Goal: Task Accomplishment & Management: Use online tool/utility

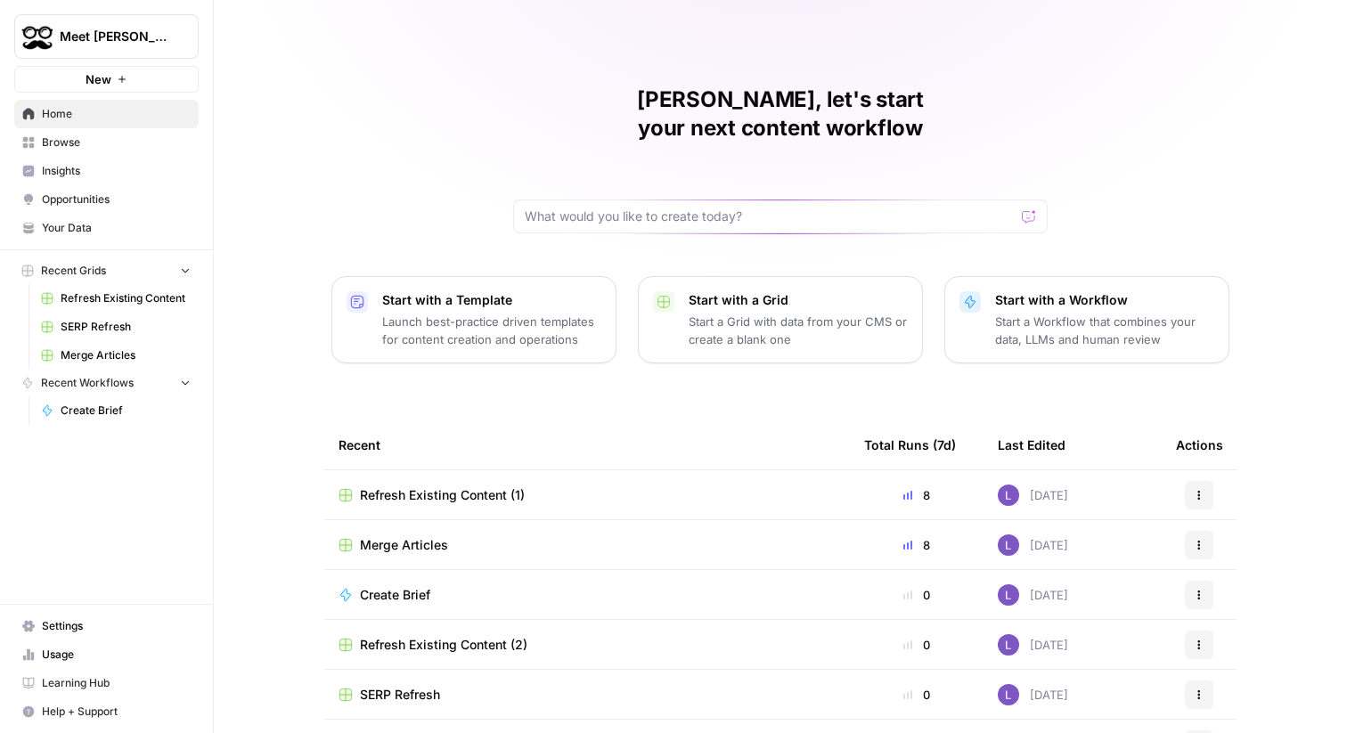
click at [133, 37] on span "Meet [PERSON_NAME]" at bounding box center [114, 37] width 108 height 18
click at [121, 42] on span "Meet [PERSON_NAME]" at bounding box center [114, 37] width 108 height 18
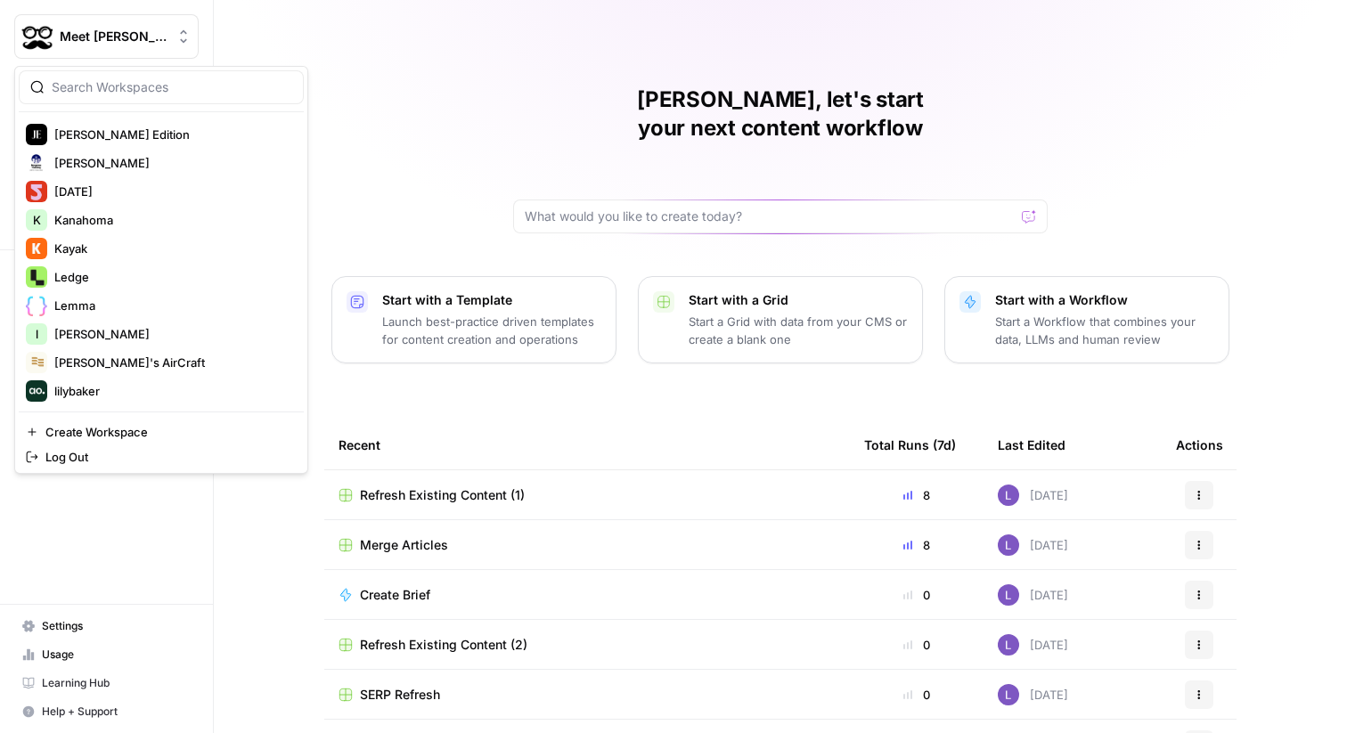
scroll to position [1549, 0]
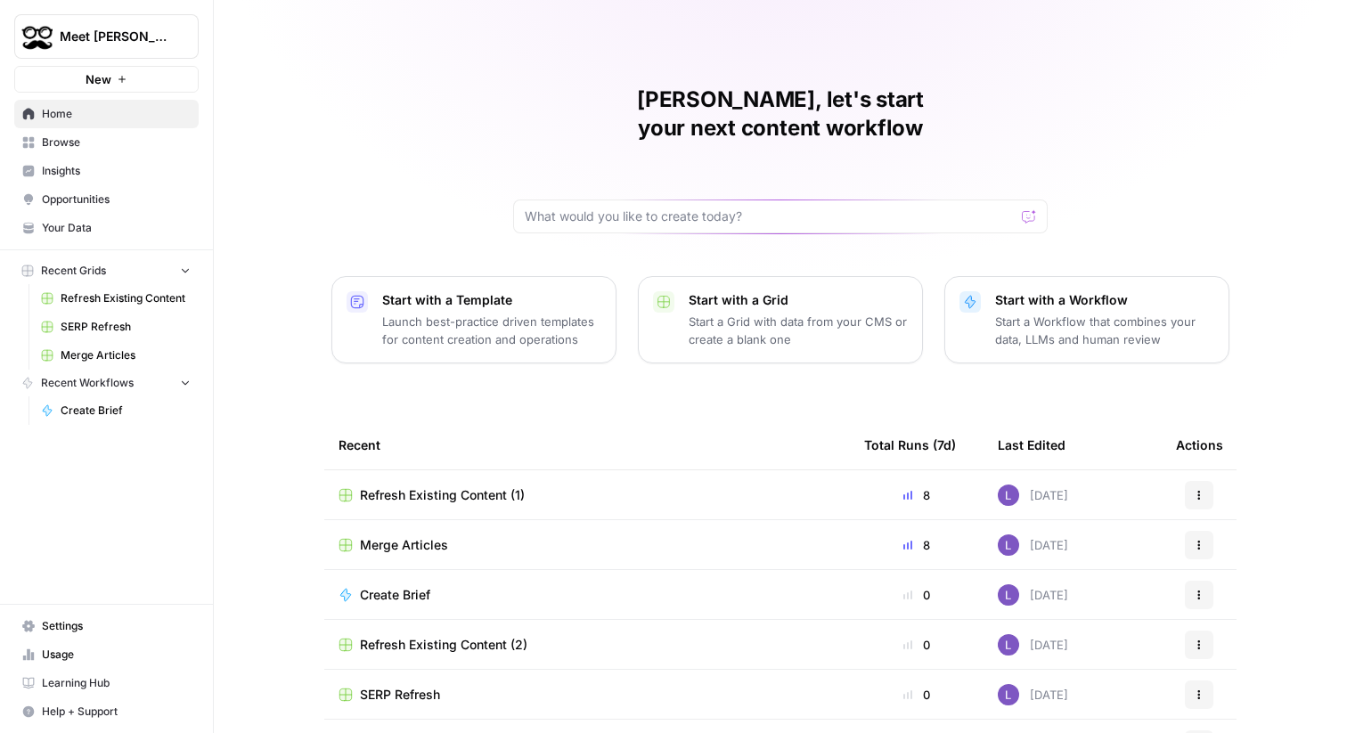
click at [138, 51] on button "Meet Alfred" at bounding box center [106, 36] width 184 height 45
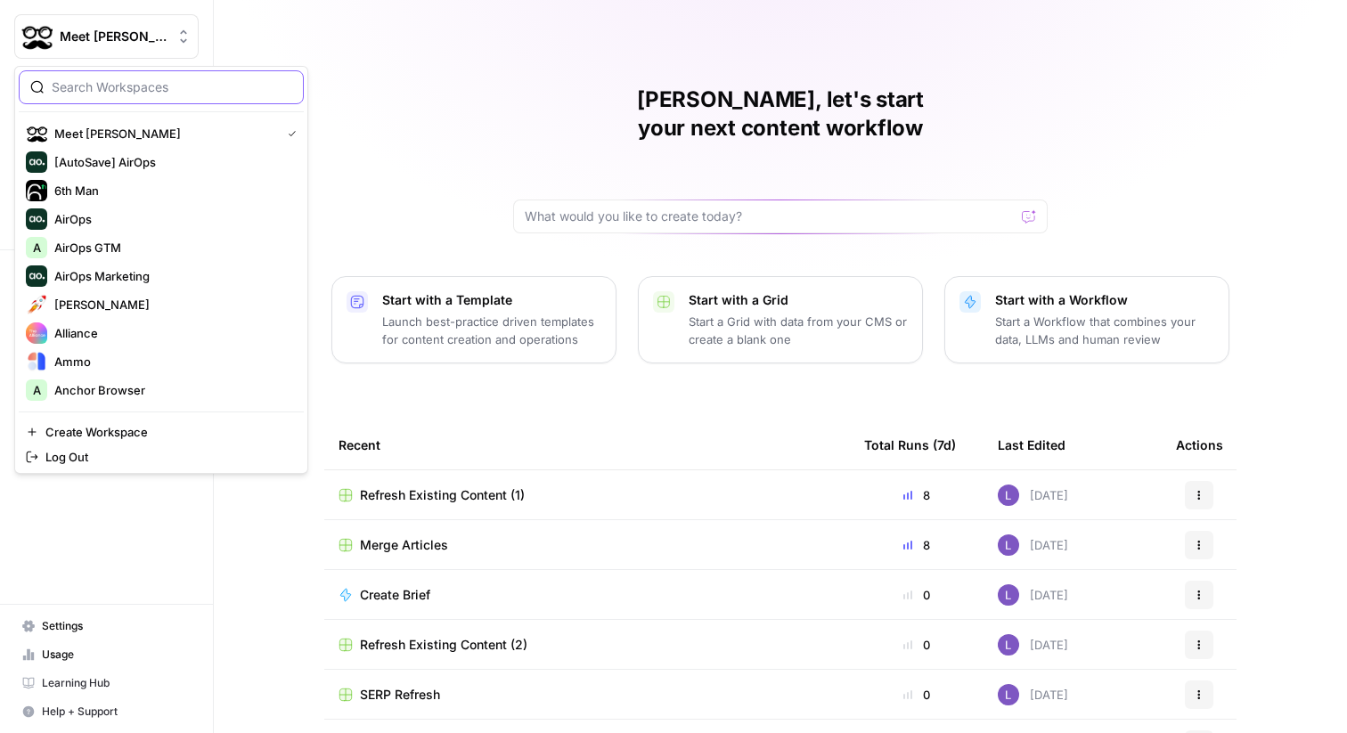
click at [160, 94] on input "search" at bounding box center [172, 87] width 241 height 18
type input "lily"
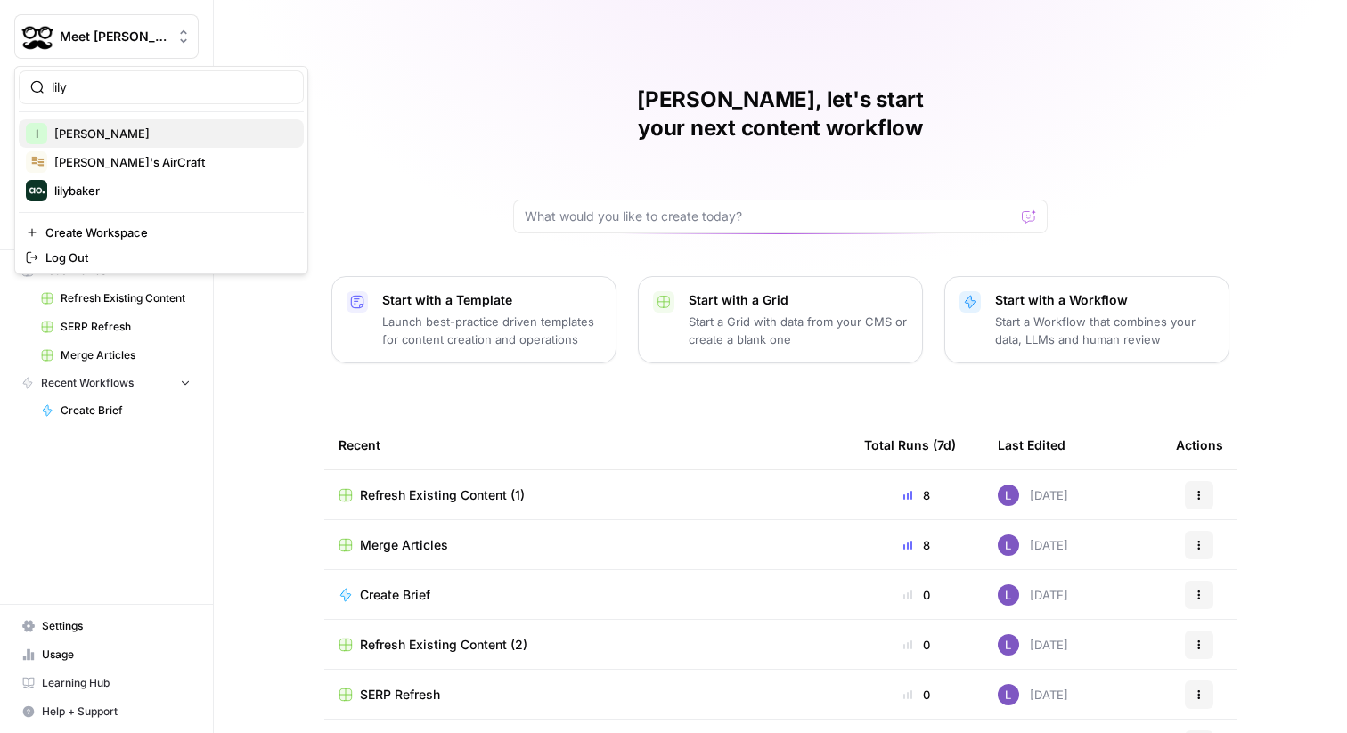
click at [167, 138] on span "lily baker" at bounding box center [171, 134] width 235 height 18
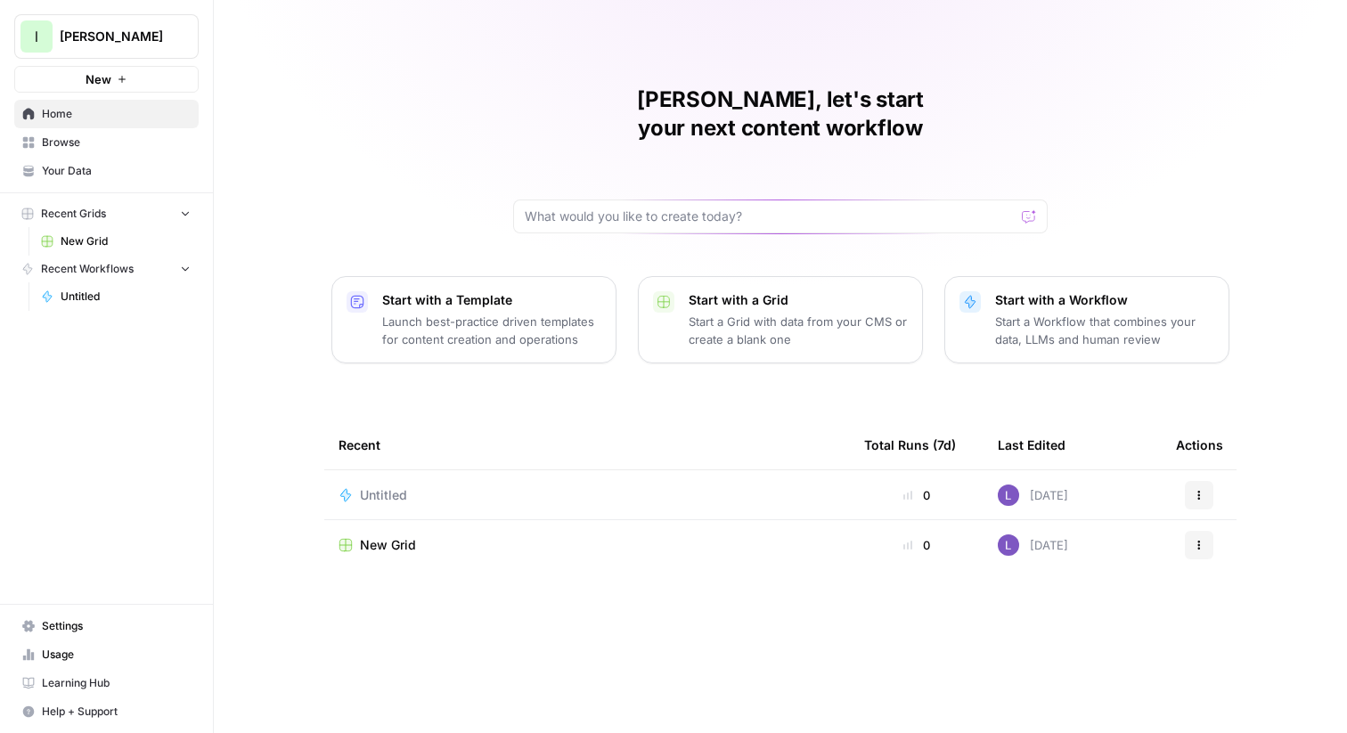
click at [121, 655] on span "Usage" at bounding box center [116, 655] width 149 height 16
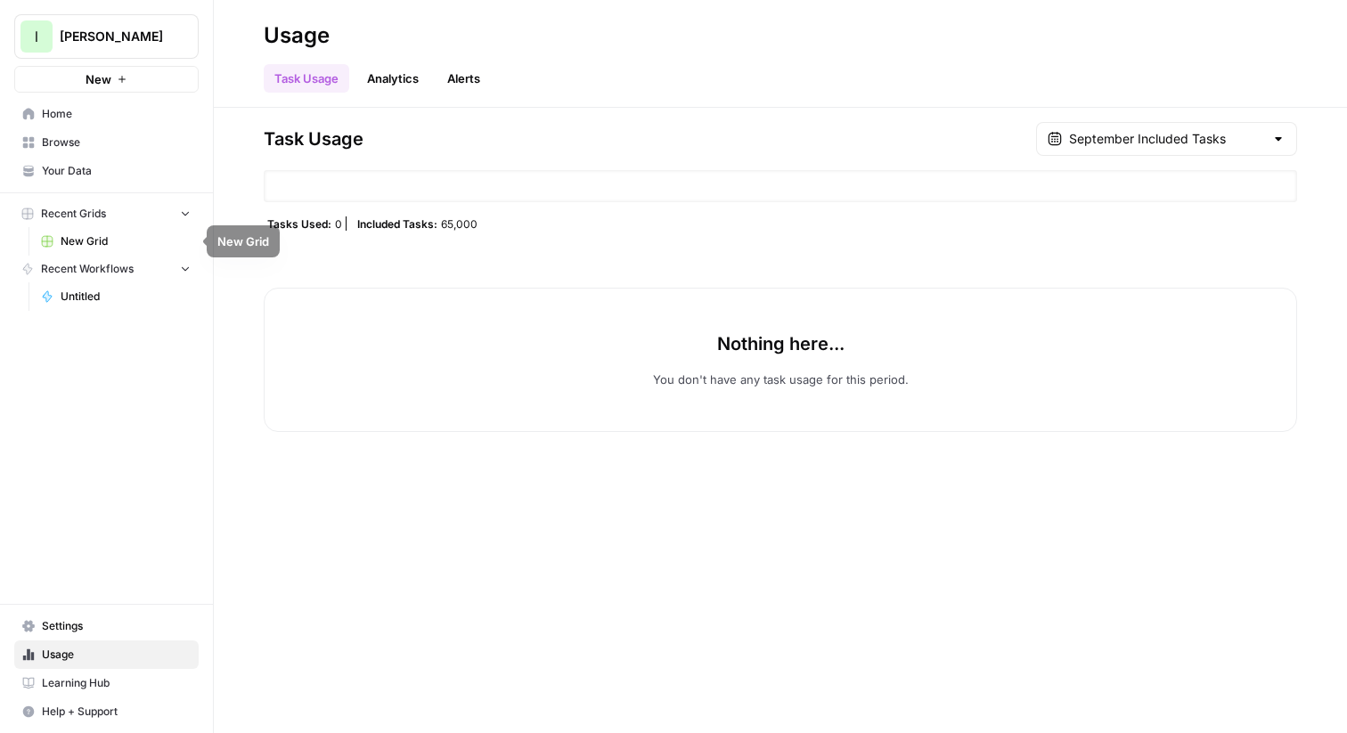
click at [144, 110] on span "Home" at bounding box center [116, 114] width 149 height 16
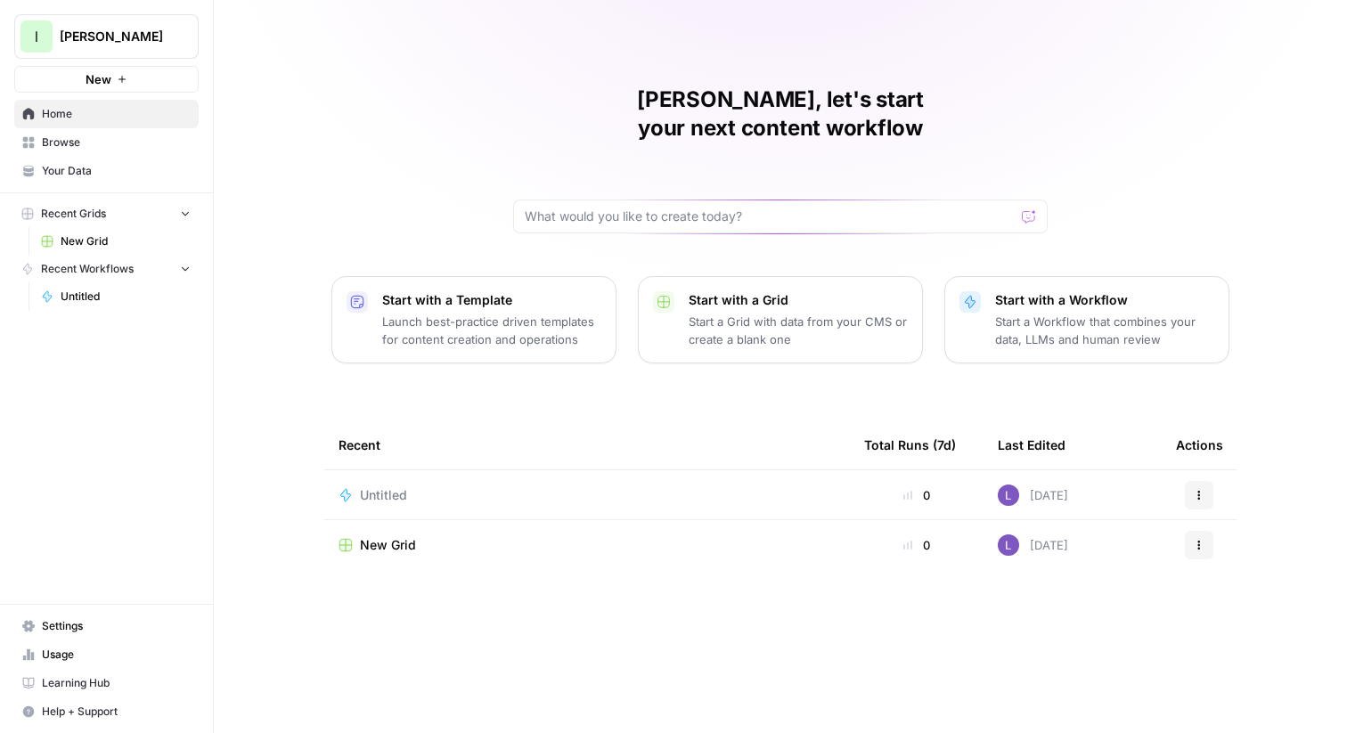
click at [67, 649] on span "Usage" at bounding box center [116, 655] width 149 height 16
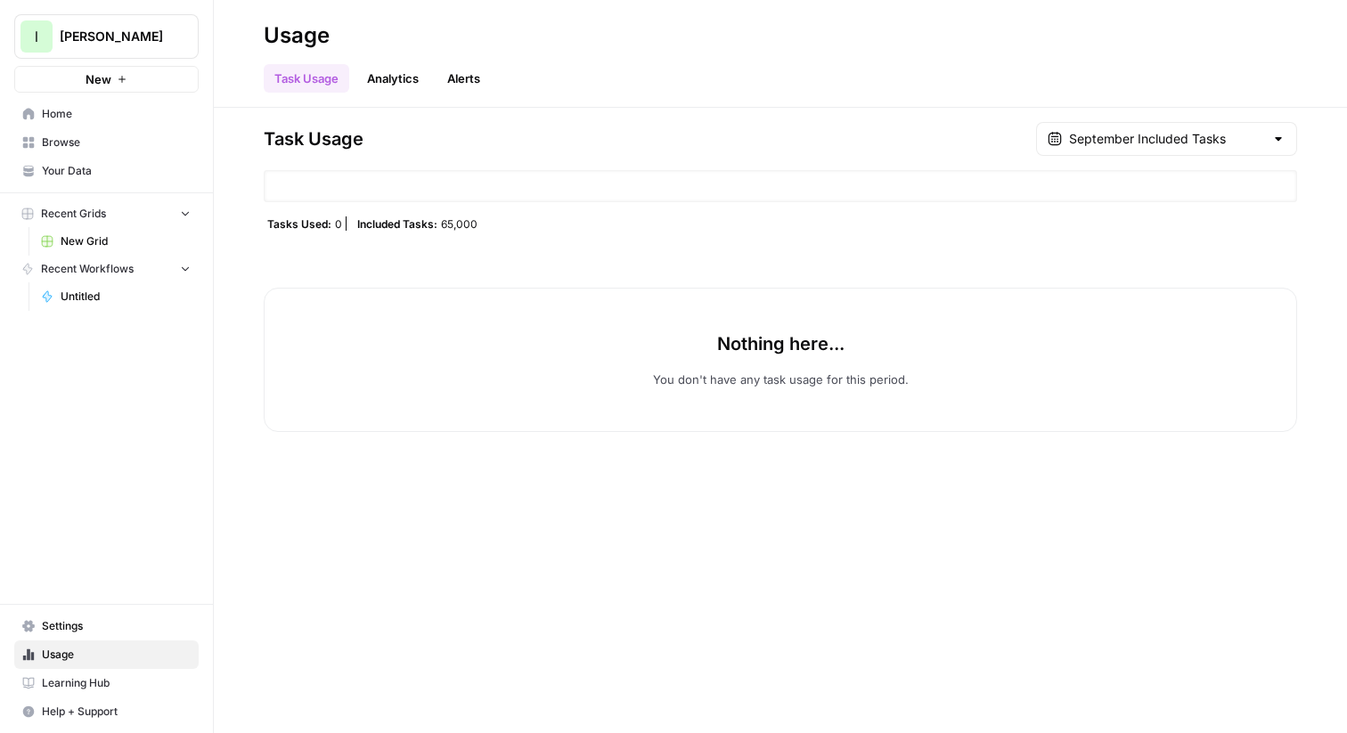
click at [72, 636] on link "Settings" at bounding box center [106, 626] width 184 height 29
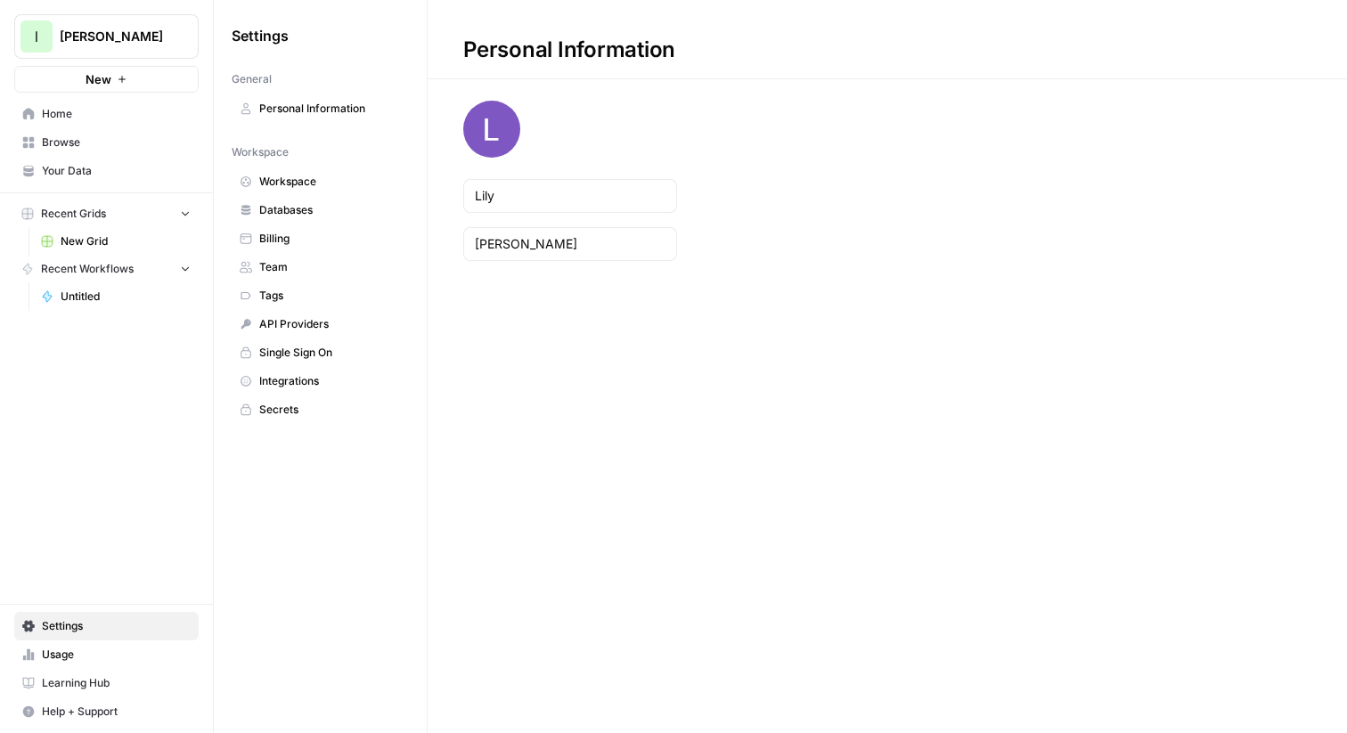
click at [312, 227] on link "Billing" at bounding box center [320, 239] width 177 height 29
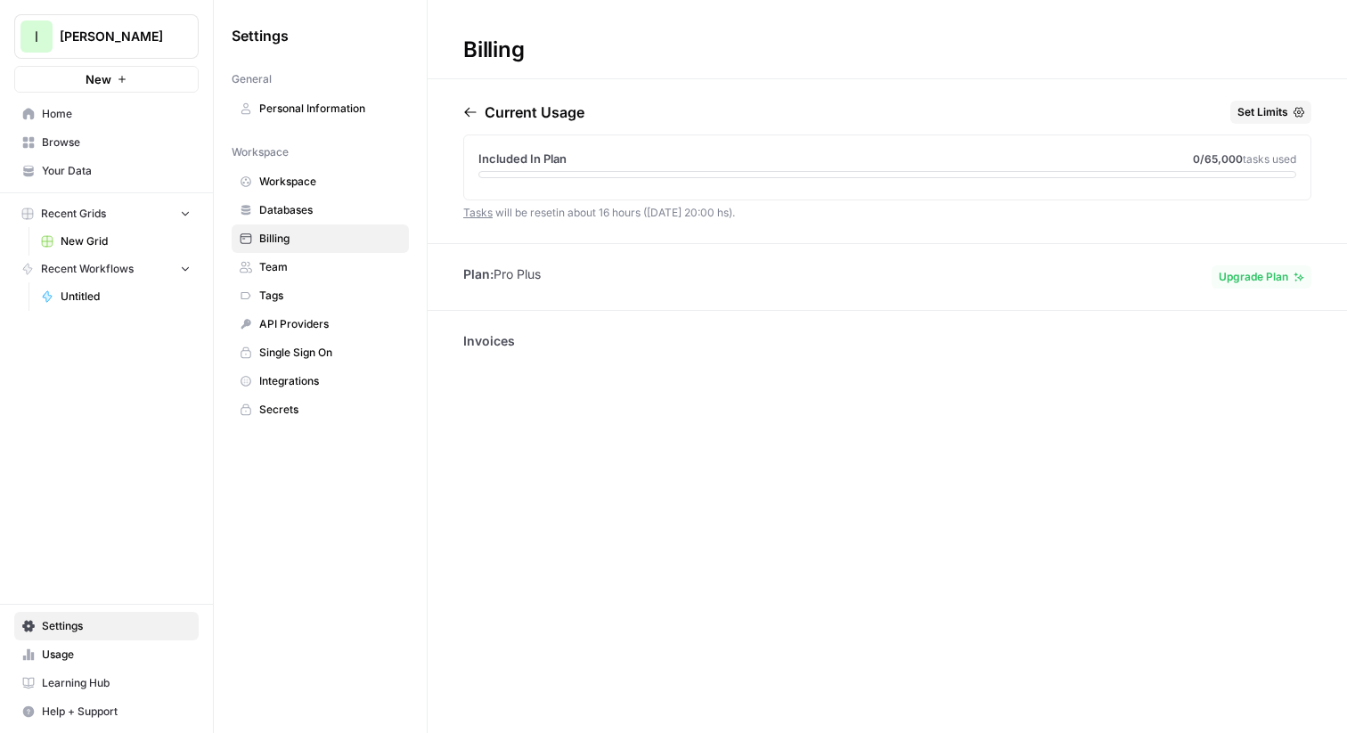
click at [517, 274] on li "Plan: Pro Plus" at bounding box center [502, 274] width 78 height 18
click at [66, 135] on span "Browse" at bounding box center [116, 143] width 149 height 16
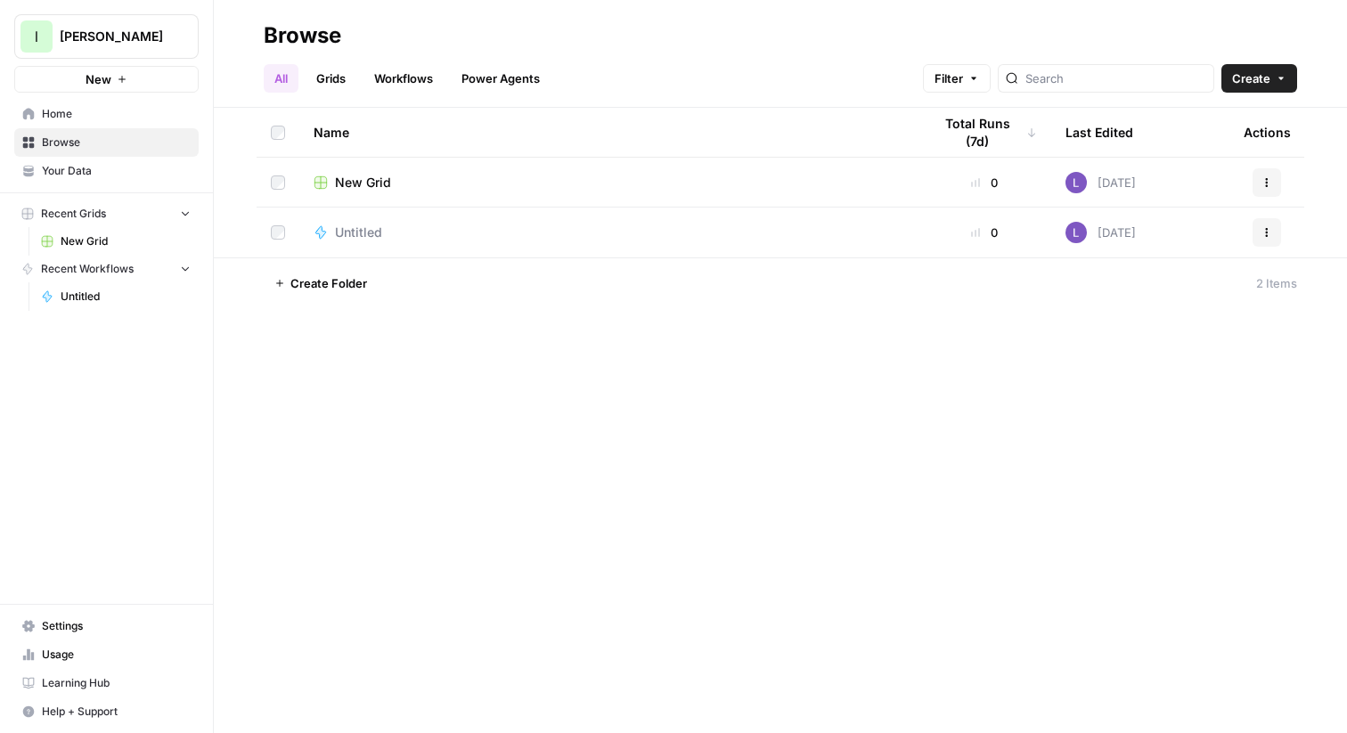
click at [434, 69] on link "Workflows" at bounding box center [403, 78] width 80 height 29
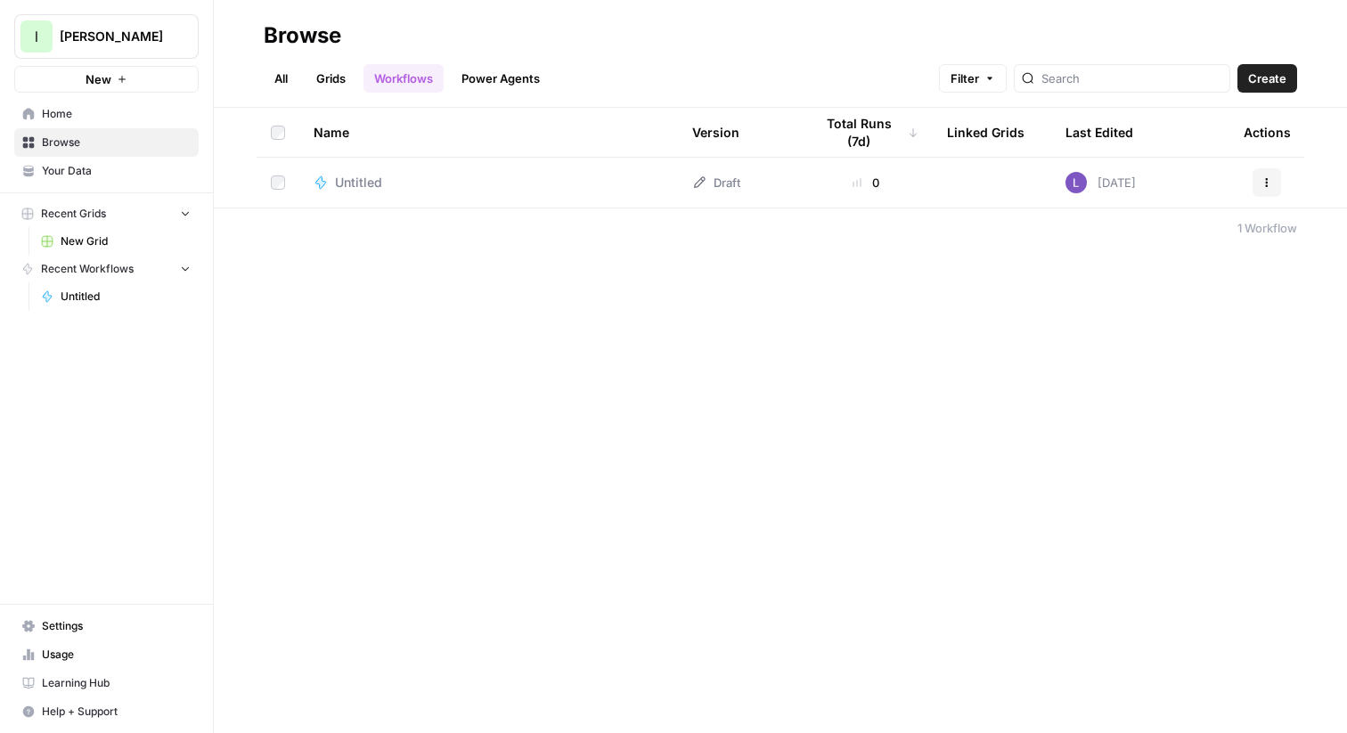
click at [1280, 74] on span "Create" at bounding box center [1267, 78] width 38 height 18
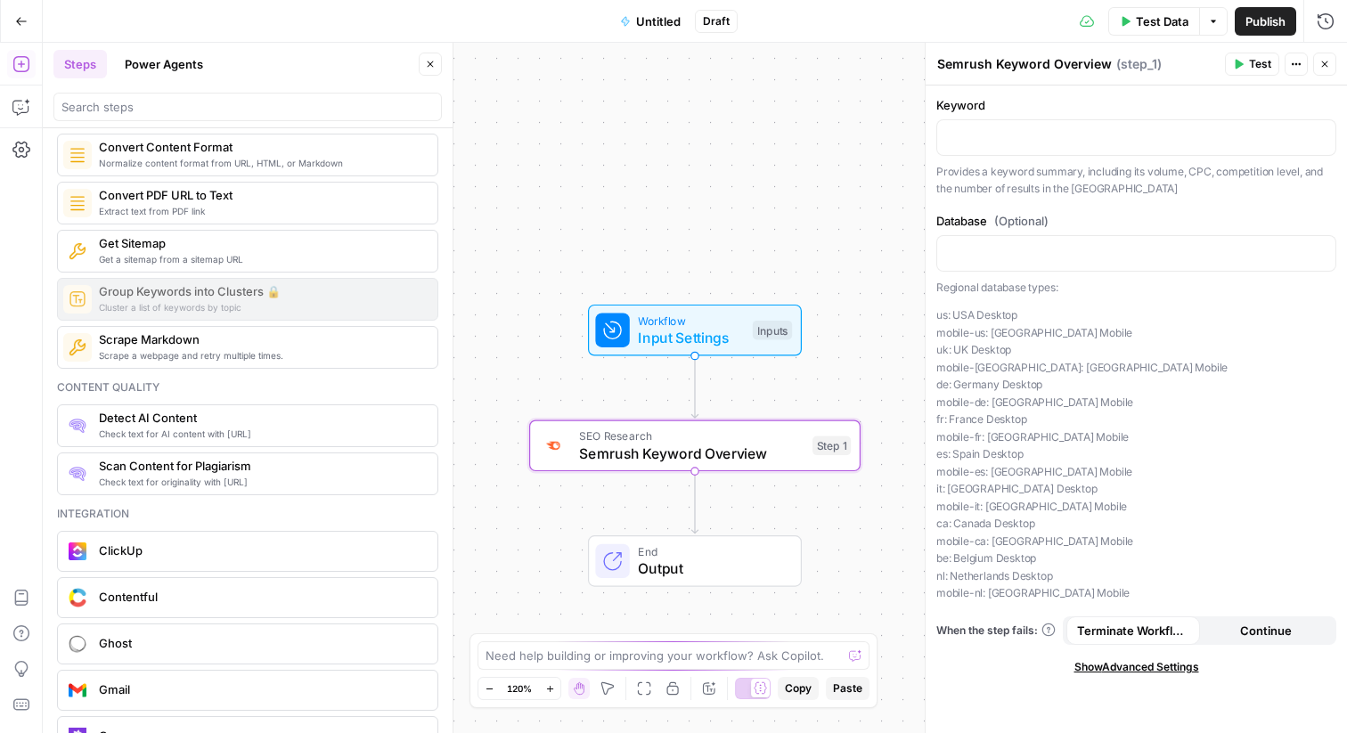
scroll to position [3026, 0]
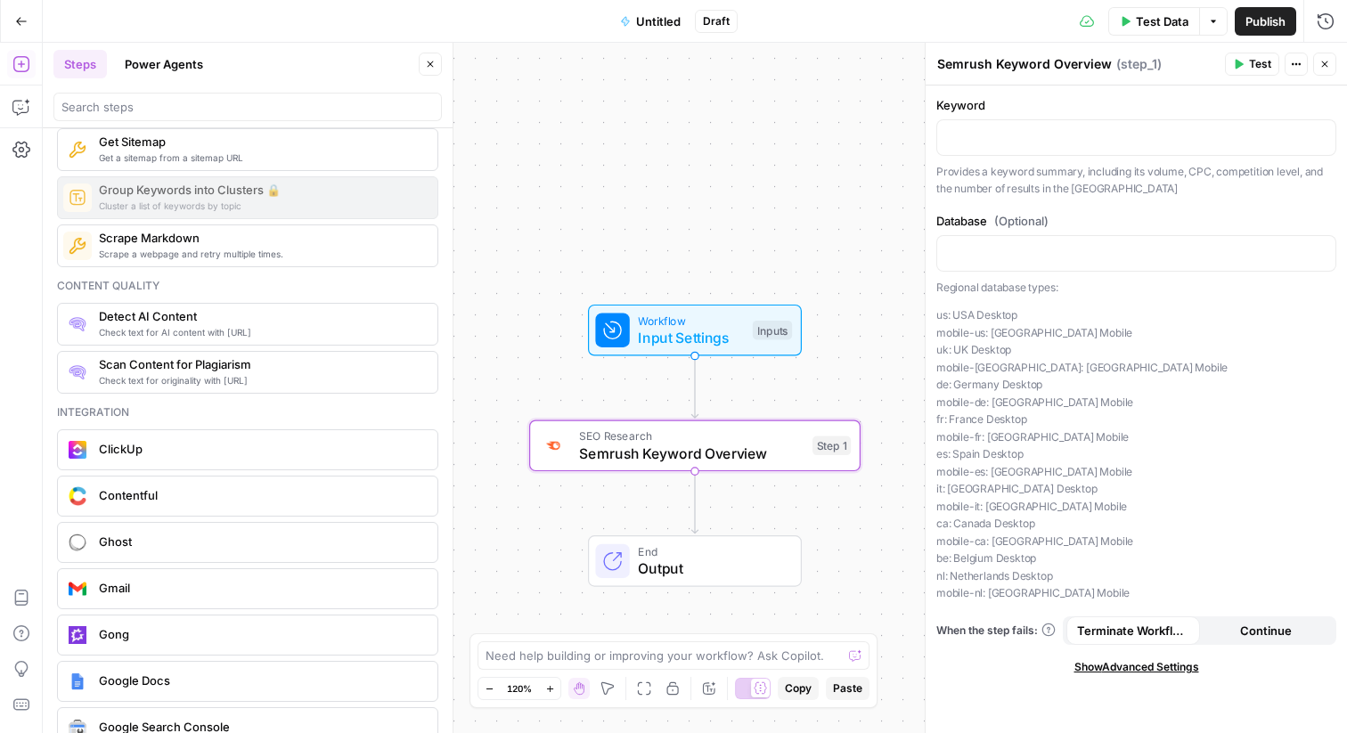
click at [209, 179] on div "Cluster a list of keywords by topic Group Keywords into Clusters 🔒" at bounding box center [247, 197] width 381 height 43
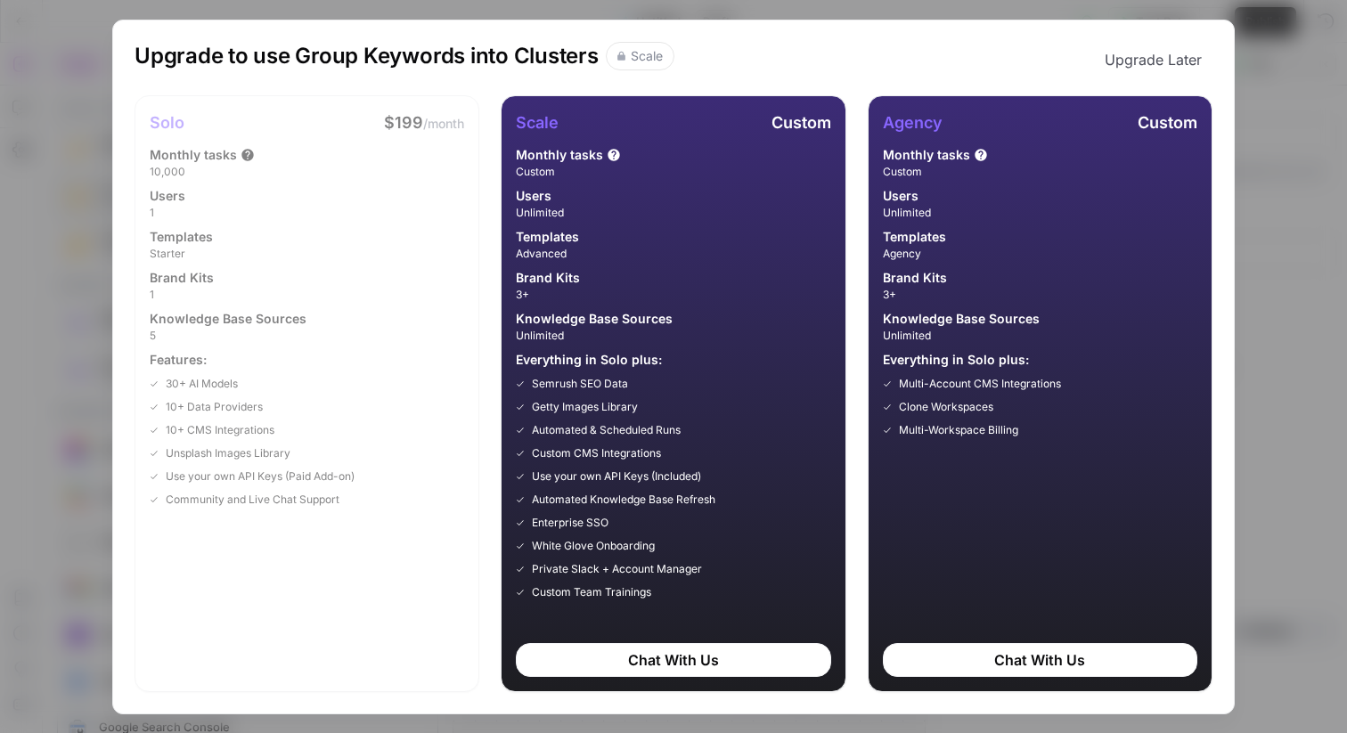
click at [57, 262] on div "Upgrade to use Group Keywords into Clusters Scale Upgrade Later Solo $199 /mont…" at bounding box center [673, 366] width 1347 height 733
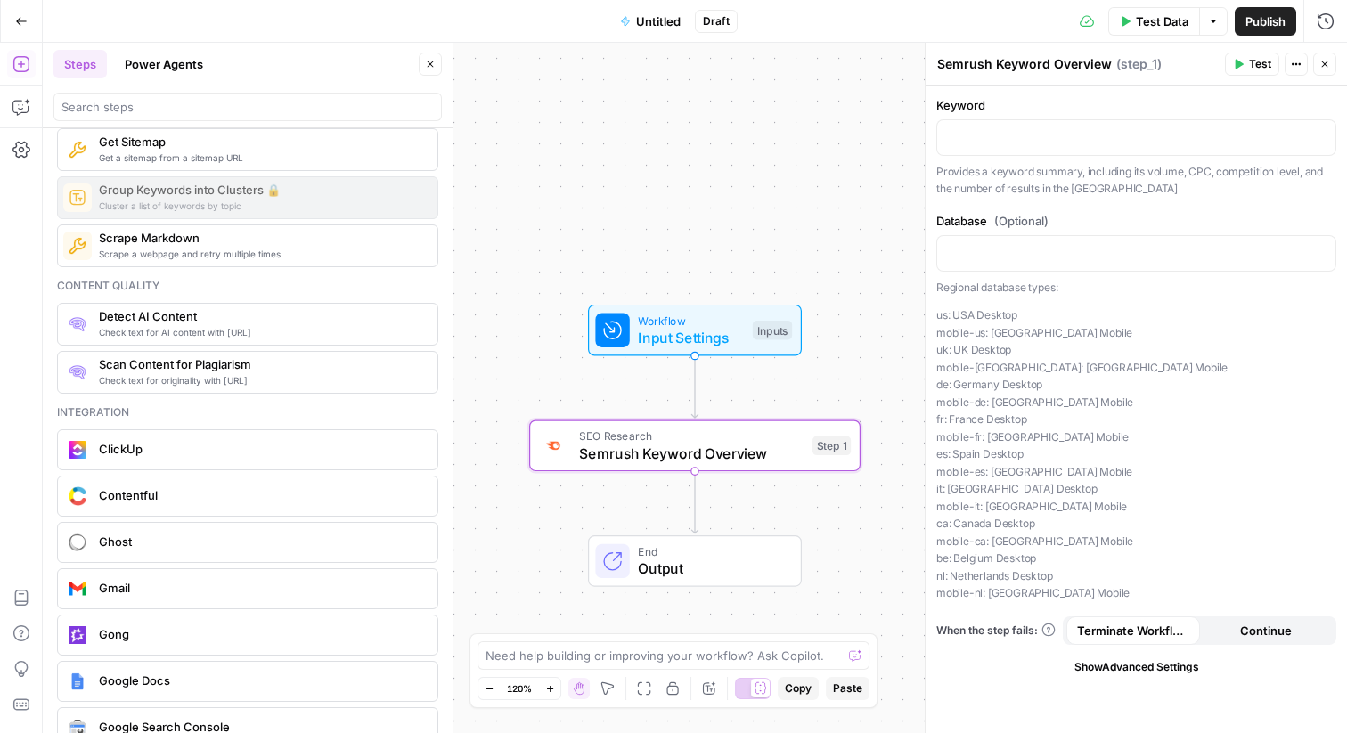
scroll to position [3515, 0]
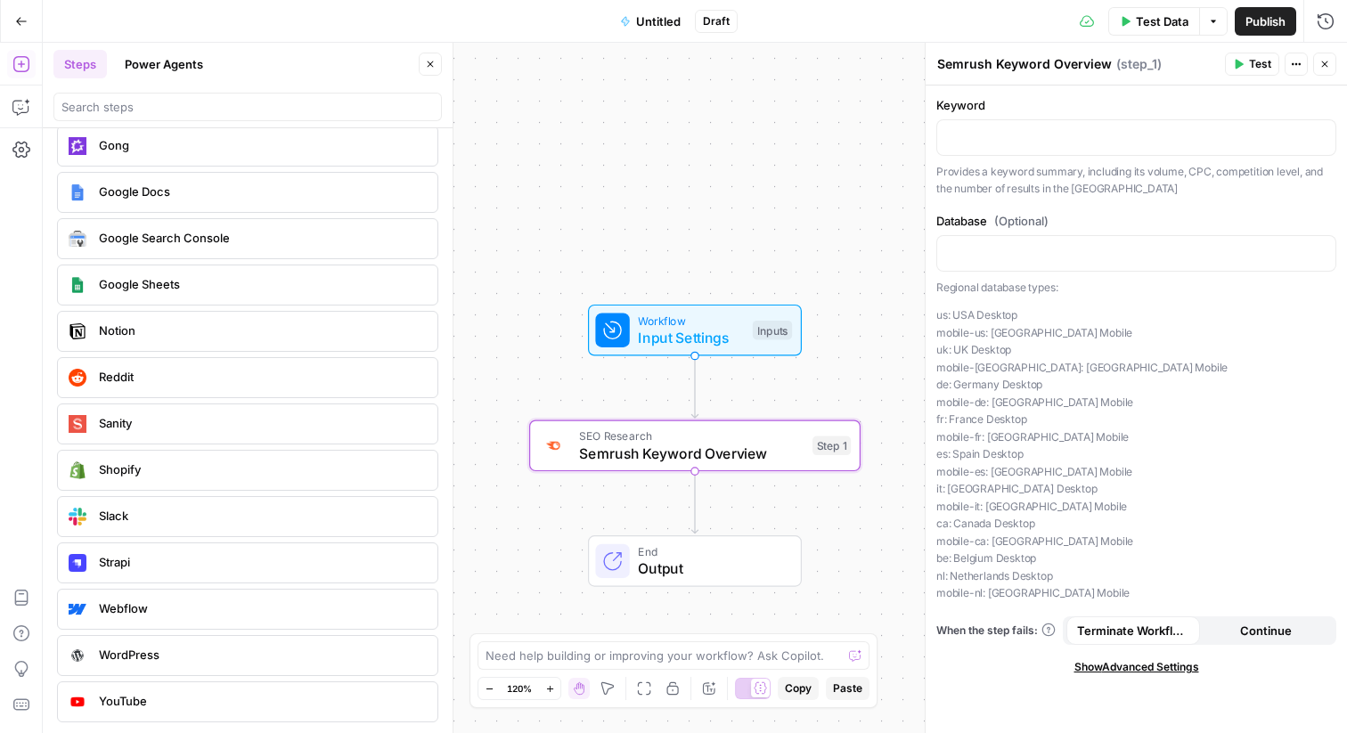
click at [186, 50] on button "Power Agents" at bounding box center [164, 64] width 100 height 29
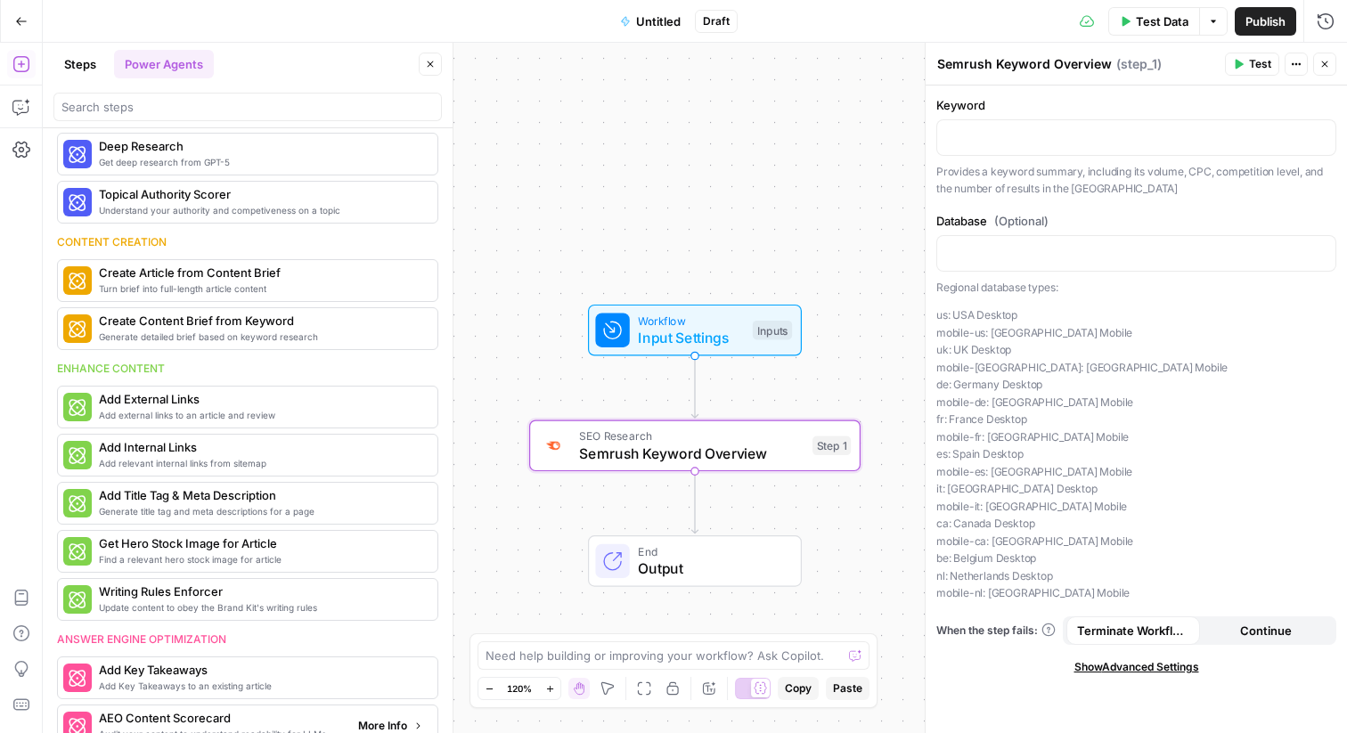
scroll to position [0, 0]
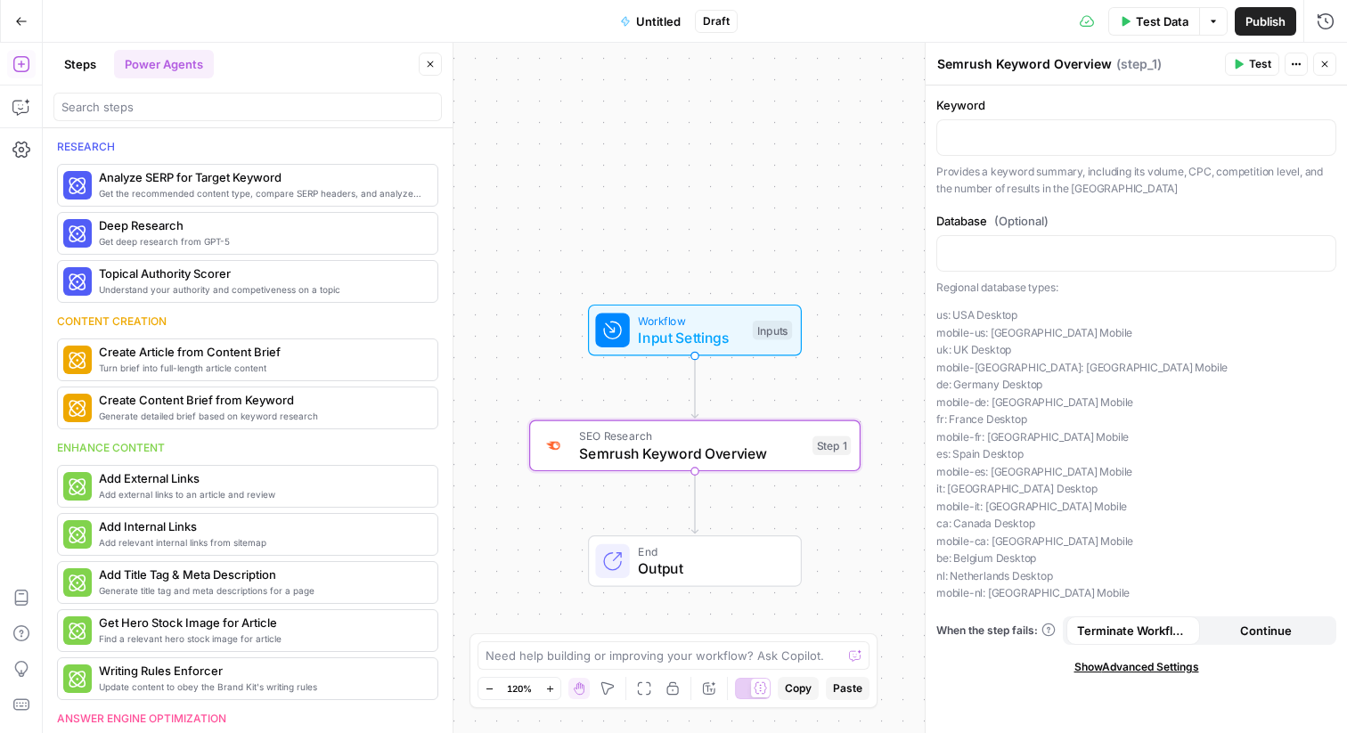
click at [77, 56] on button "Steps" at bounding box center [79, 64] width 53 height 29
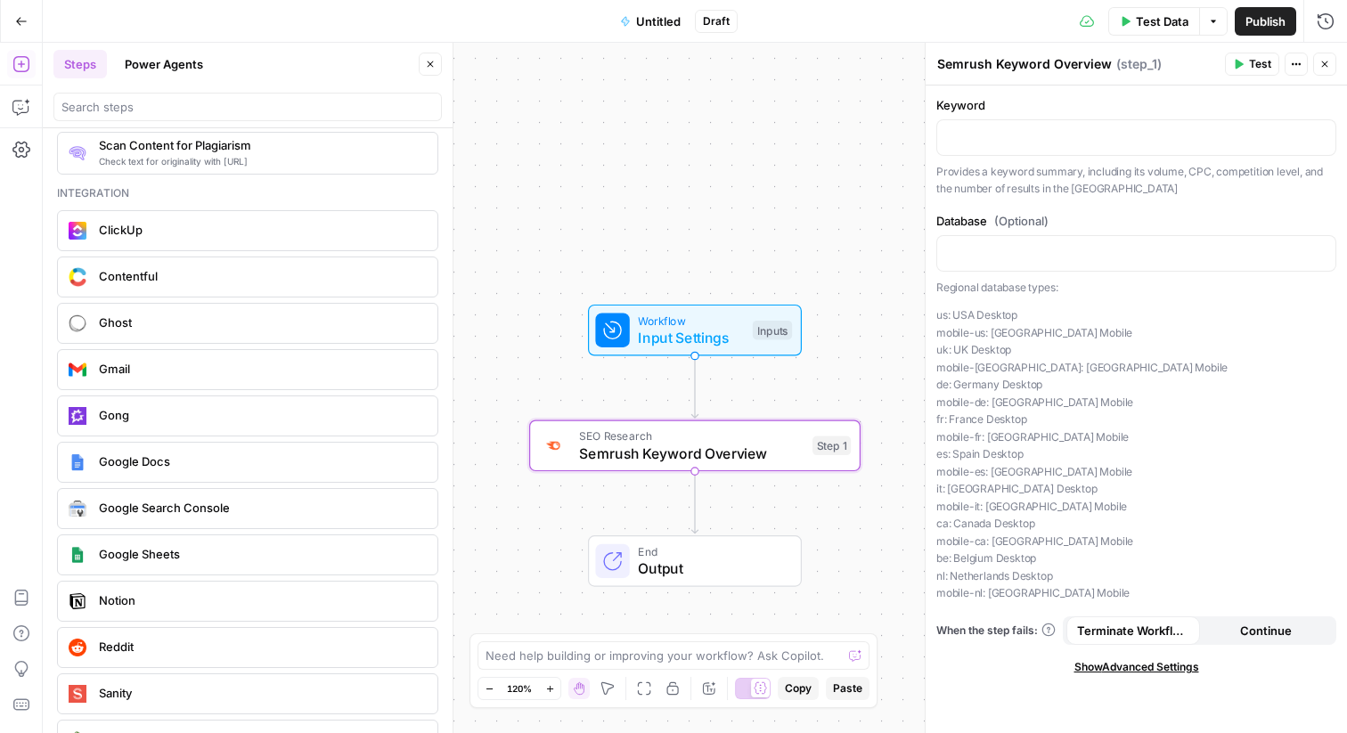
scroll to position [3515, 0]
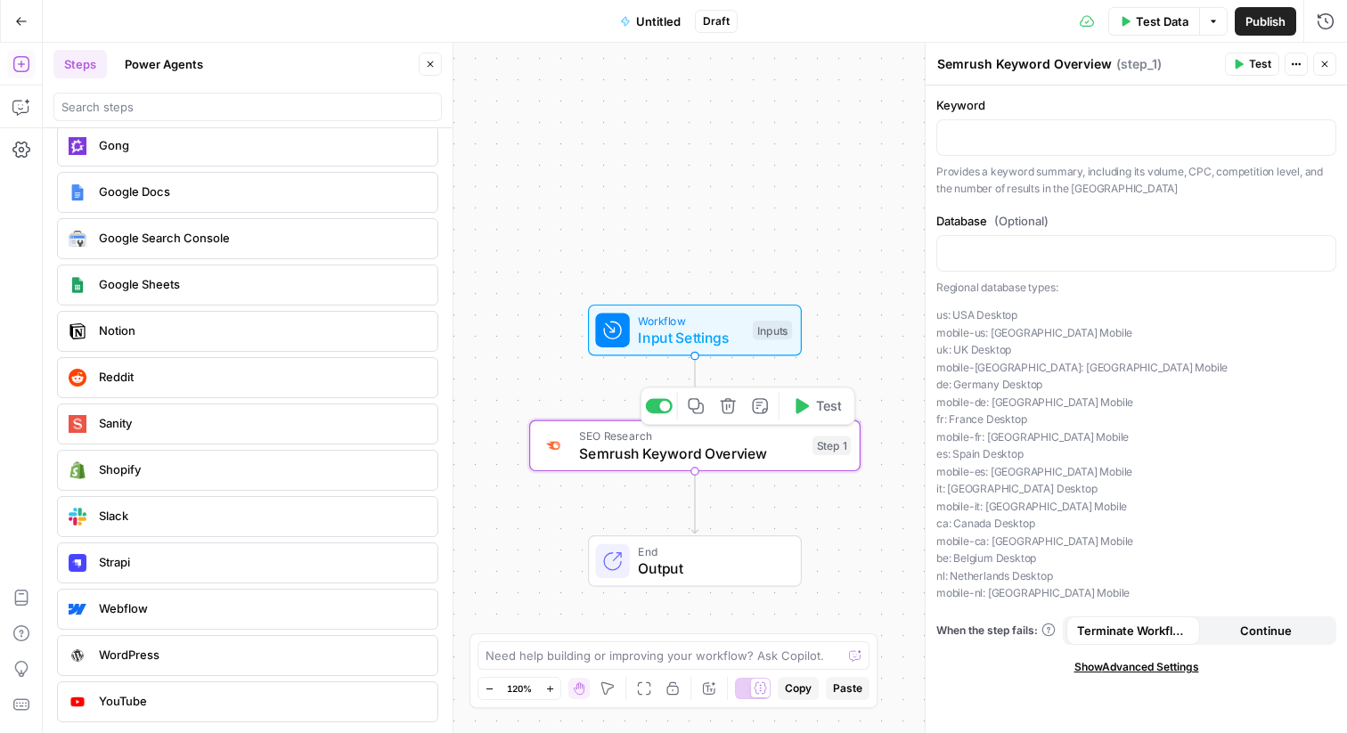
click at [731, 406] on icon "button" at bounding box center [728, 405] width 17 height 17
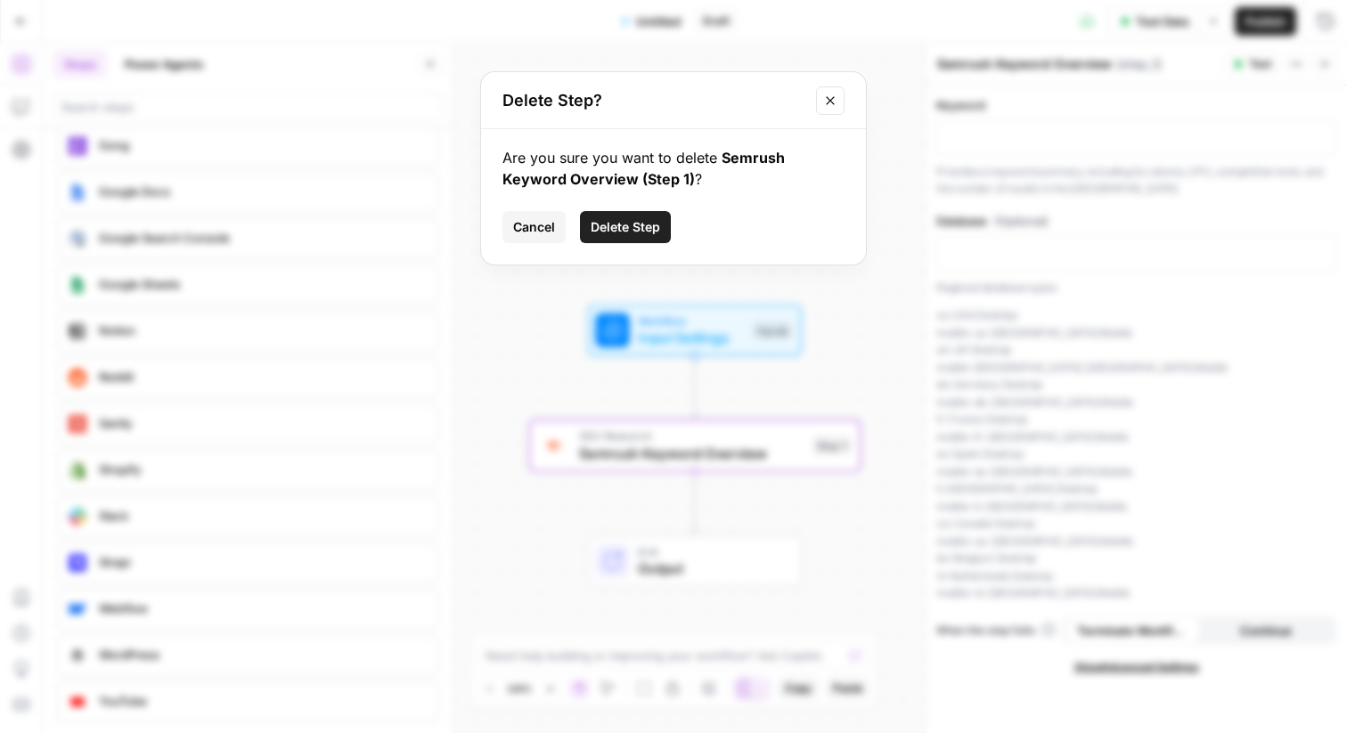
click at [654, 227] on span "Delete Step" at bounding box center [625, 227] width 69 height 18
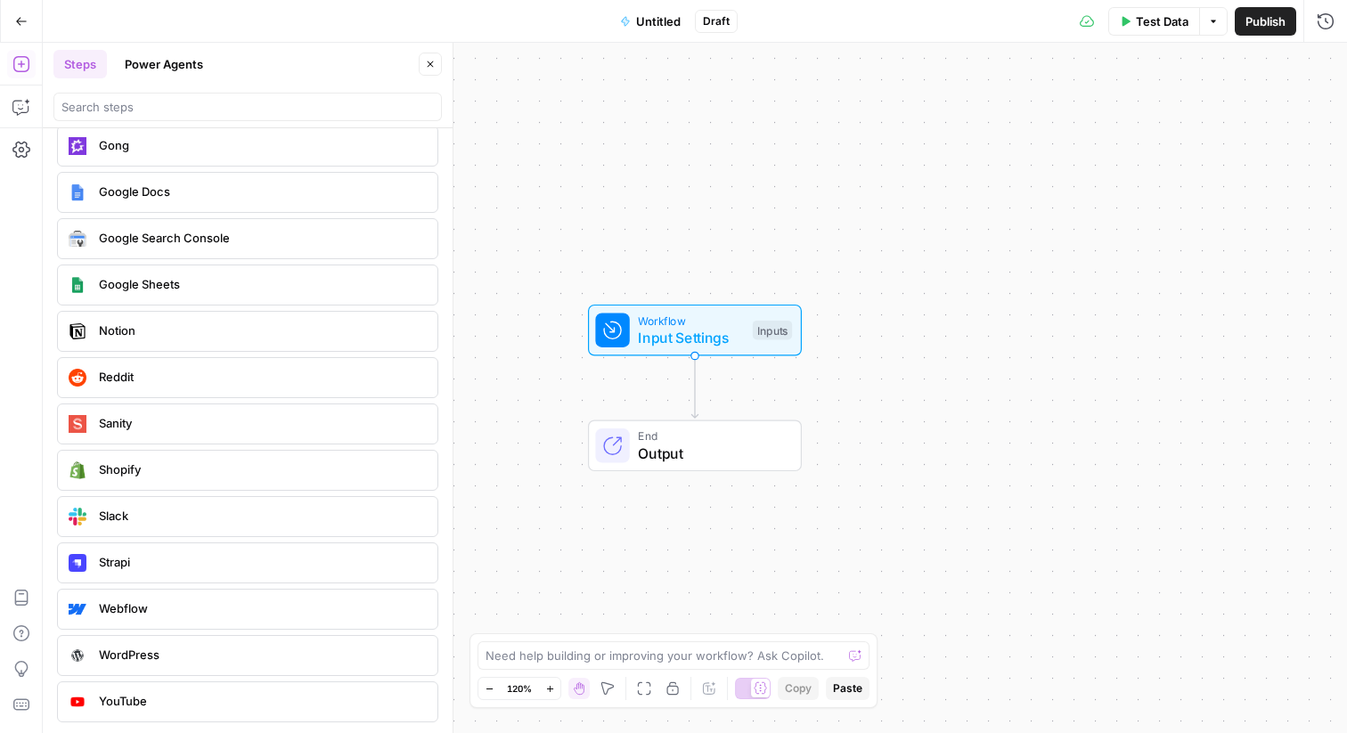
click at [30, 21] on button "Go Back" at bounding box center [21, 21] width 32 height 32
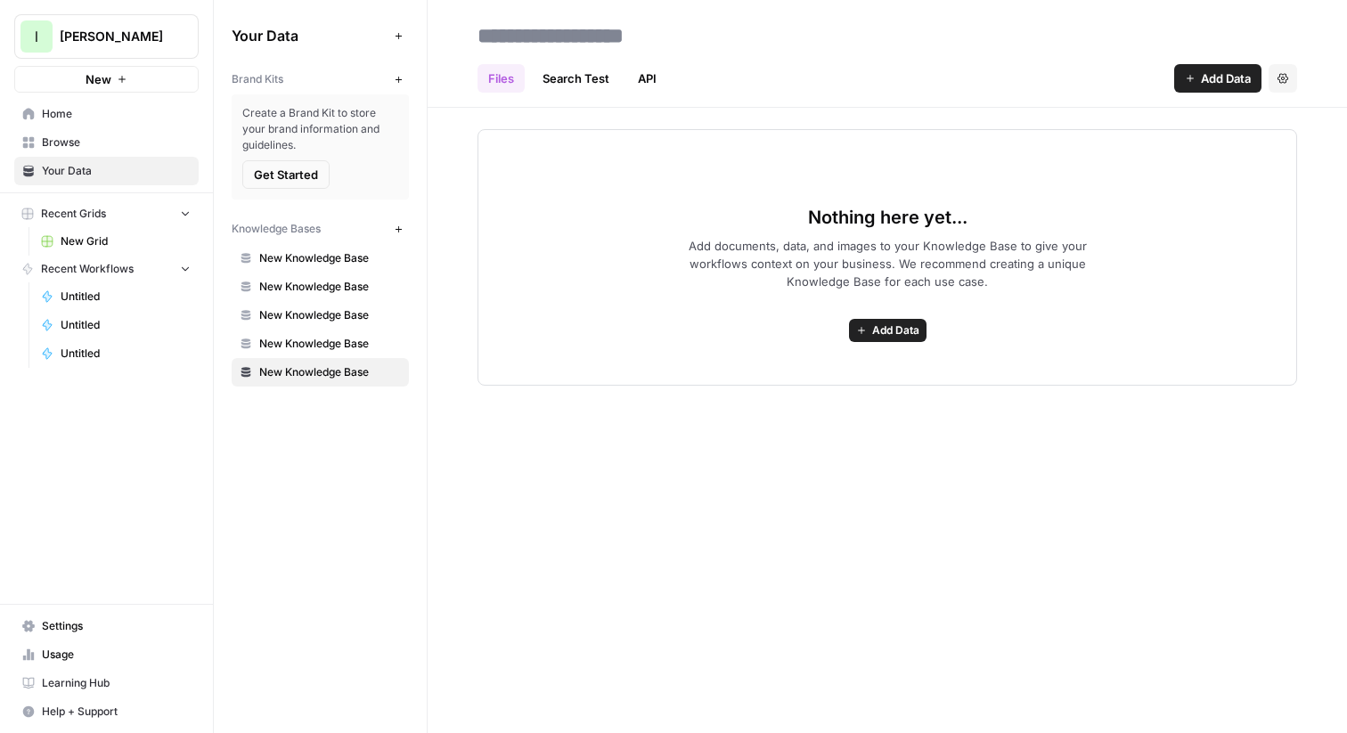
click at [394, 231] on icon "button" at bounding box center [399, 230] width 10 height 10
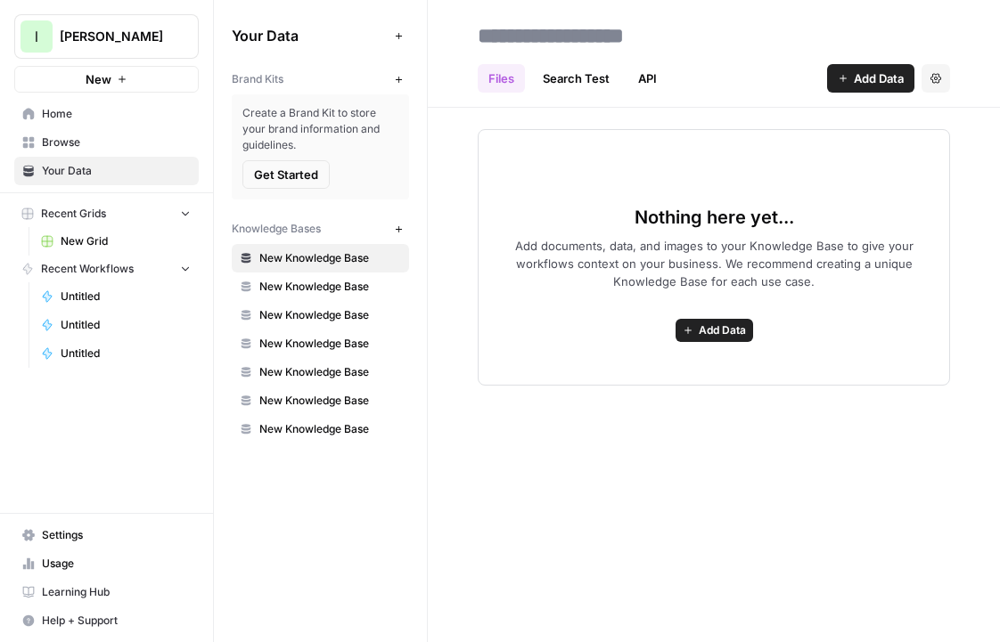
click at [111, 25] on button "l lily baker" at bounding box center [106, 36] width 184 height 45
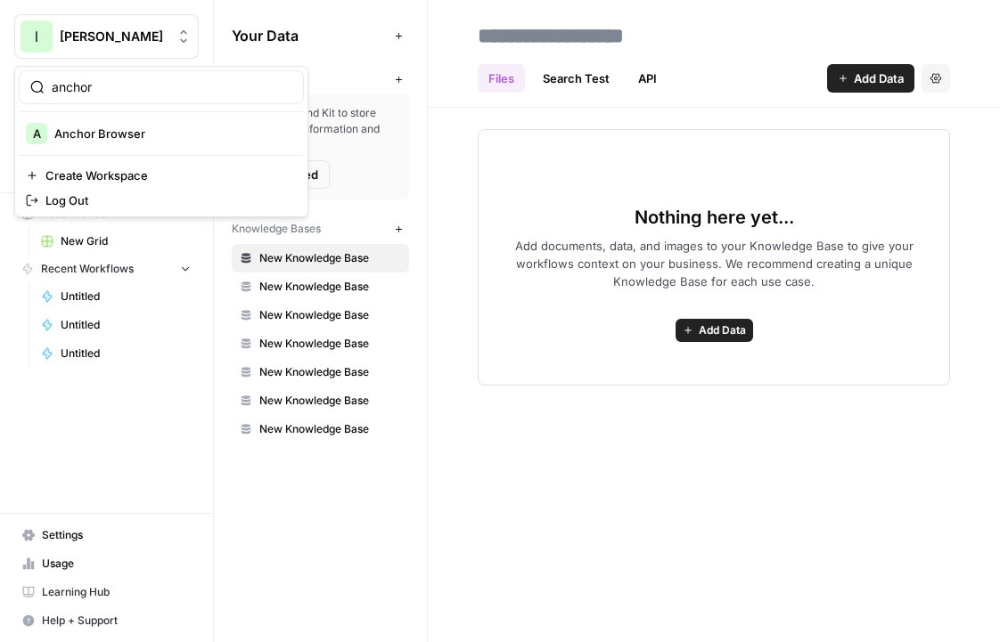
type input "anchor"
click at [150, 119] on button "A Anchor Browser" at bounding box center [161, 133] width 285 height 29
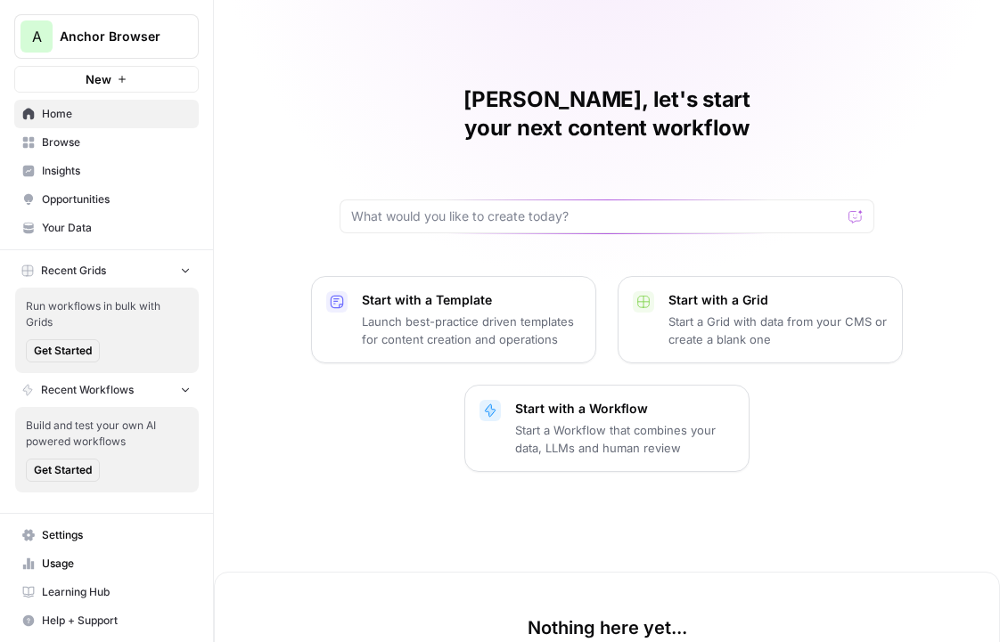
click at [83, 222] on span "Your Data" at bounding box center [116, 228] width 149 height 16
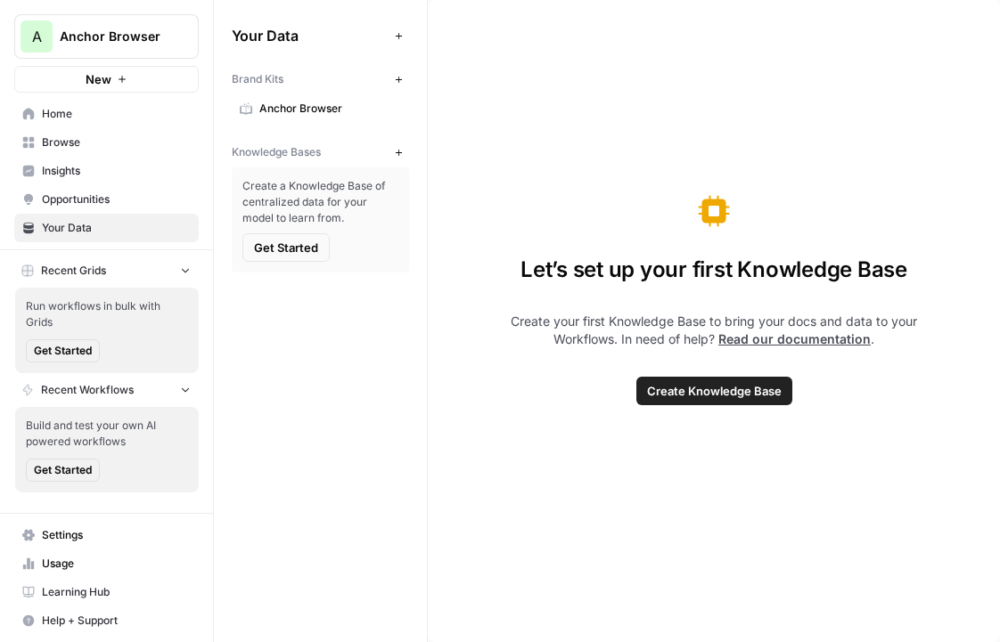
click at [321, 87] on div "Brand Kits New" at bounding box center [320, 79] width 177 height 30
click at [323, 96] on link "Anchor Browser" at bounding box center [320, 108] width 177 height 29
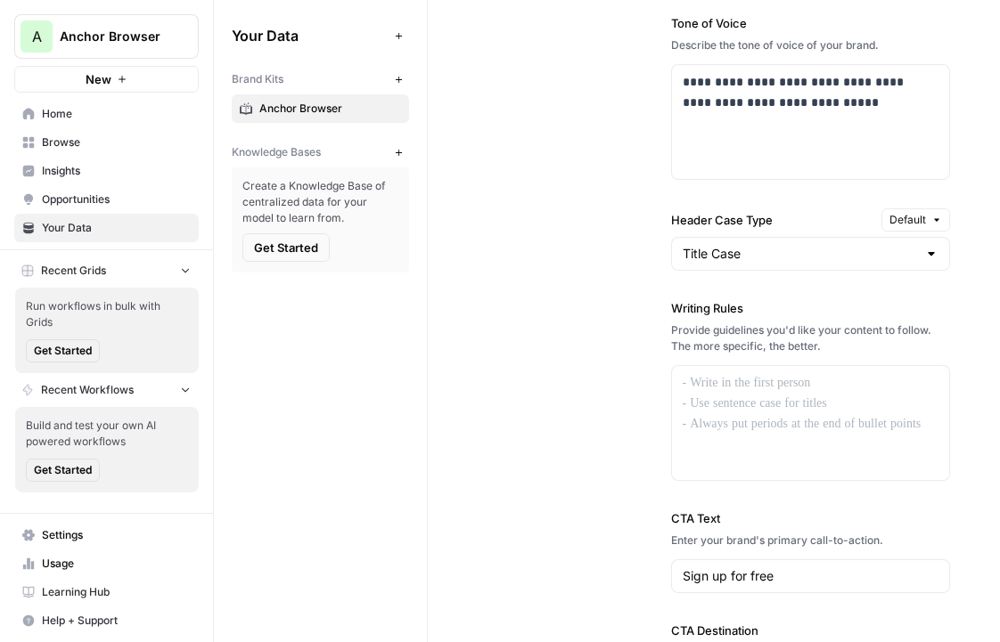
scroll to position [1754, 0]
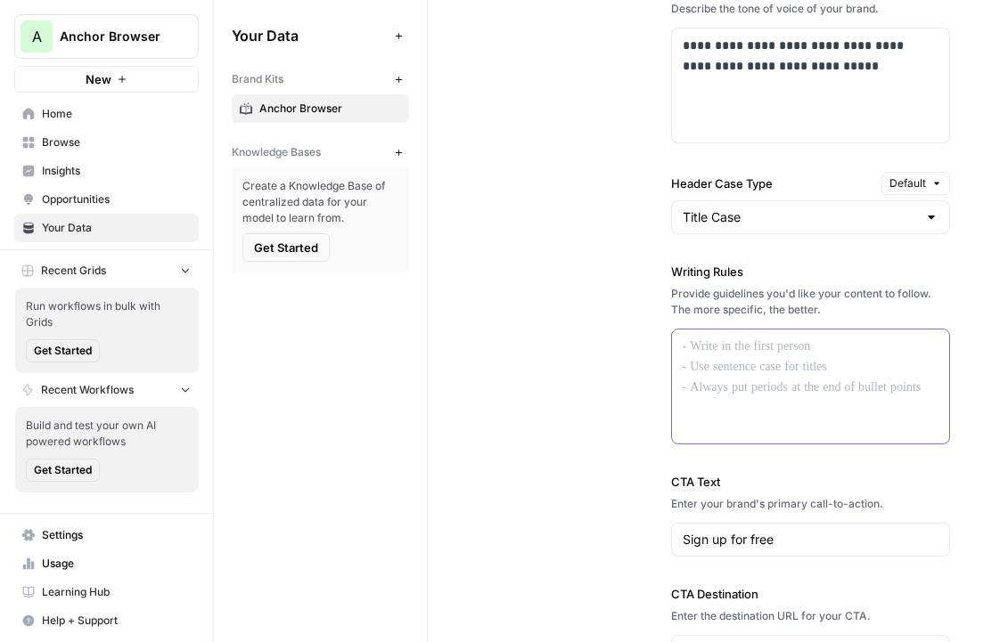
click at [730, 404] on div at bounding box center [811, 387] width 278 height 114
paste div
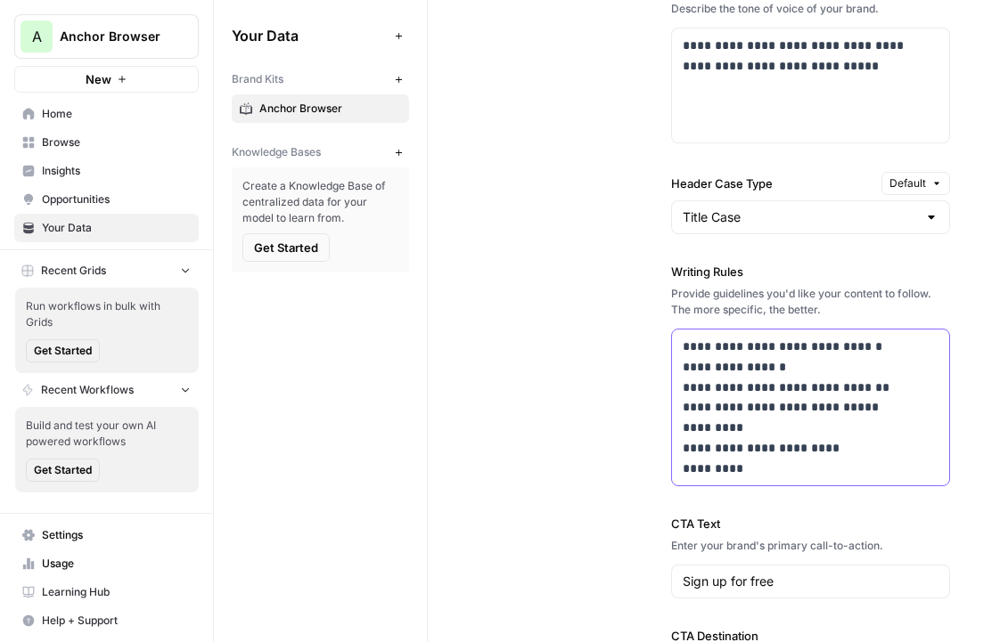
click at [684, 350] on p "**********" at bounding box center [810, 408] width 257 height 142
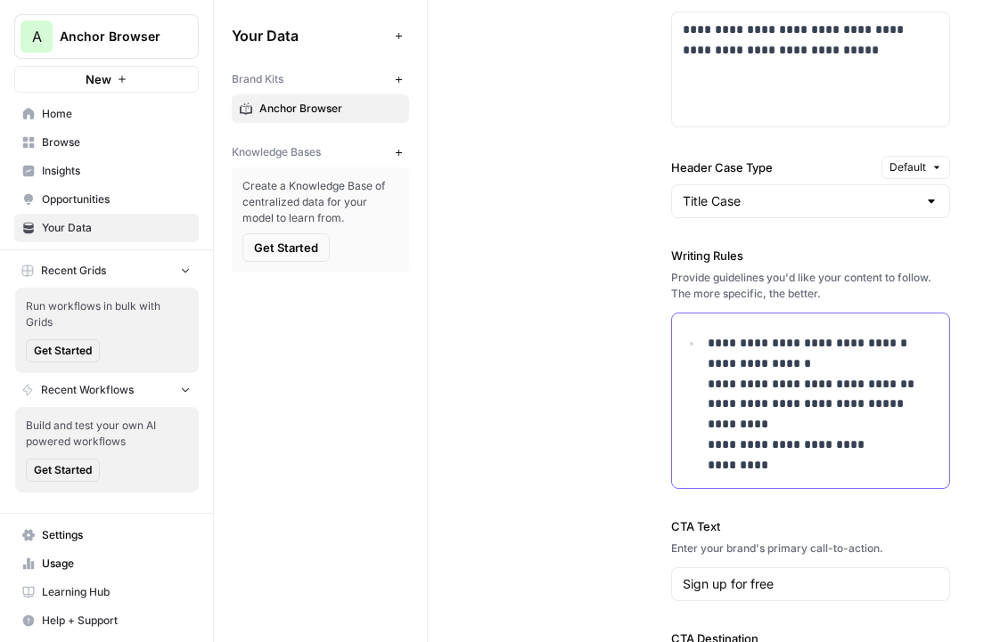
scroll to position [1772, 0]
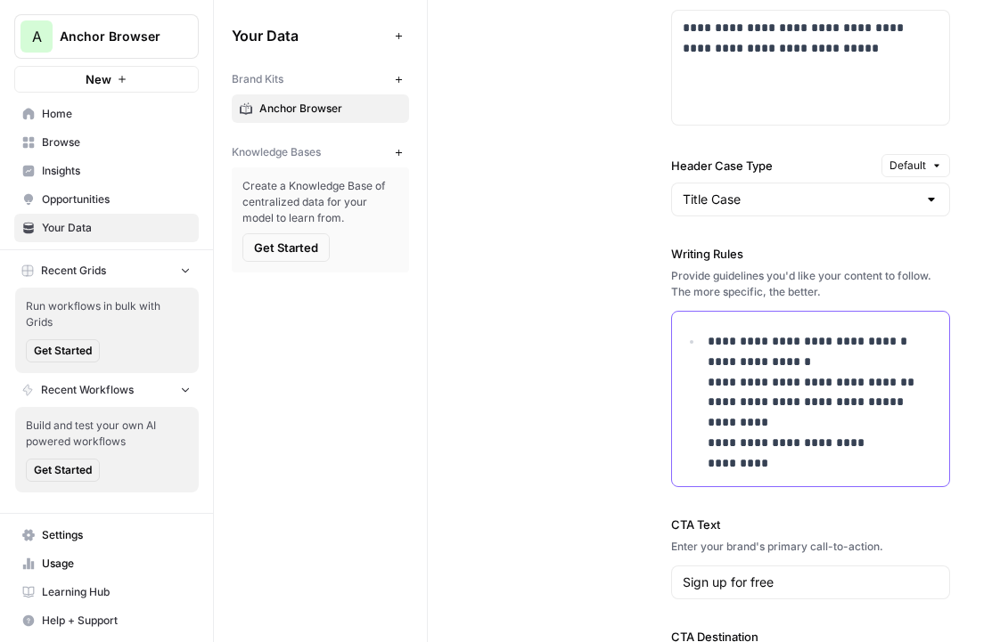
click at [707, 385] on p "**********" at bounding box center [823, 402] width 232 height 142
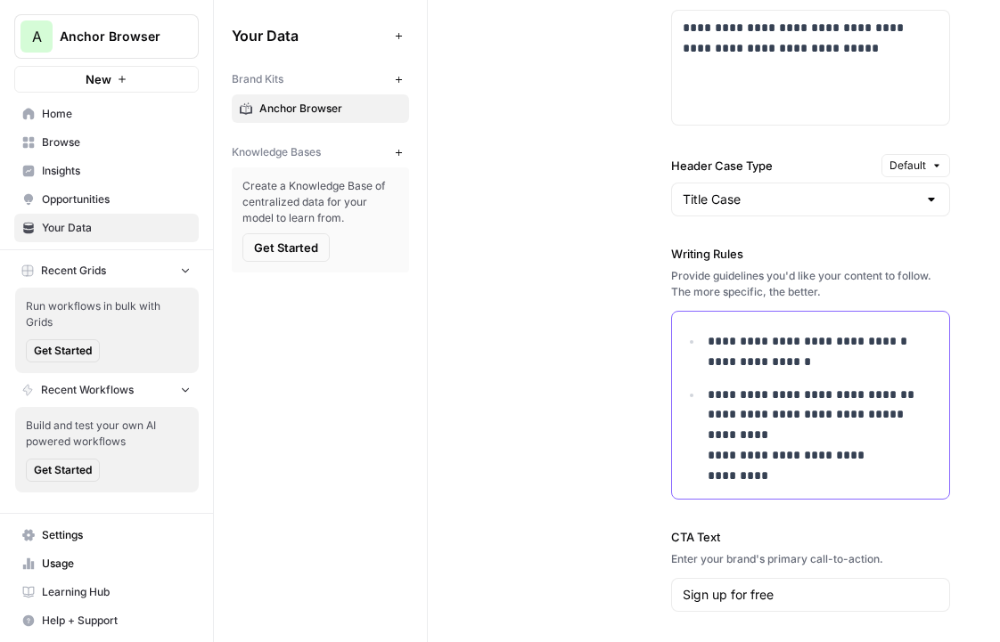
click at [706, 456] on li "**********" at bounding box center [820, 436] width 236 height 102
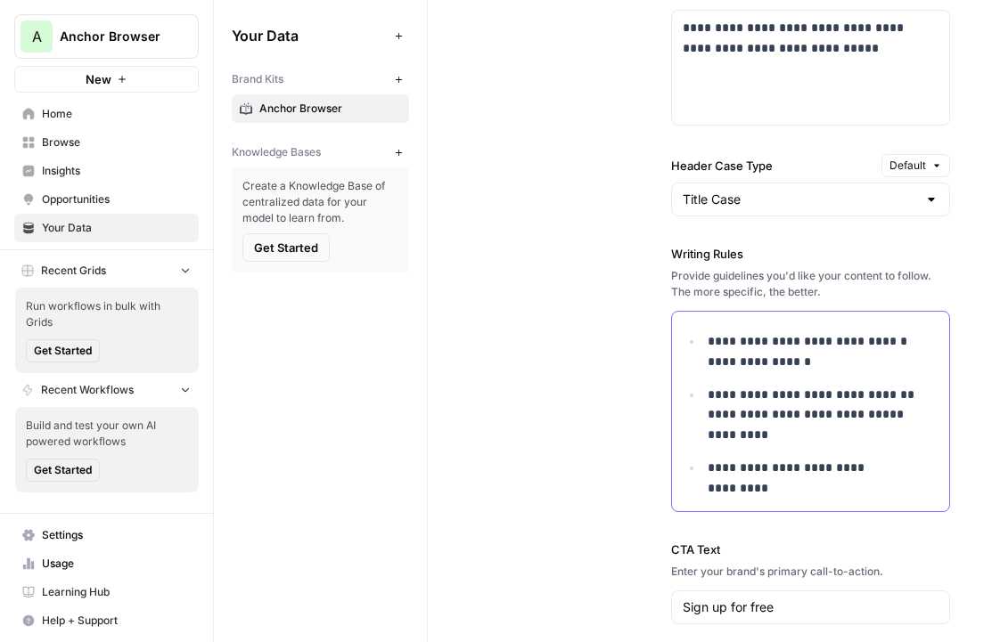
click at [828, 491] on p "**********" at bounding box center [823, 478] width 232 height 41
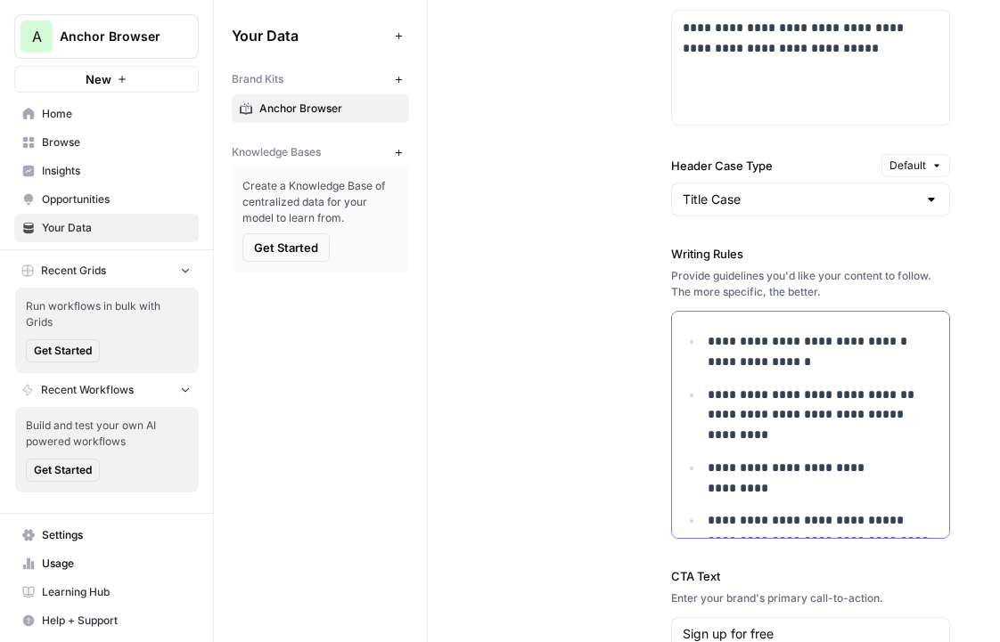
scroll to position [107, 0]
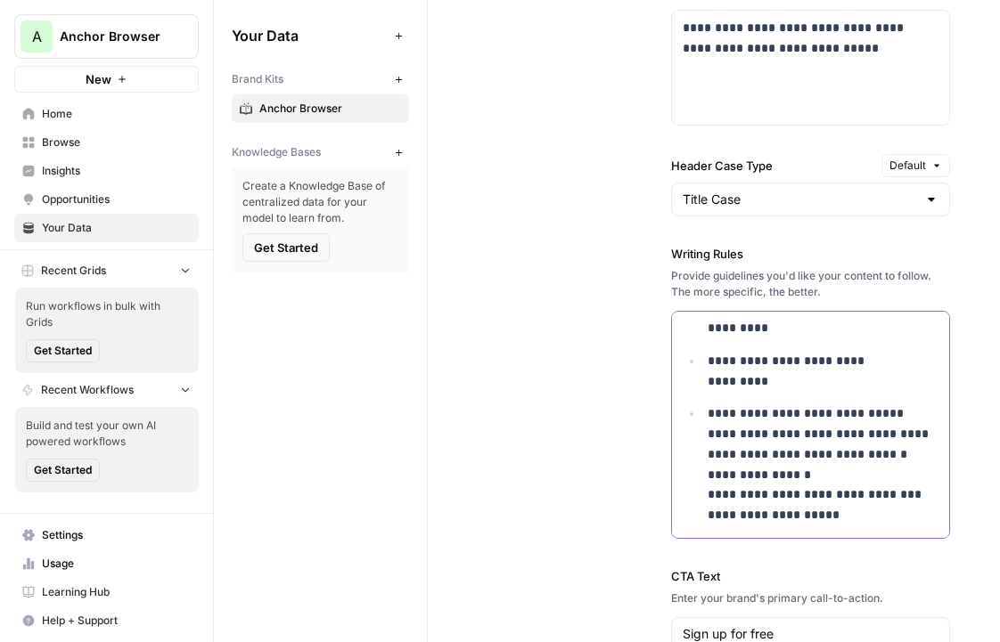
click at [705, 460] on li "**********" at bounding box center [820, 465] width 236 height 122
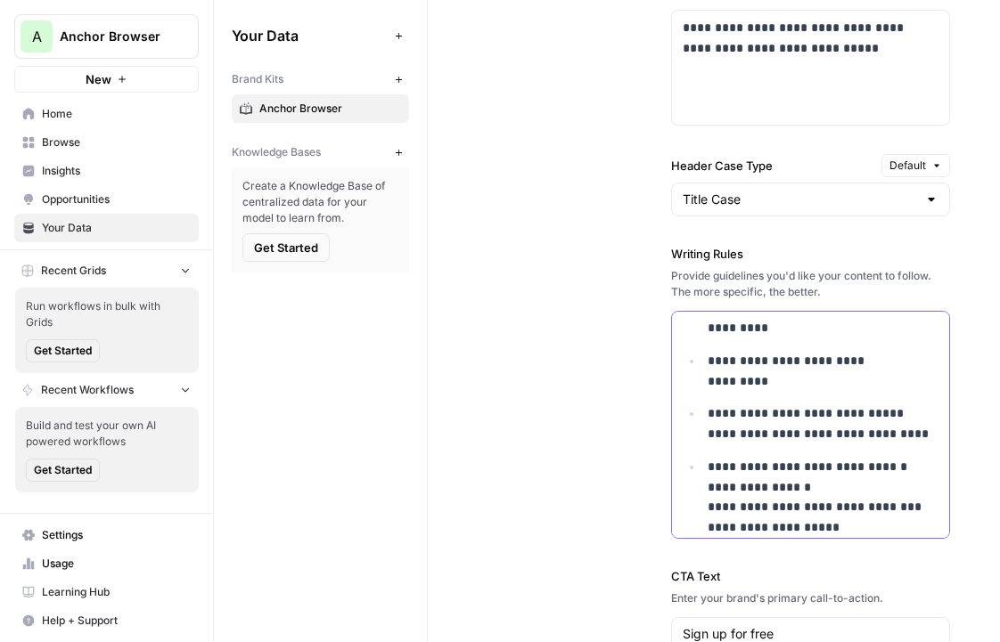
click at [707, 510] on p "**********" at bounding box center [823, 497] width 232 height 81
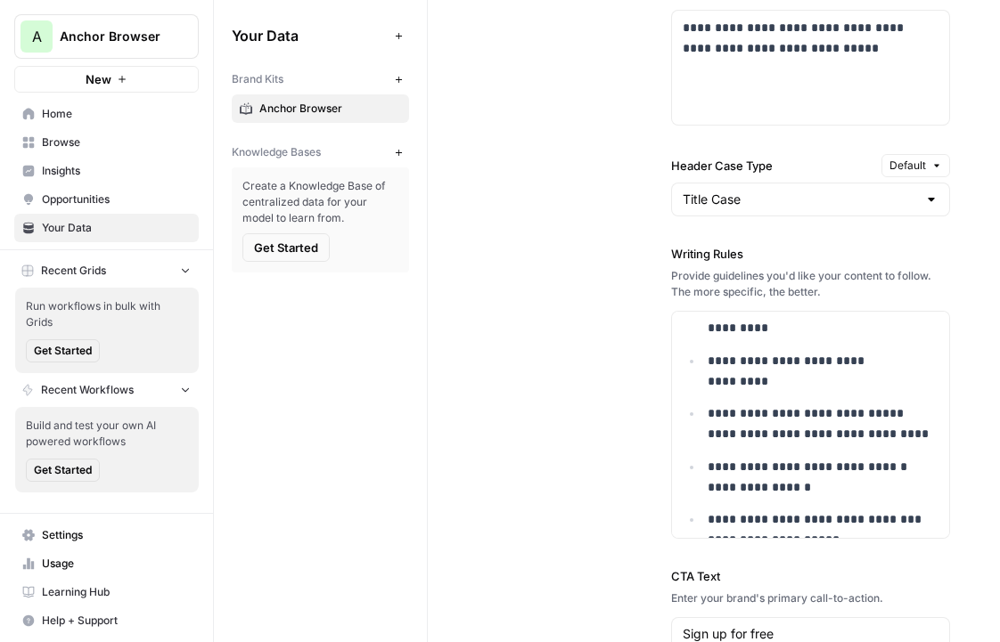
scroll to position [132, 0]
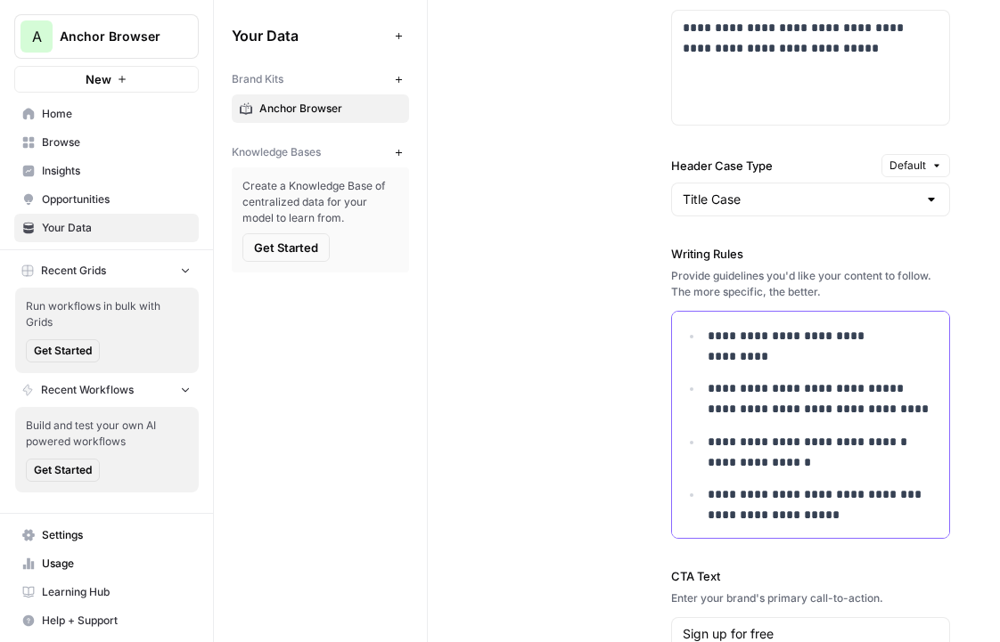
click at [867, 507] on p "**********" at bounding box center [823, 505] width 232 height 41
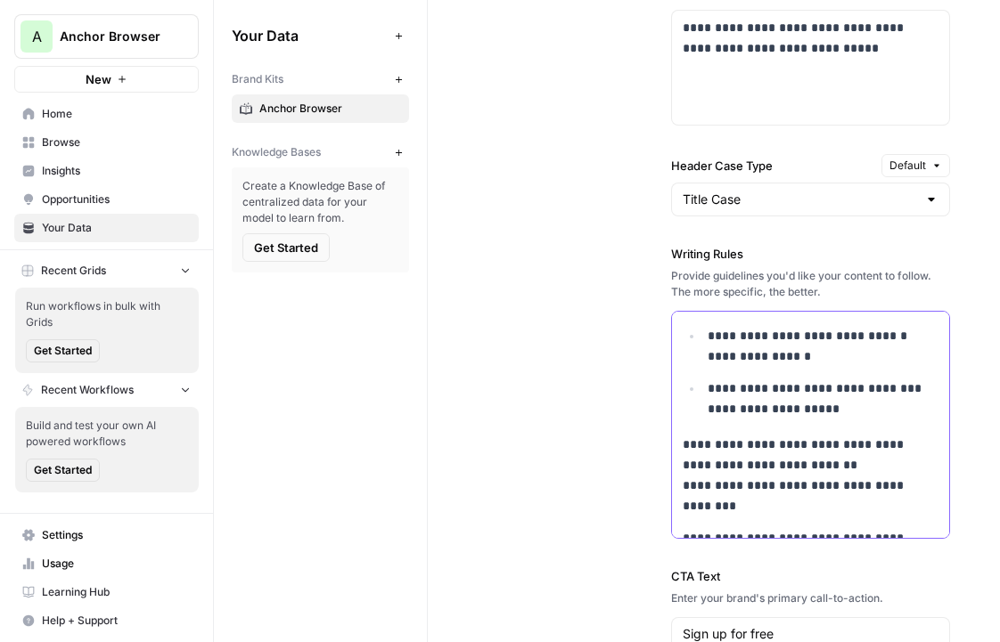
scroll to position [259, 0]
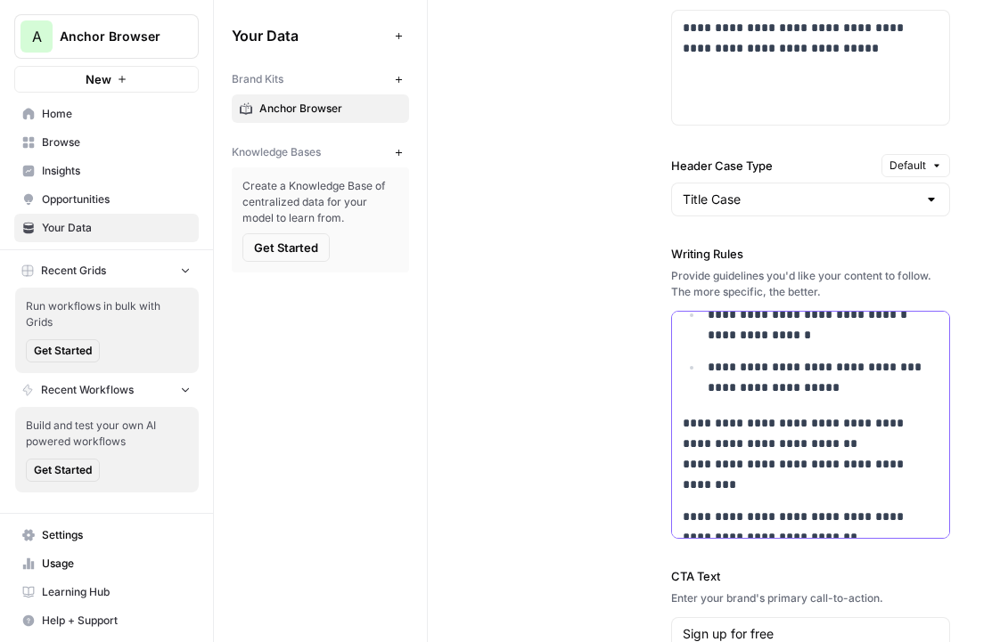
click at [683, 425] on p "**********" at bounding box center [810, 453] width 257 height 81
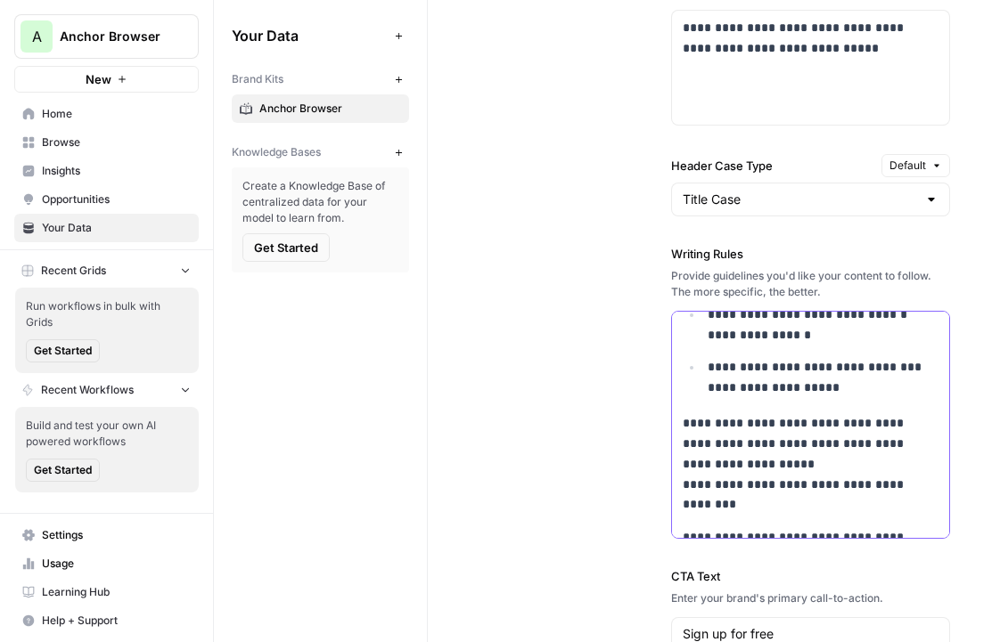
click at [762, 431] on p "**********" at bounding box center [810, 464] width 257 height 102
click at [745, 423] on p "**********" at bounding box center [810, 464] width 257 height 102
click at [828, 423] on p "**********" at bounding box center [810, 464] width 257 height 102
click at [797, 465] on p "**********" at bounding box center [810, 464] width 257 height 102
click at [727, 503] on p "**********" at bounding box center [810, 464] width 257 height 102
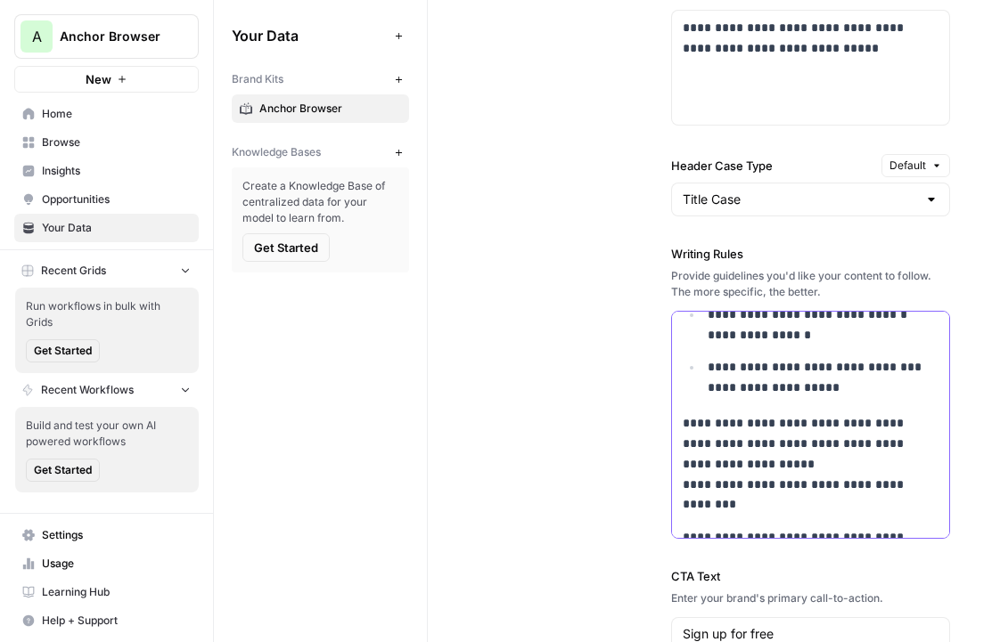
click at [682, 486] on p "**********" at bounding box center [810, 464] width 257 height 102
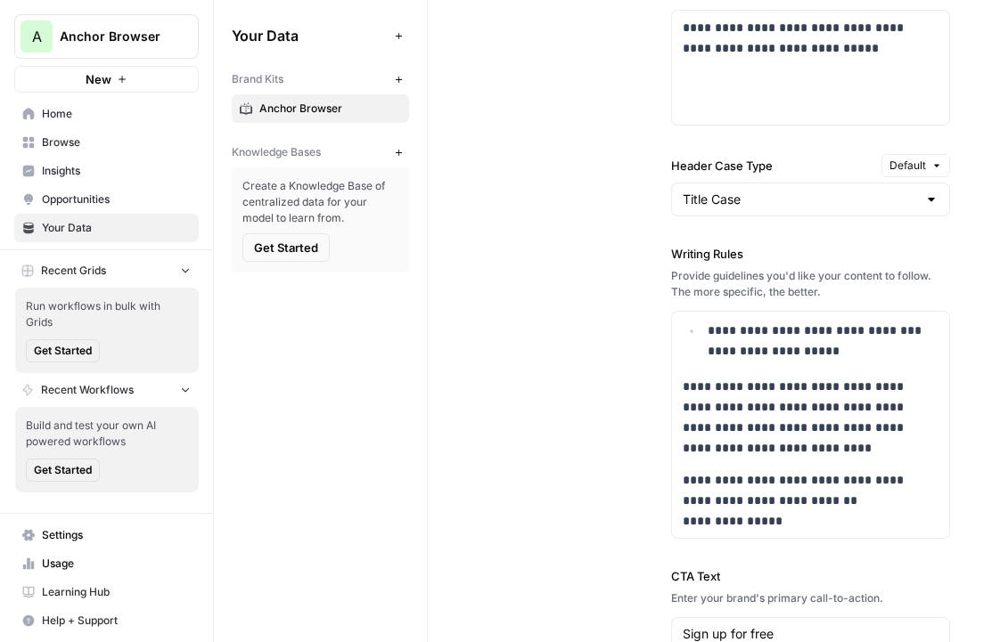
scroll to position [295, 0]
click at [683, 483] on p "**********" at bounding box center [810, 501] width 257 height 61
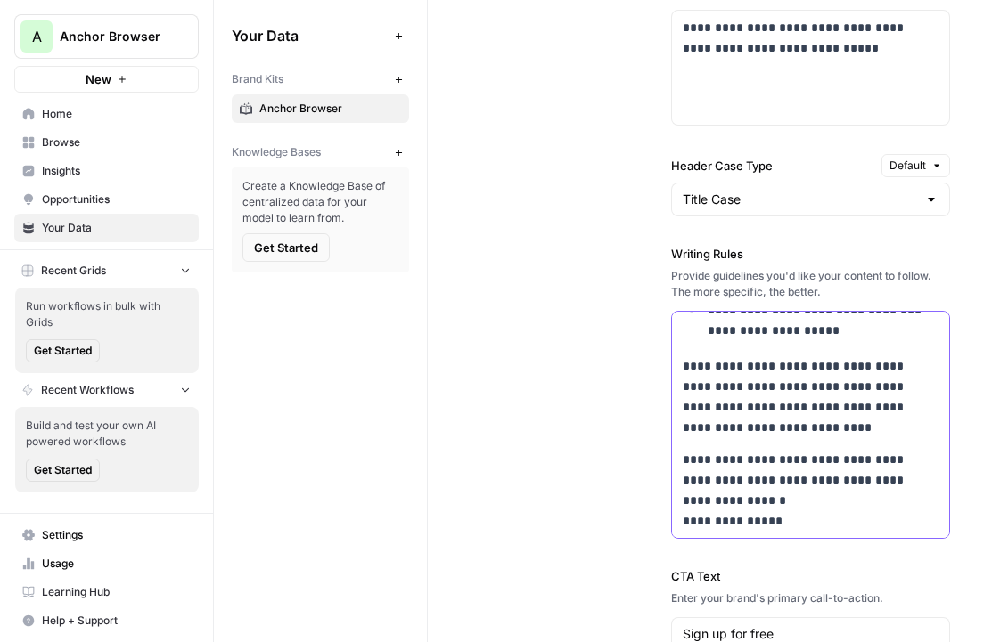
click at [681, 519] on div "**********" at bounding box center [811, 267] width 278 height 543
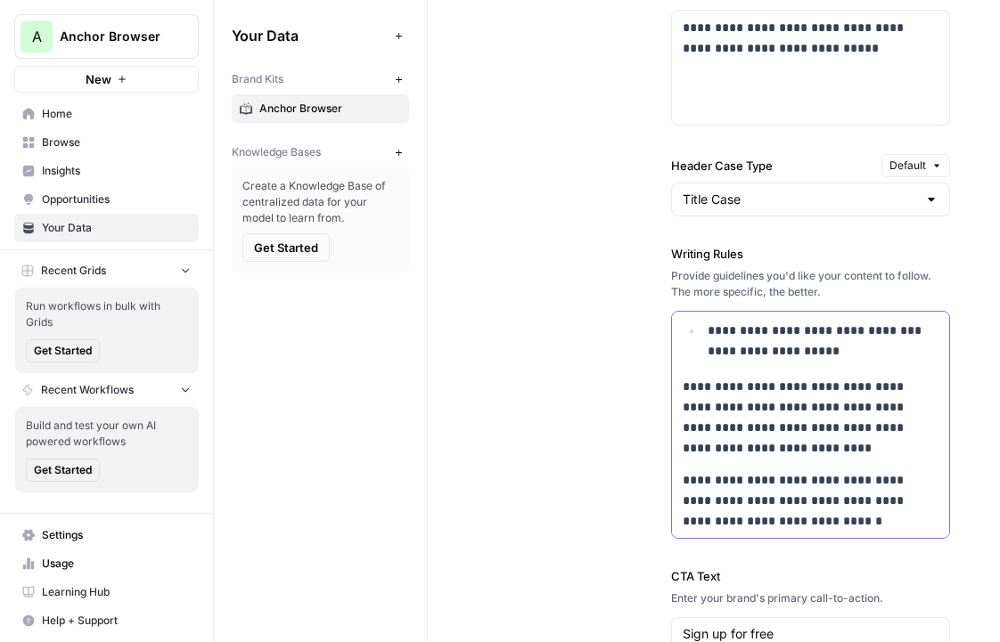
scroll to position [1792, 0]
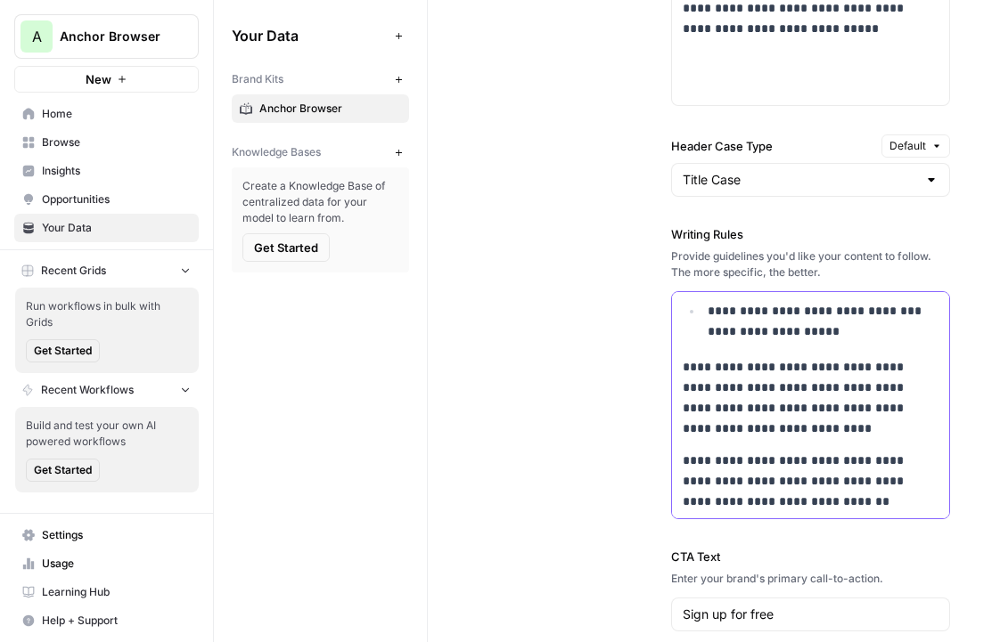
drag, startPoint x: 871, startPoint y: 516, endPoint x: 680, endPoint y: 460, distance: 199.6
click at [680, 460] on div "**********" at bounding box center [811, 257] width 278 height 522
copy p "**********"
click at [691, 353] on div "**********" at bounding box center [811, 257] width 278 height 522
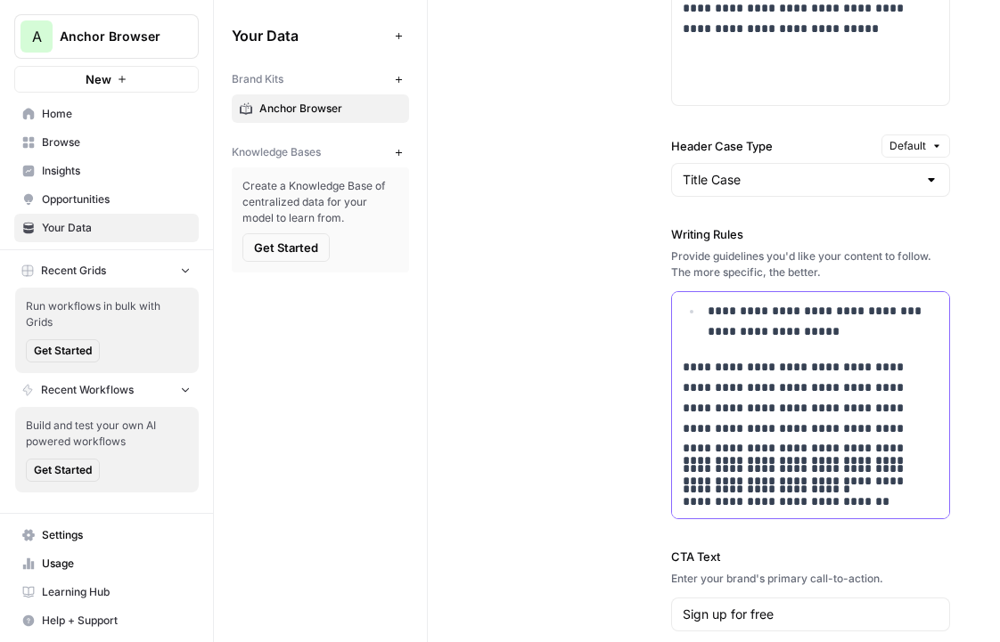
scroll to position [1772, 0]
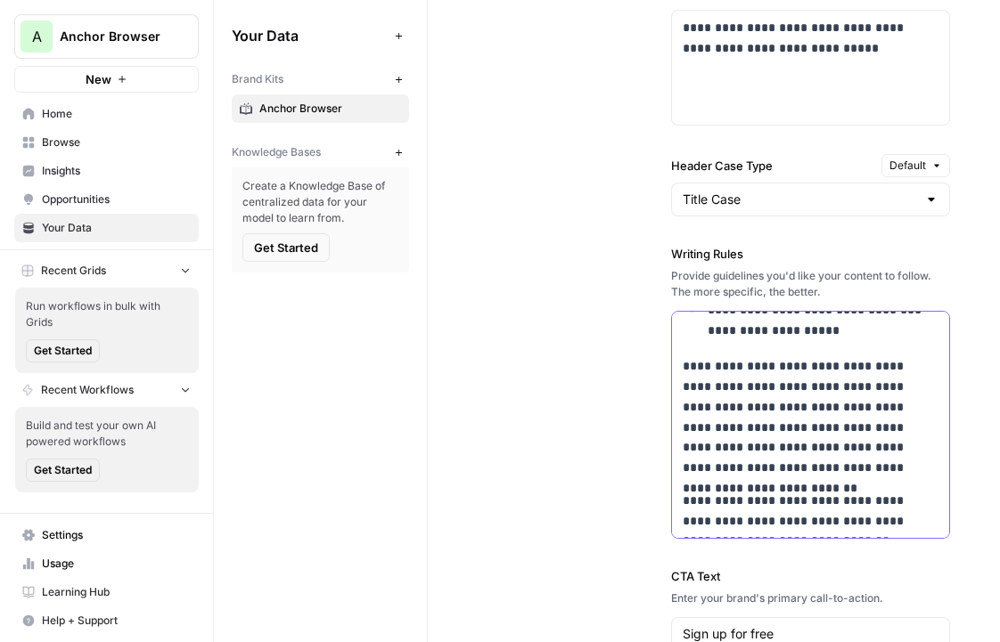
click at [772, 351] on div "**********" at bounding box center [811, 277] width 278 height 563
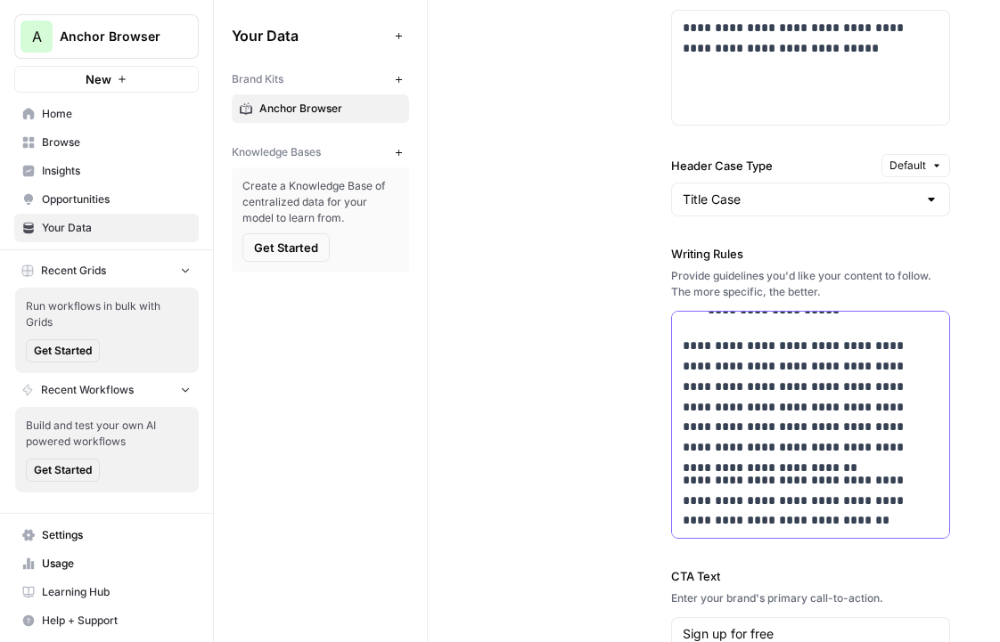
drag, startPoint x: 911, startPoint y: 447, endPoint x: 910, endPoint y: 527, distance: 80.2
click at [911, 529] on div "**********" at bounding box center [811, 256] width 278 height 563
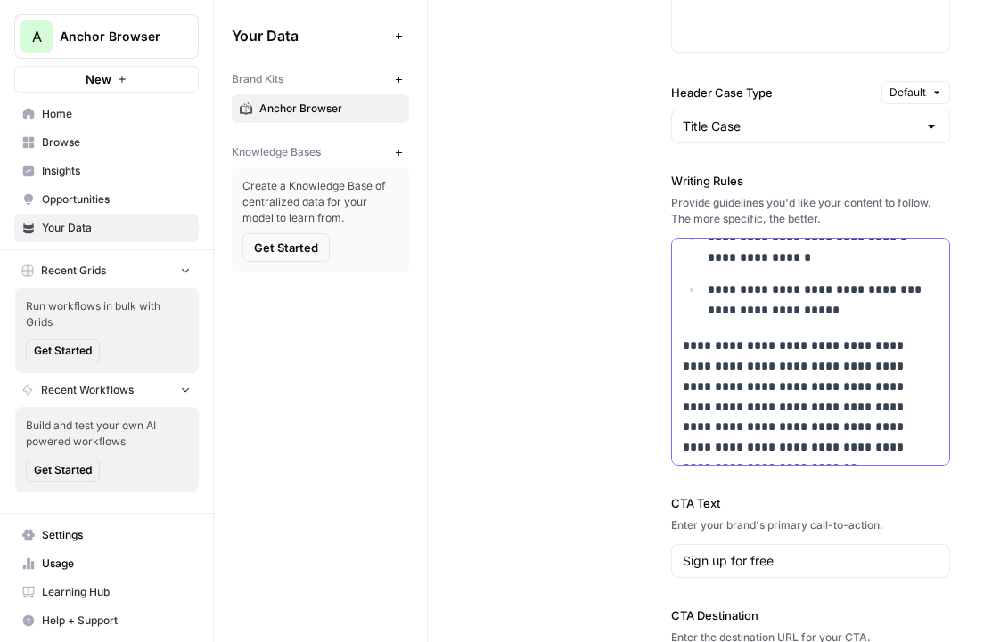
scroll to position [263, 0]
drag, startPoint x: 695, startPoint y: 335, endPoint x: 936, endPoint y: 478, distance: 280.4
click at [936, 478] on div "**********" at bounding box center [811, 124] width 280 height 1205
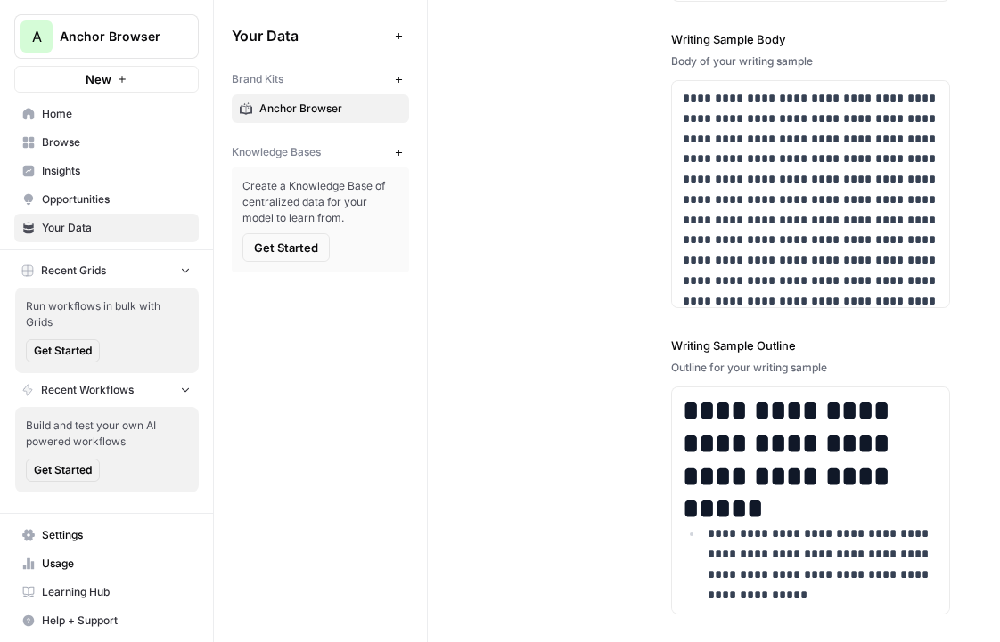
scroll to position [3059, 0]
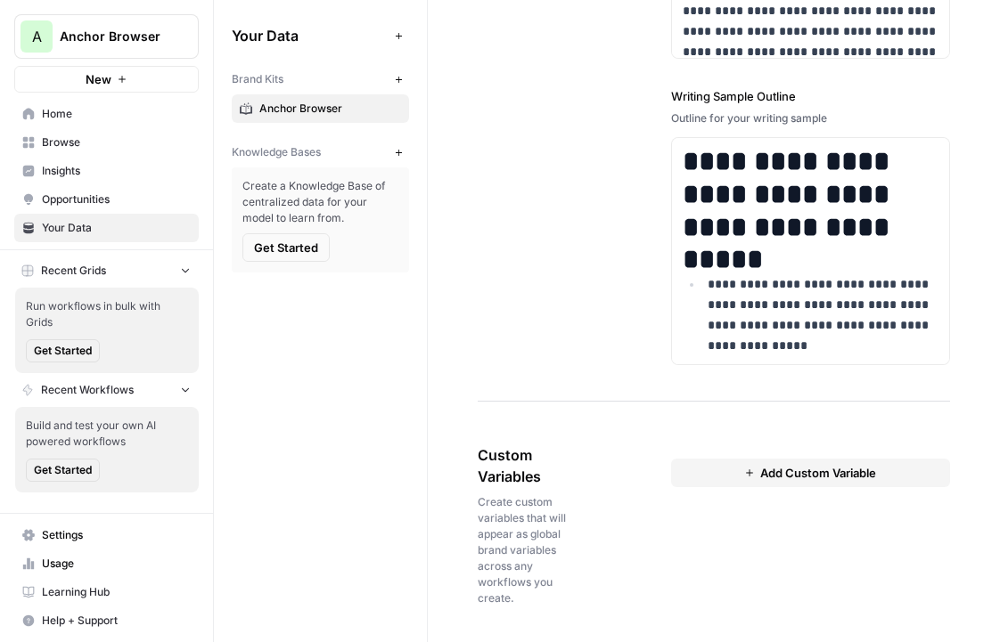
click at [692, 461] on button "Add Custom Variable" at bounding box center [811, 473] width 280 height 29
click at [715, 503] on input "text" at bounding box center [811, 506] width 226 height 16
type input "Post"
click at [752, 548] on textarea at bounding box center [811, 600] width 226 height 127
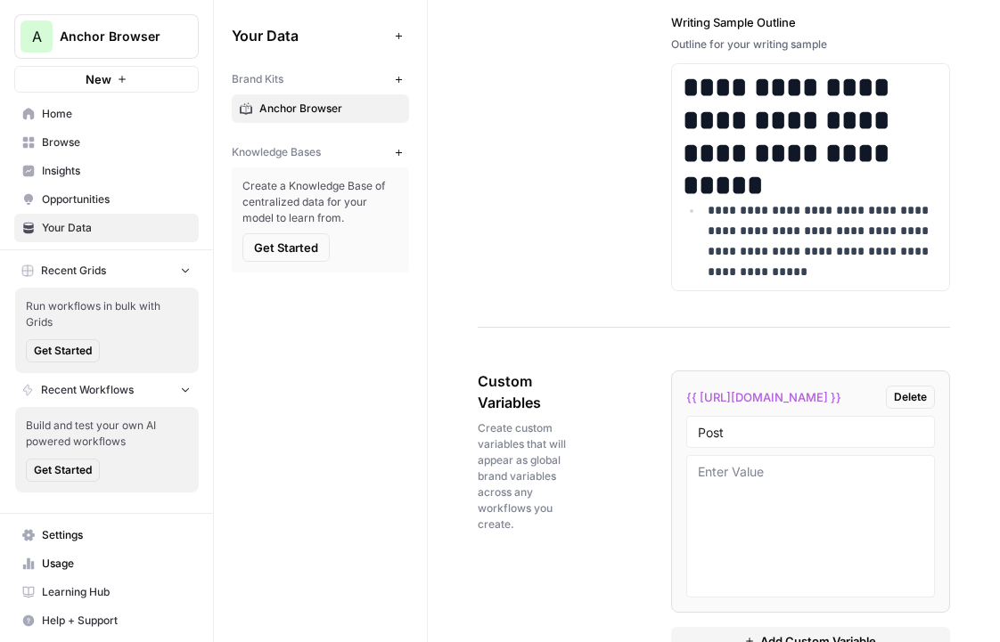
scroll to position [3150, 0]
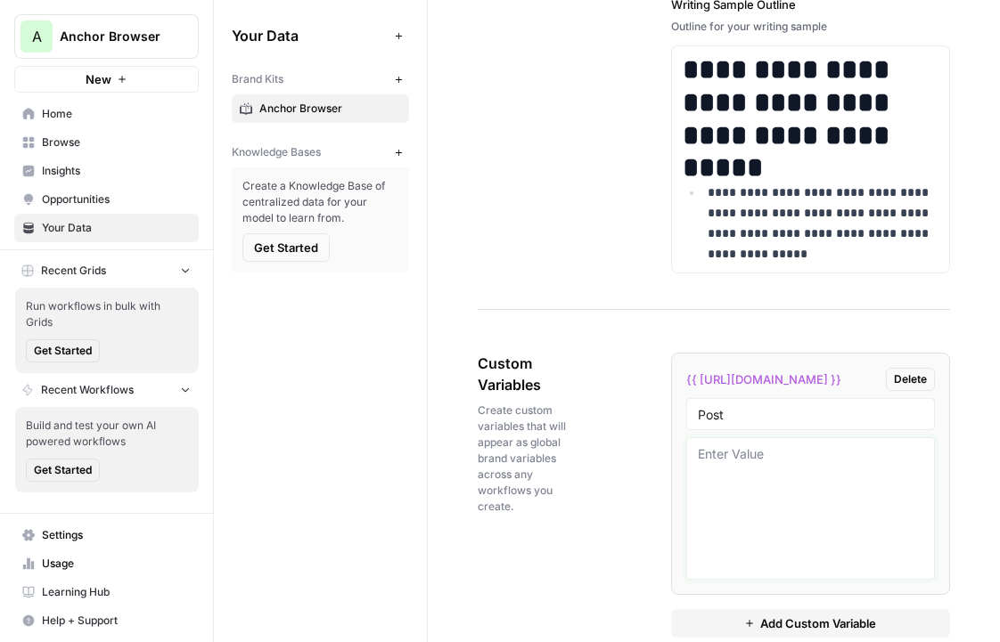
paste textarea "Anchor Browser now integrates with Groq's API, providing our browser agents acc…"
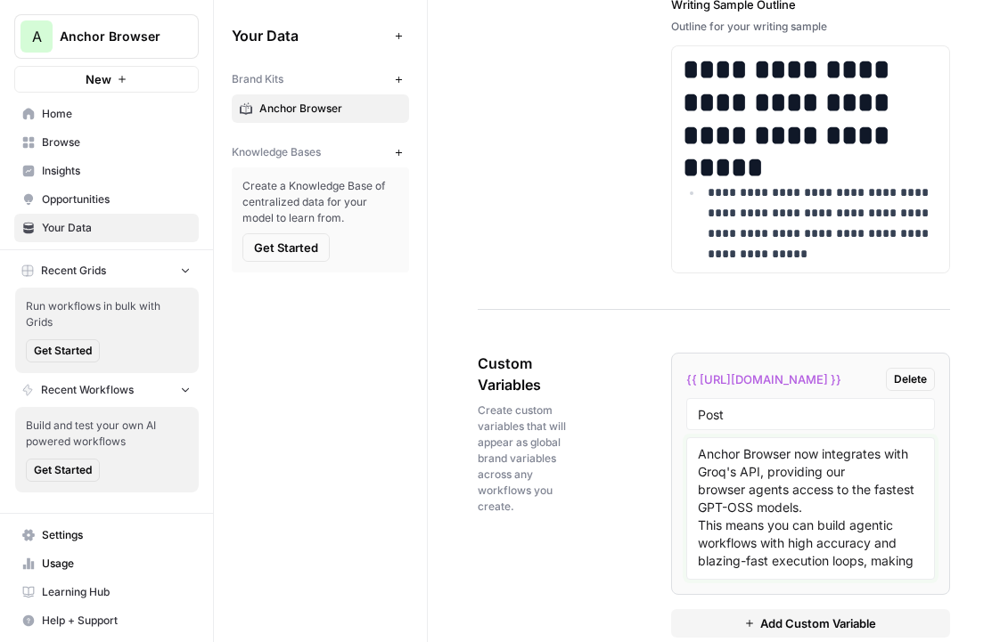
scroll to position [33, 0]
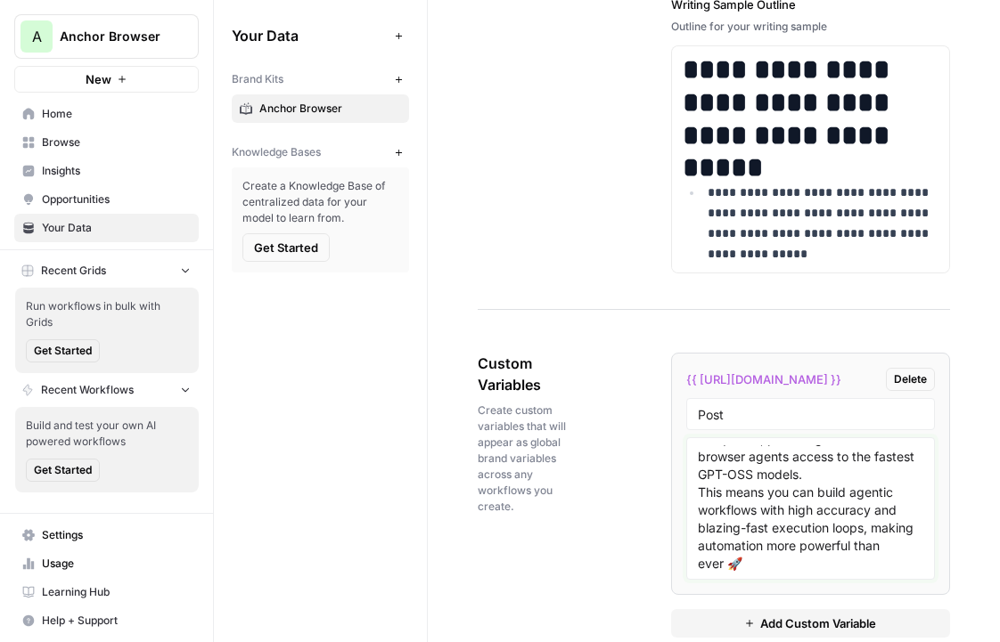
type textarea "Anchor Browser now integrates with Groq's API, providing our browser agents acc…"
click at [746, 406] on input "Post" at bounding box center [811, 414] width 226 height 16
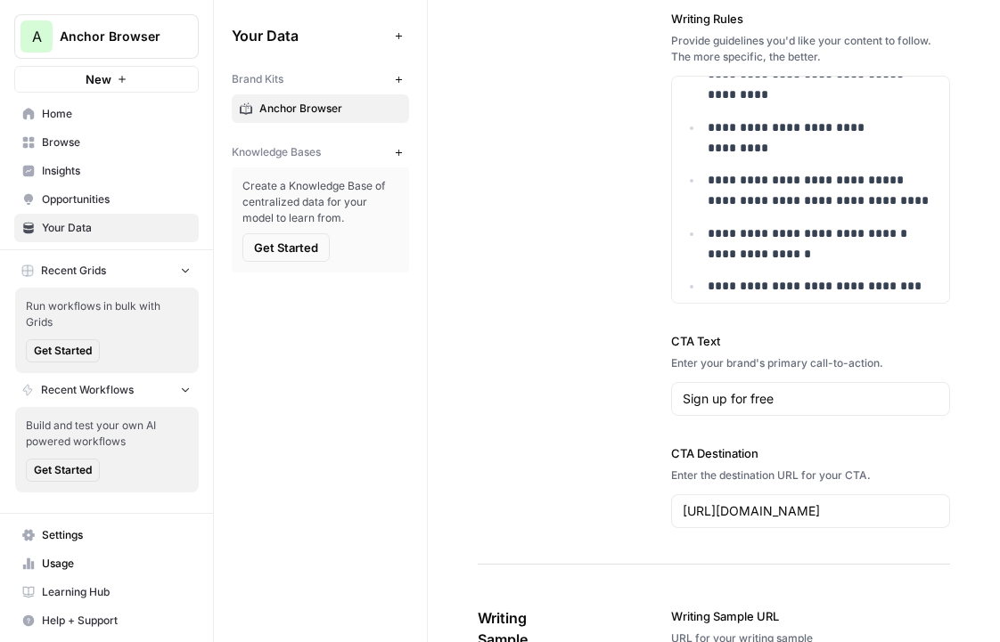
scroll to position [162, 0]
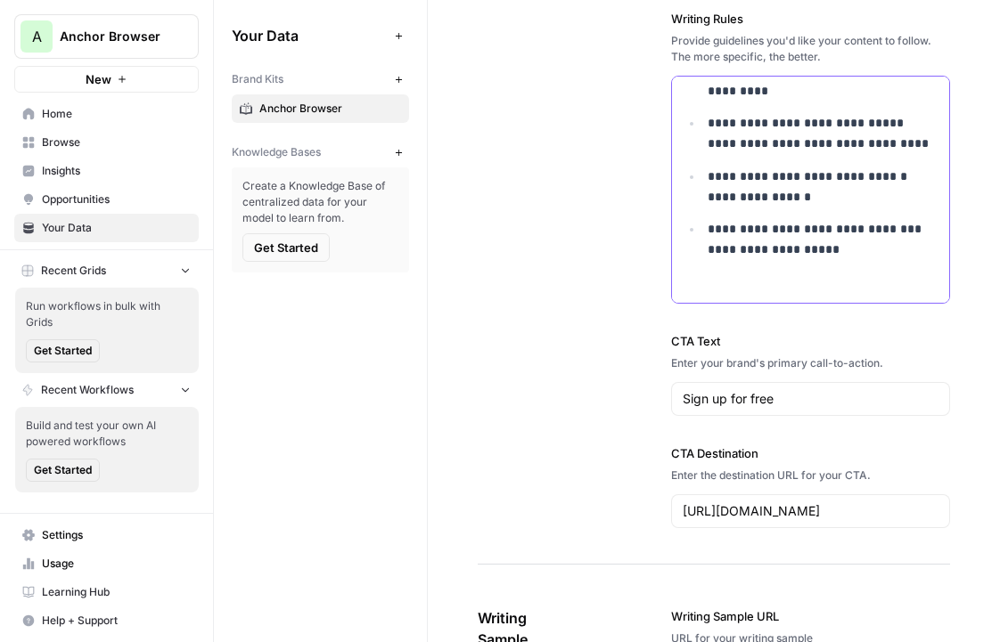
click at [860, 244] on p "**********" at bounding box center [823, 239] width 232 height 41
click at [772, 278] on p "*" at bounding box center [823, 283] width 232 height 20
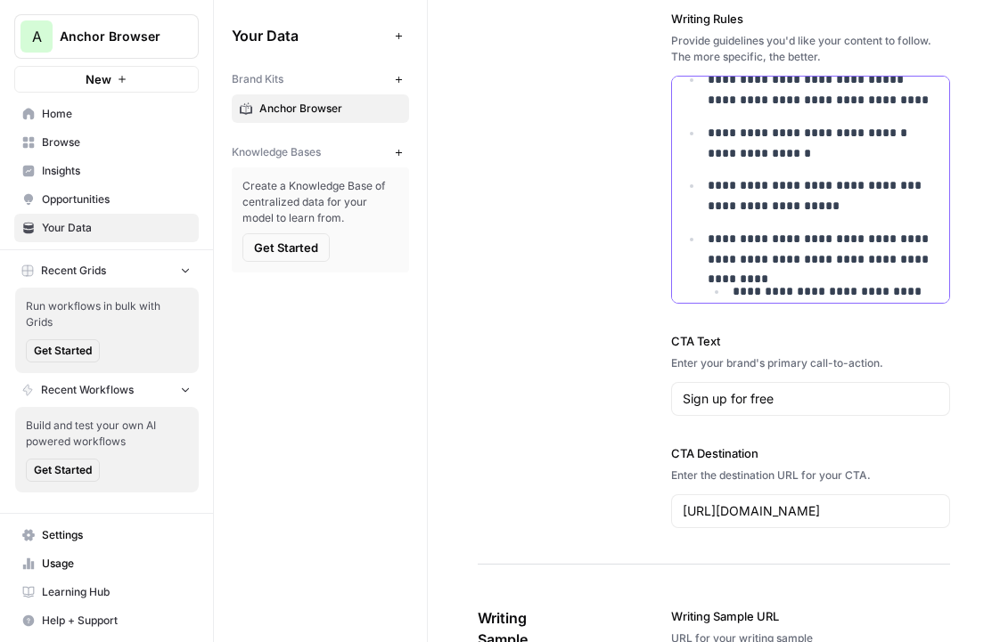
click at [756, 239] on p "**********" at bounding box center [823, 249] width 232 height 41
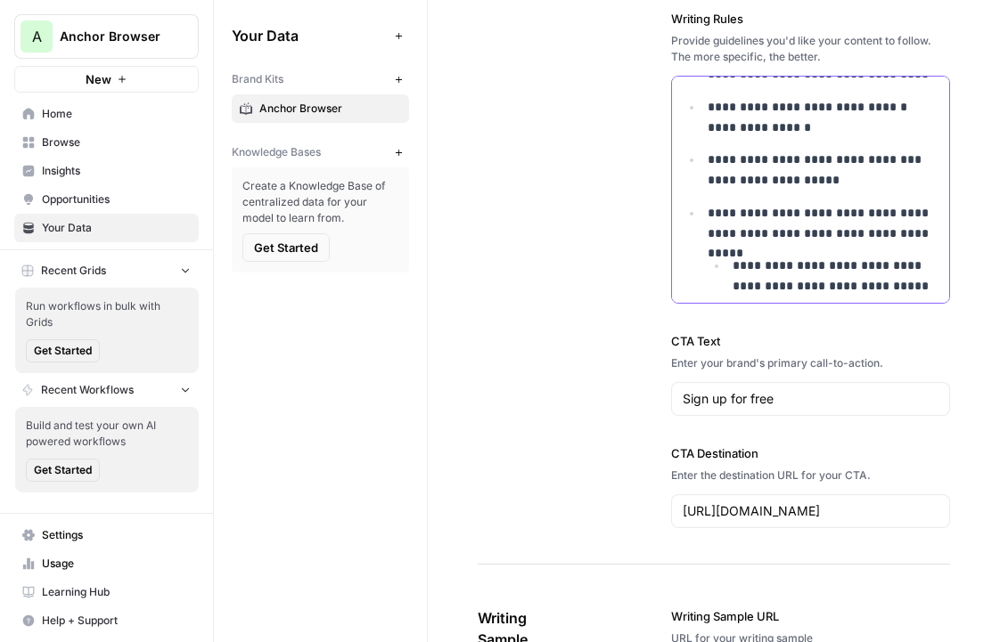
scroll to position [233, 0]
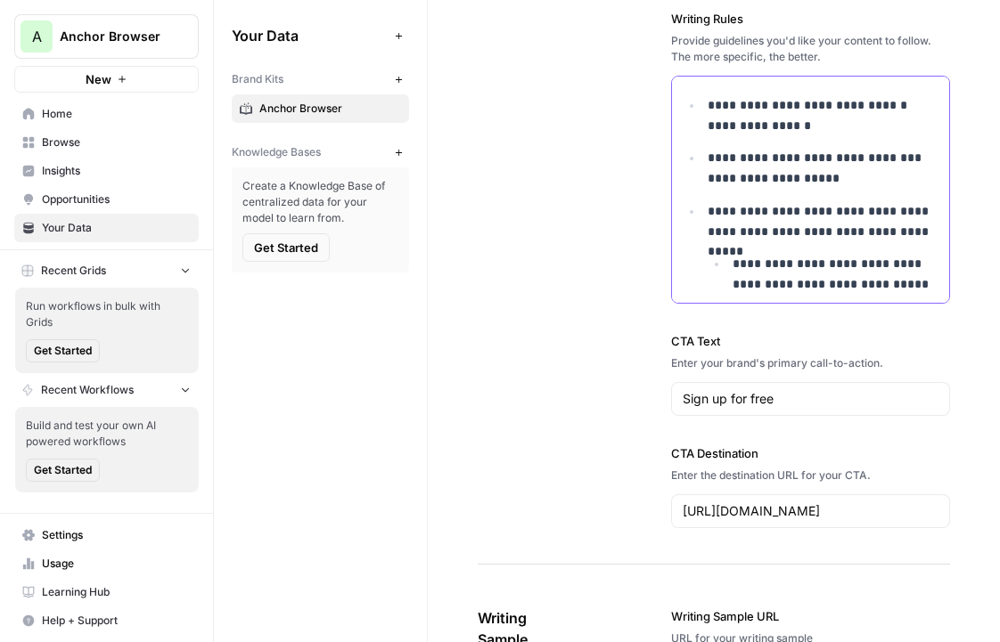
drag, startPoint x: 805, startPoint y: 264, endPoint x: 707, endPoint y: 264, distance: 98.0
click at [707, 264] on ul "**********" at bounding box center [823, 274] width 232 height 41
click at [714, 266] on p "**********" at bounding box center [823, 274] width 232 height 41
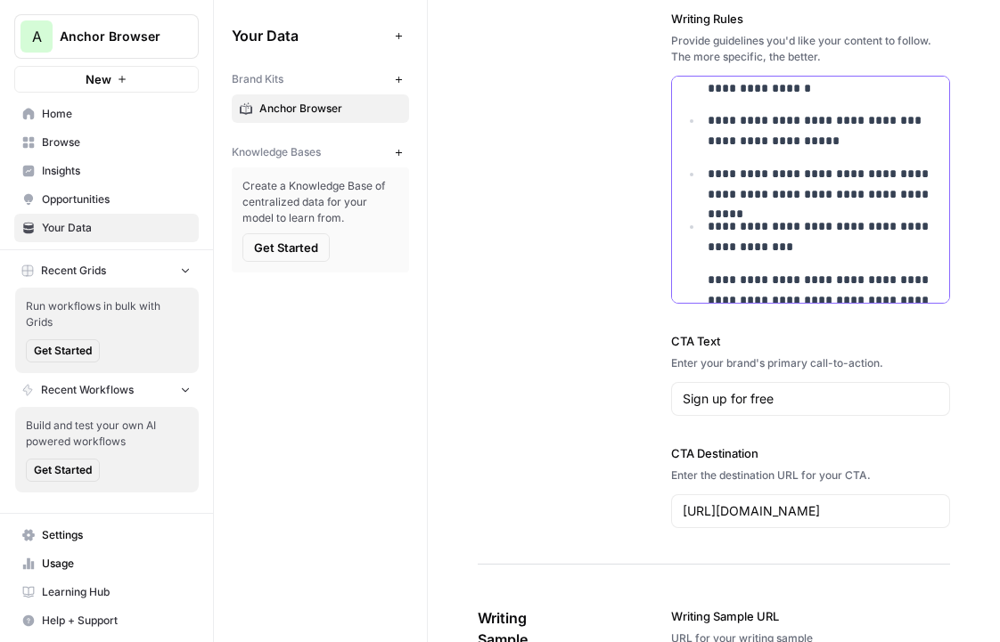
scroll to position [374, 0]
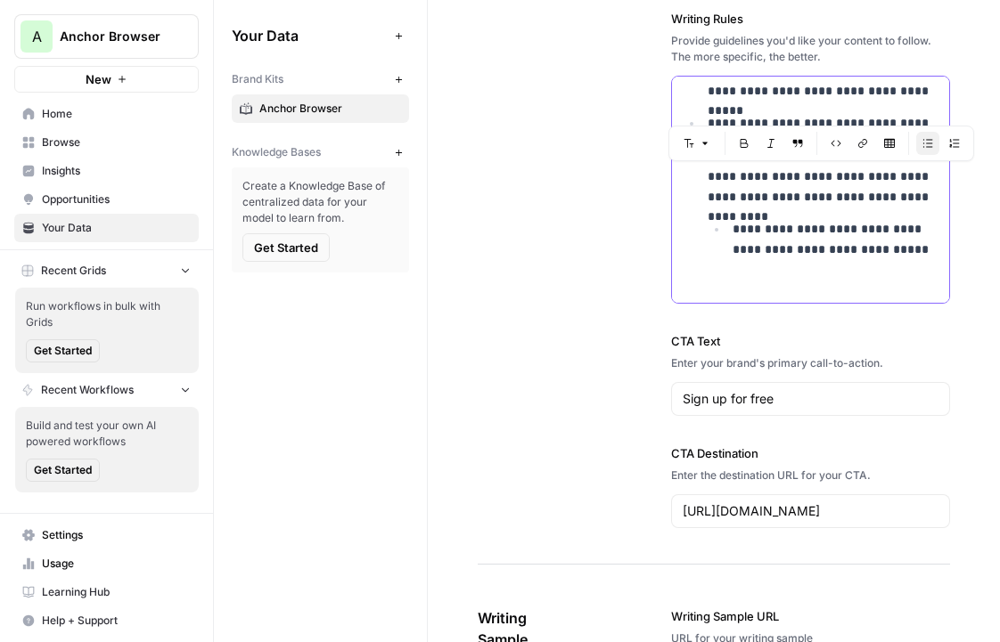
drag, startPoint x: 707, startPoint y: 176, endPoint x: 941, endPoint y: 279, distance: 256.1
click at [941, 280] on div "**********" at bounding box center [811, 2] width 278 height 600
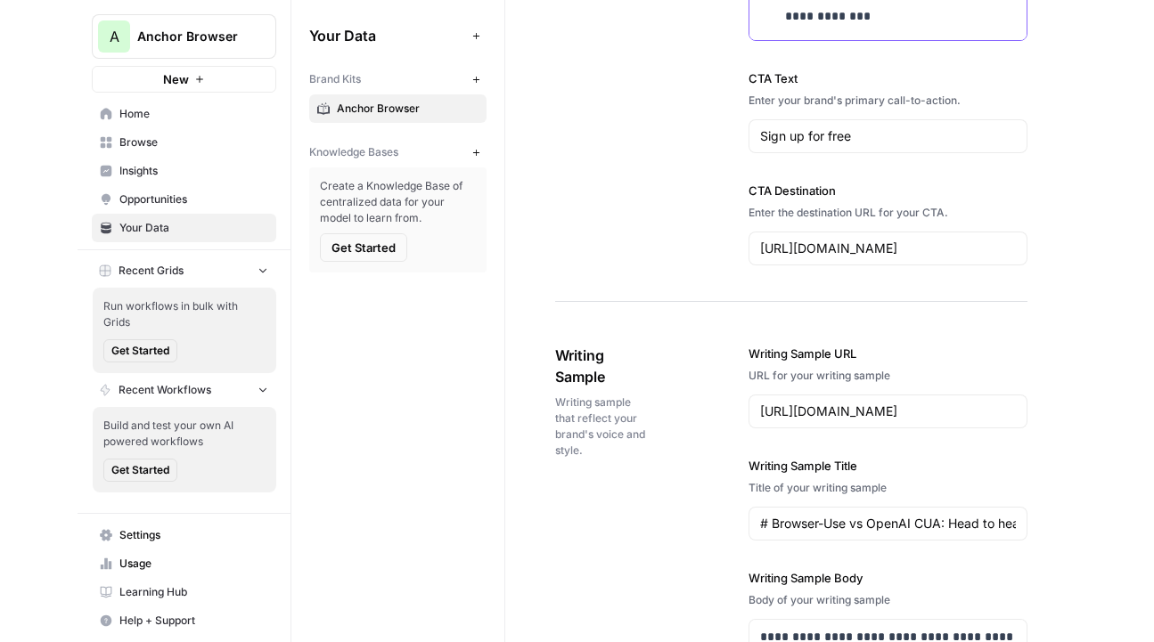
scroll to position [2280, 0]
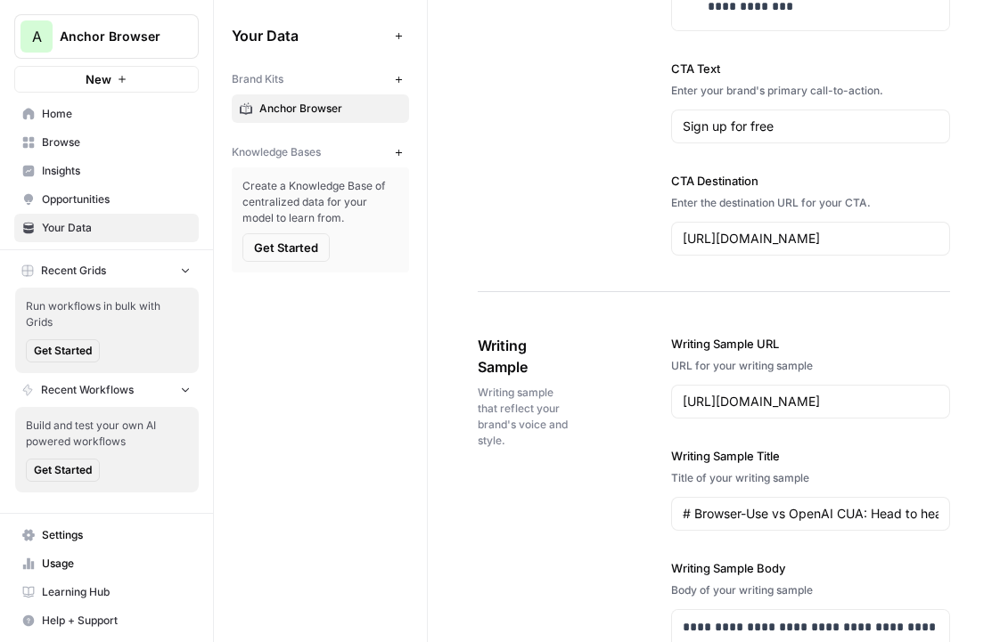
click at [119, 134] on link "Browse" at bounding box center [106, 142] width 184 height 29
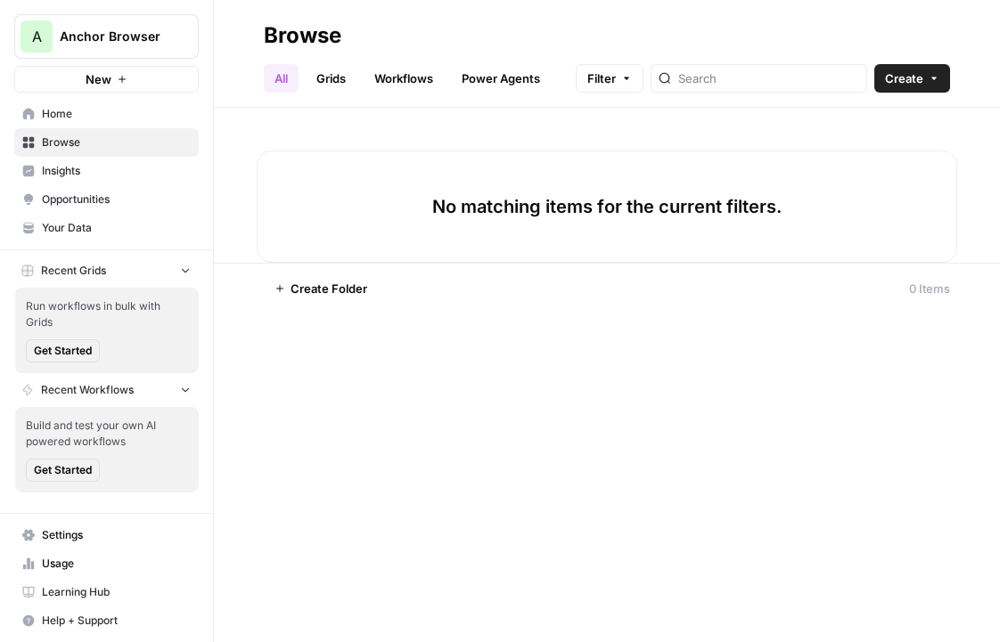
click at [102, 192] on span "Opportunities" at bounding box center [116, 200] width 149 height 16
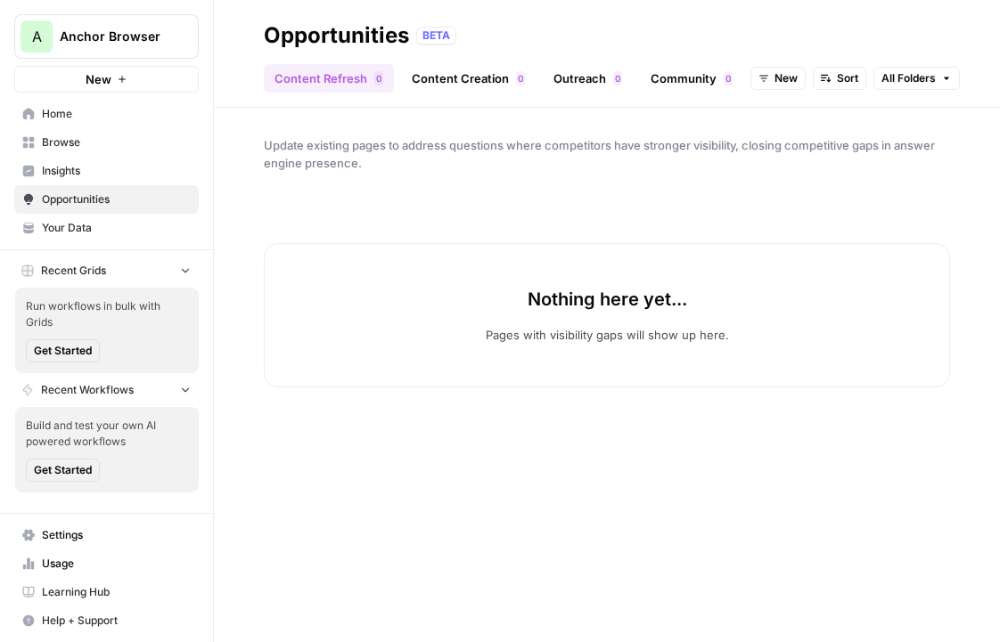
click at [92, 174] on span "Insights" at bounding box center [116, 171] width 149 height 16
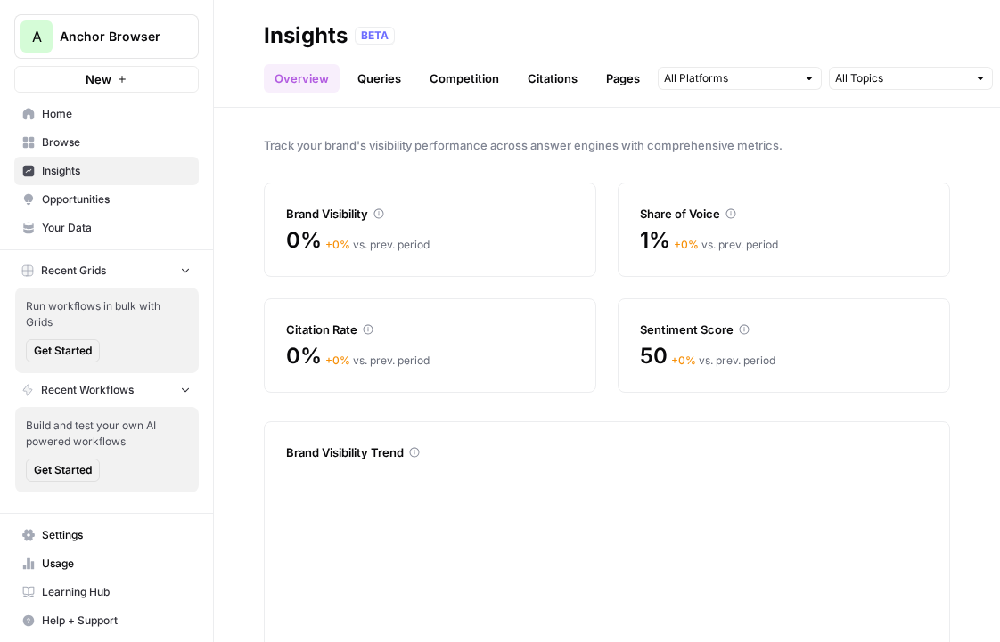
click at [104, 201] on span "Opportunities" at bounding box center [116, 200] width 149 height 16
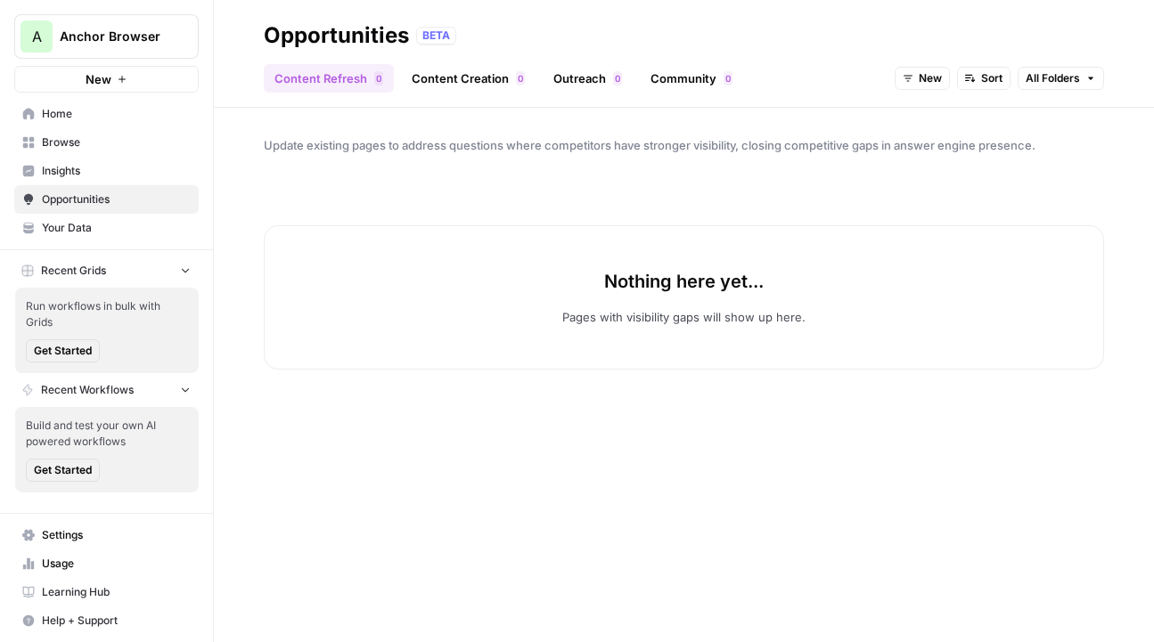
click at [947, 73] on button "New" at bounding box center [921, 78] width 55 height 23
click at [950, 163] on span "In Progress" at bounding box center [964, 168] width 71 height 18
click at [922, 82] on span "In Progress" at bounding box center [912, 78] width 60 height 16
click at [489, 92] on link "Content Creation 0" at bounding box center [468, 78] width 135 height 29
click at [999, 79] on span "New" at bounding box center [1023, 78] width 23 height 16
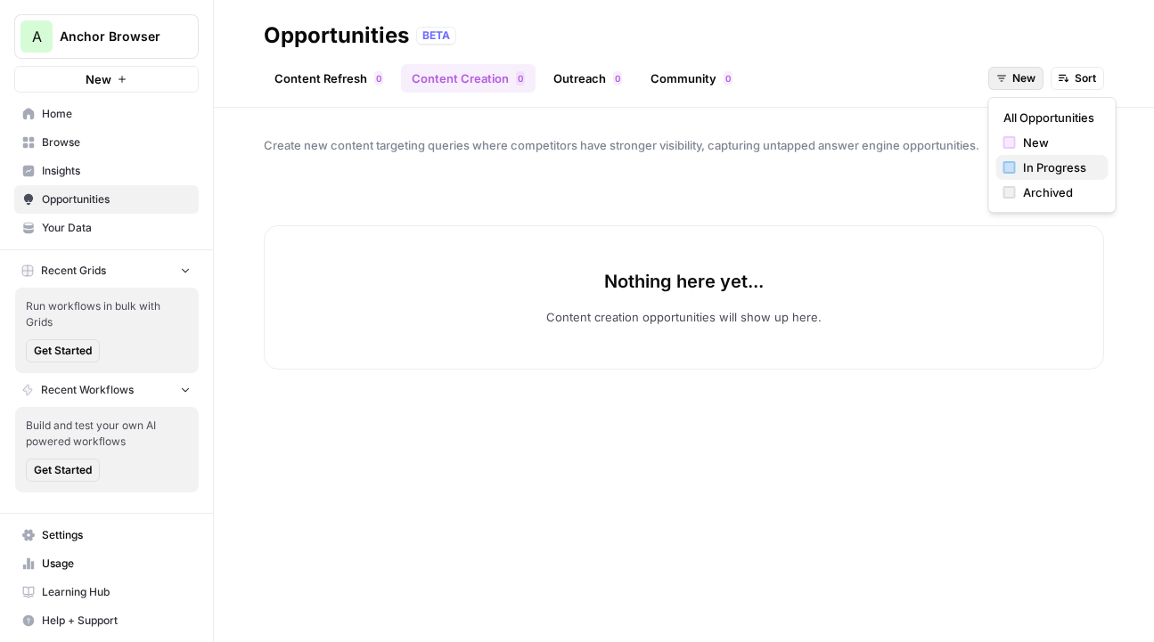
click at [999, 179] on button "In Progress" at bounding box center [1052, 167] width 112 height 25
click at [558, 58] on div "Content Refresh 0 Content Creation 0 Outreach 0 Community 0 In Progress Sort" at bounding box center [684, 71] width 840 height 43
click at [614, 98] on header "Opportunities BETA Content Refresh 0 Content Creation 0 Outreach 0 Community 0 …" at bounding box center [684, 54] width 940 height 108
click at [600, 83] on link "Outreach 0" at bounding box center [588, 78] width 90 height 29
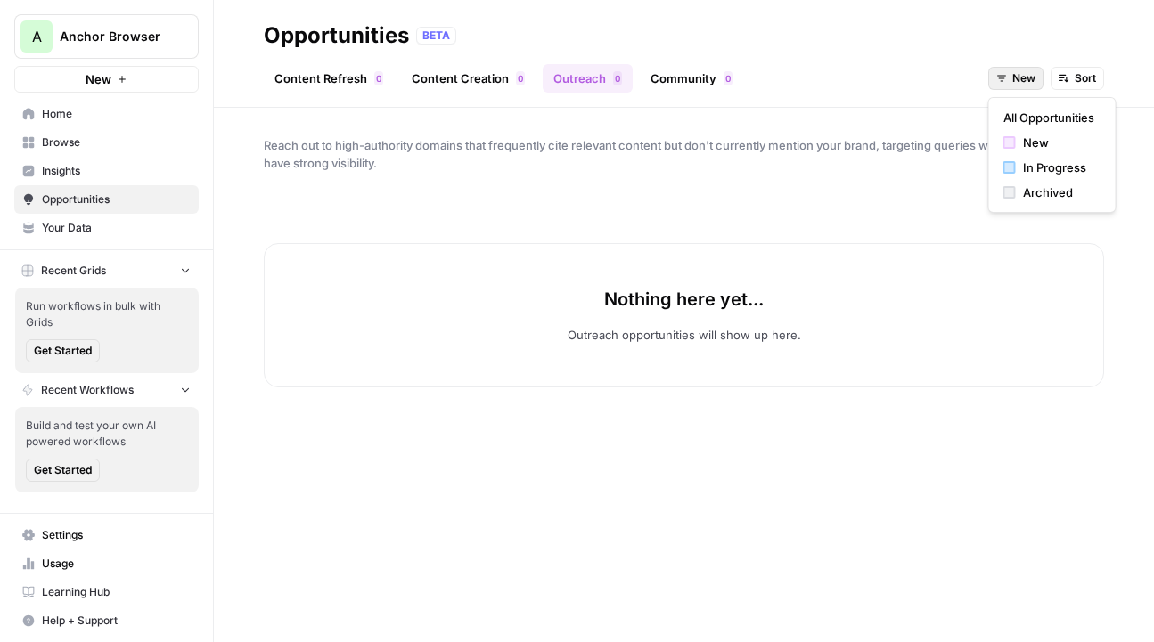
click at [999, 76] on span "New" at bounding box center [1023, 78] width 23 height 16
click at [999, 167] on span "In Progress" at bounding box center [1058, 168] width 71 height 18
click at [56, 187] on link "Opportunities" at bounding box center [106, 199] width 184 height 29
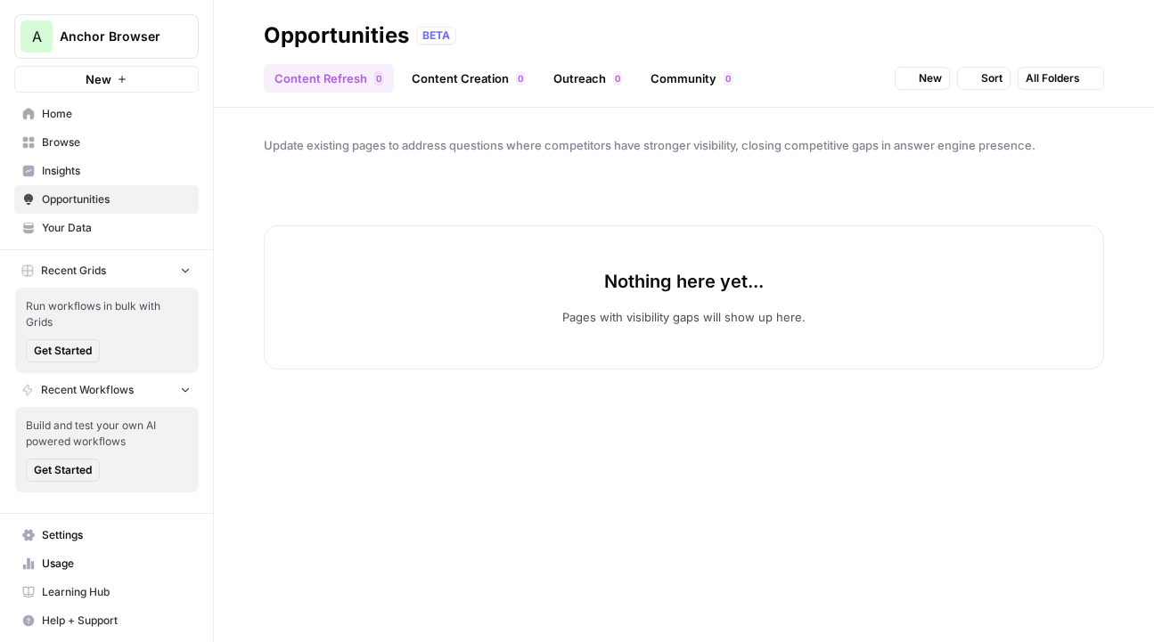
click at [66, 179] on link "Insights" at bounding box center [106, 171] width 184 height 29
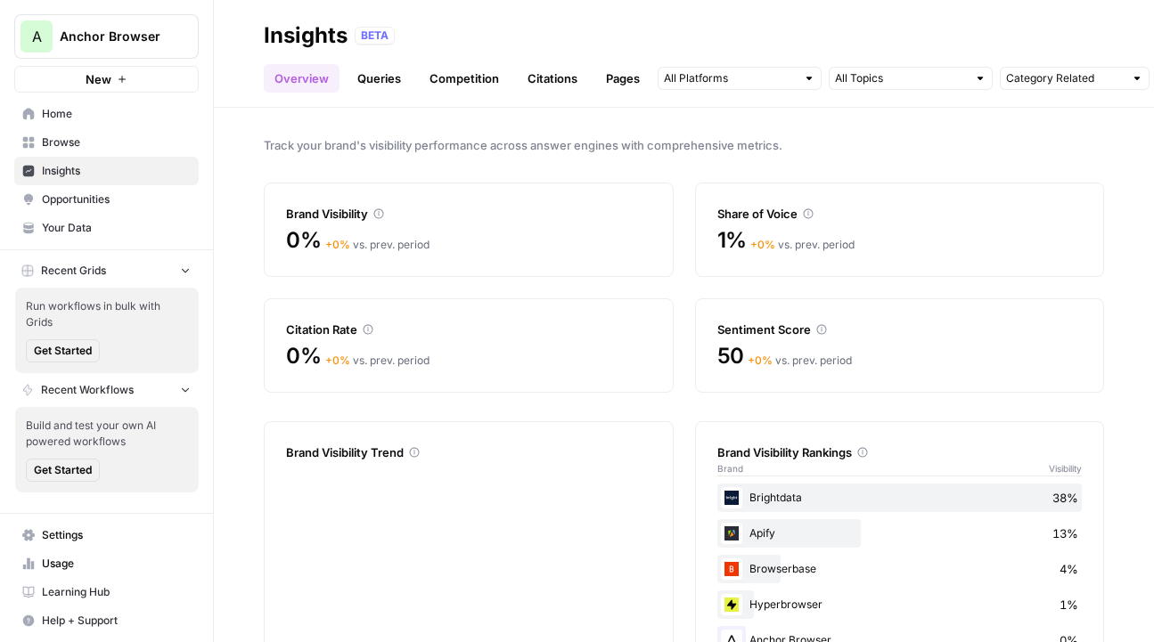
click at [397, 70] on link "Queries" at bounding box center [379, 78] width 65 height 29
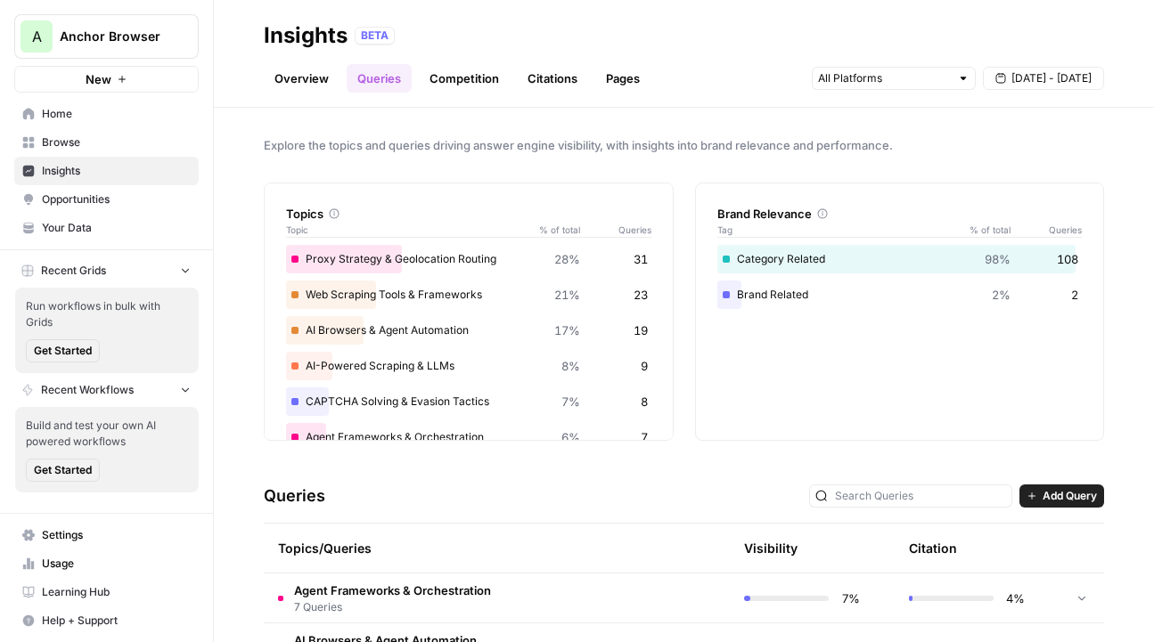
click at [458, 79] on link "Competition" at bounding box center [464, 78] width 91 height 29
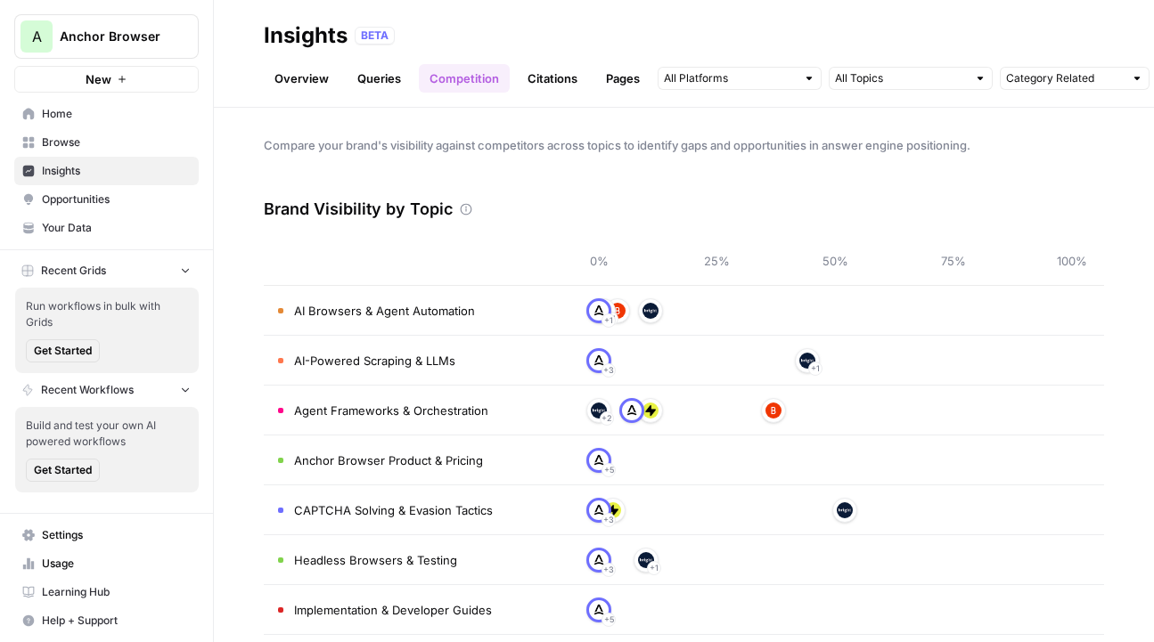
click at [551, 90] on link "Citations" at bounding box center [552, 78] width 71 height 29
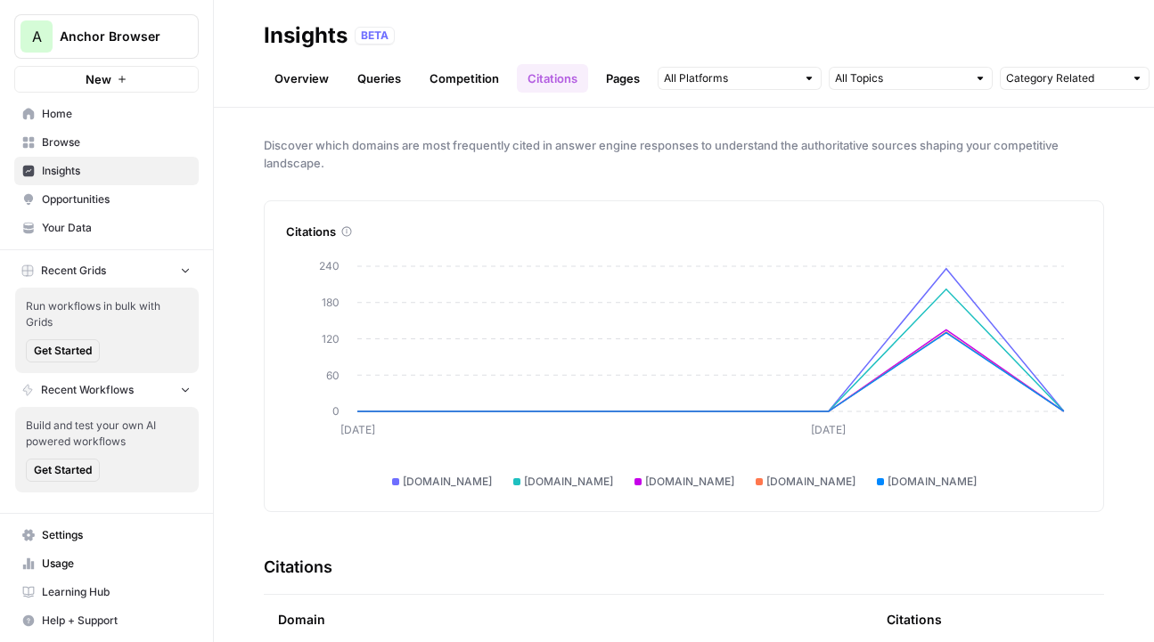
click at [613, 86] on link "Pages" at bounding box center [622, 78] width 55 height 29
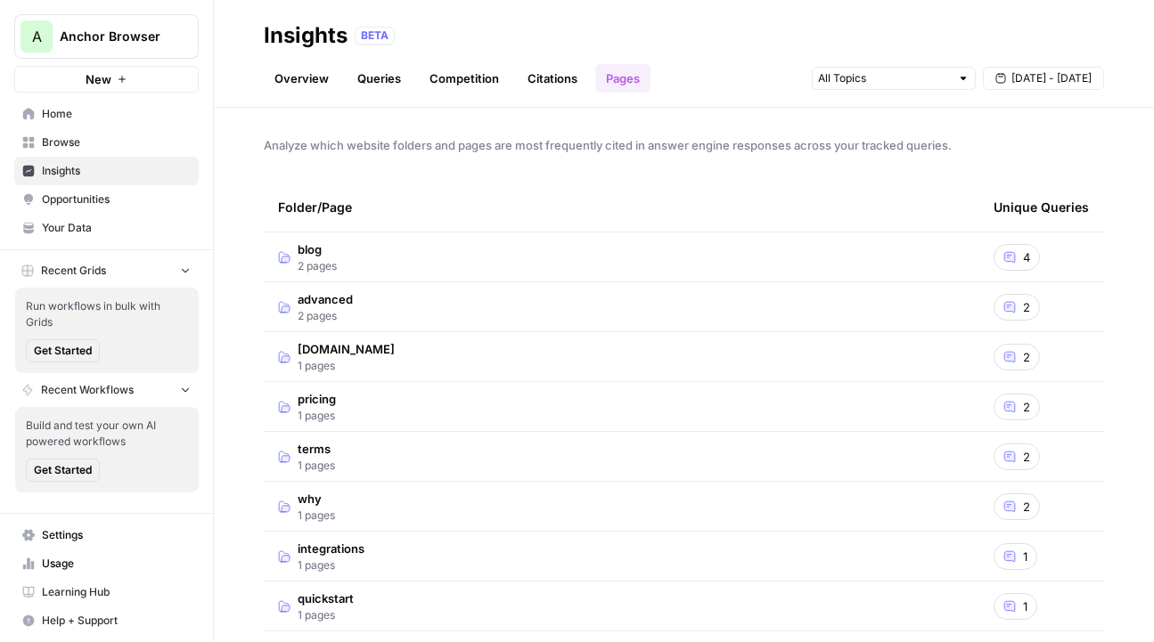
click at [562, 79] on link "Citations" at bounding box center [552, 78] width 71 height 29
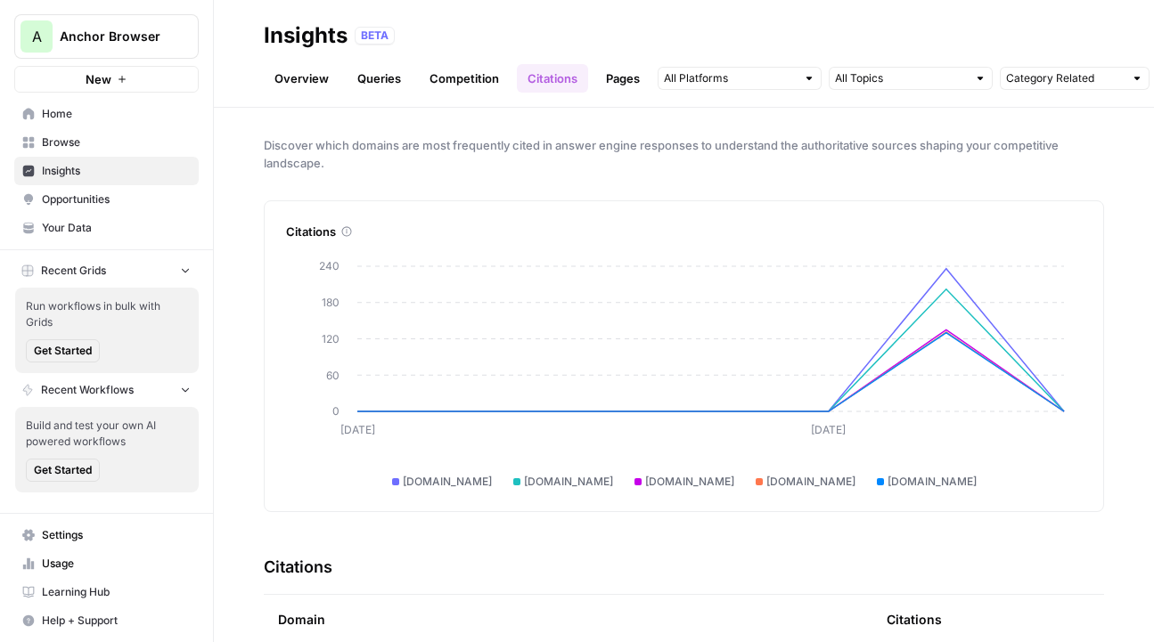
click at [129, 165] on span "Insights" at bounding box center [116, 171] width 149 height 16
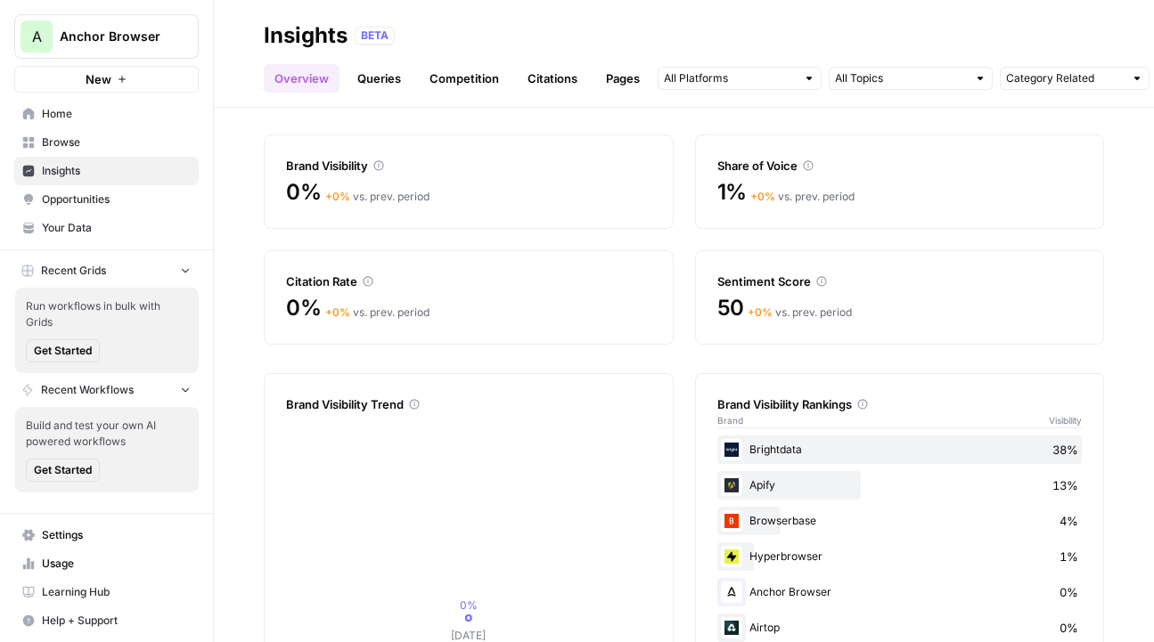
scroll to position [102, 0]
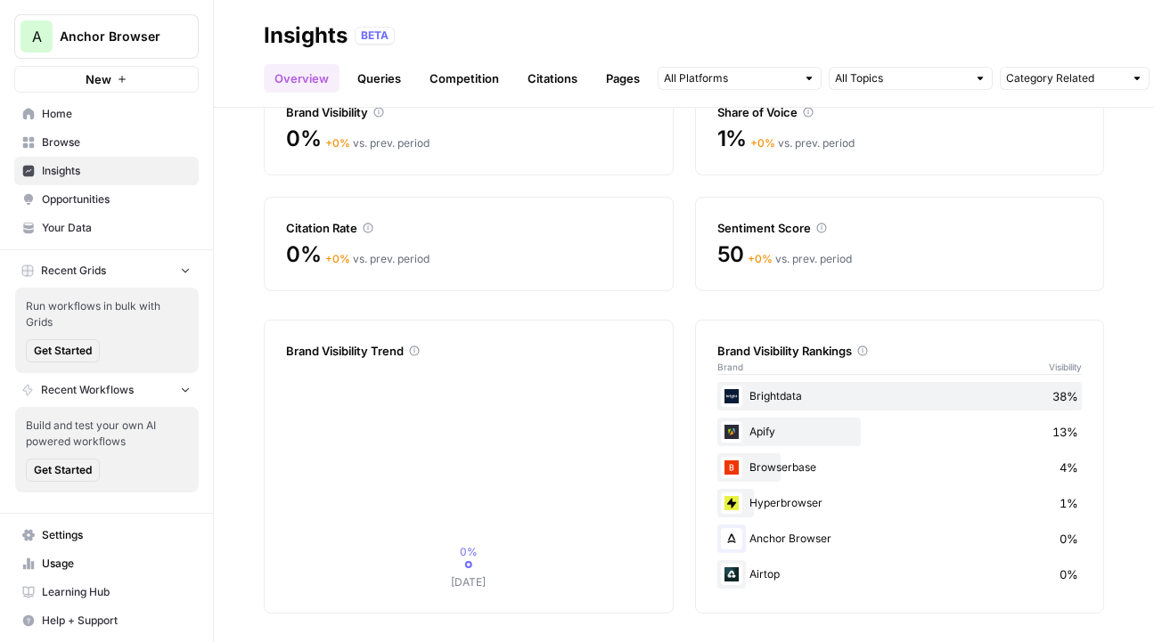
click at [99, 135] on span "Browse" at bounding box center [116, 143] width 149 height 16
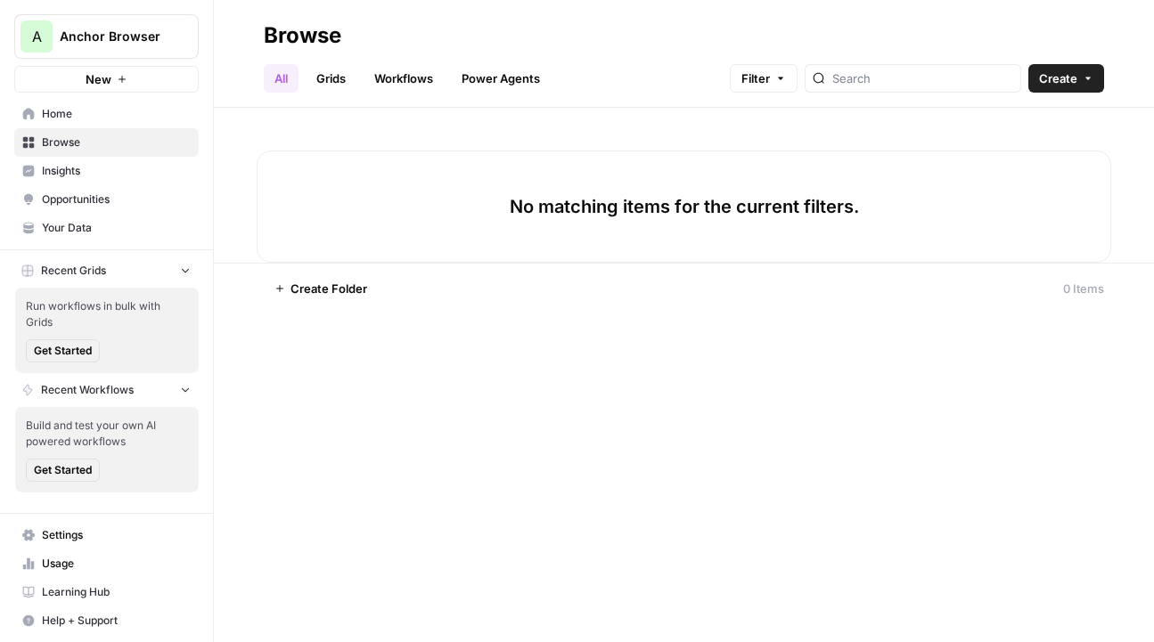
click at [326, 80] on link "Grids" at bounding box center [331, 78] width 51 height 29
click at [999, 82] on icon "button" at bounding box center [1087, 78] width 11 height 11
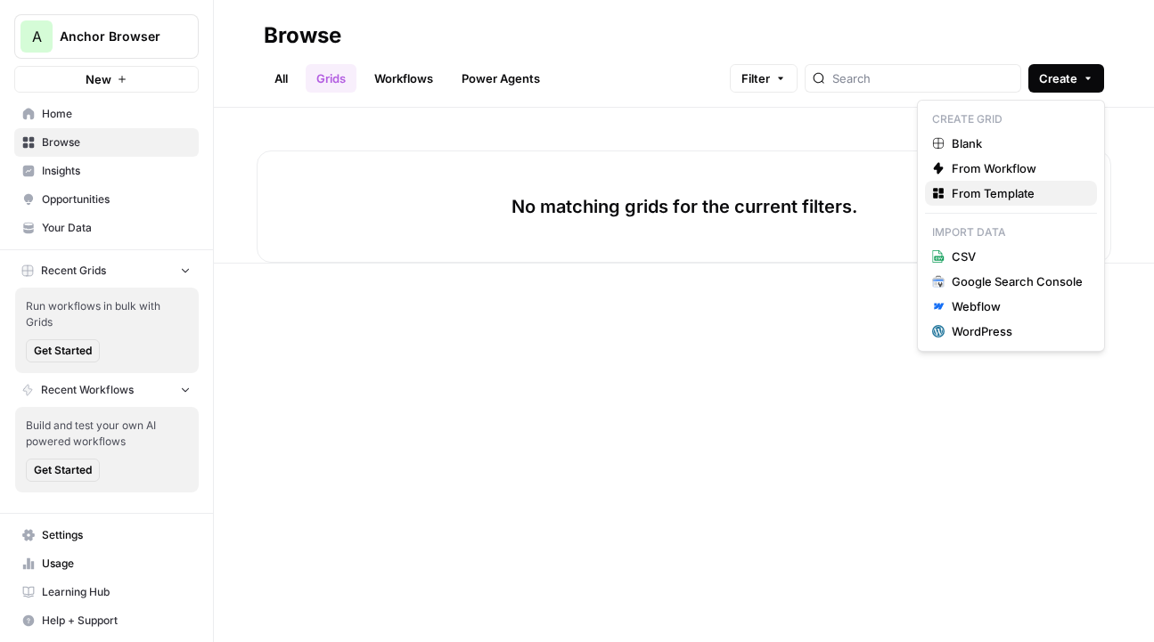
click at [999, 183] on button "From Template" at bounding box center [1011, 193] width 172 height 25
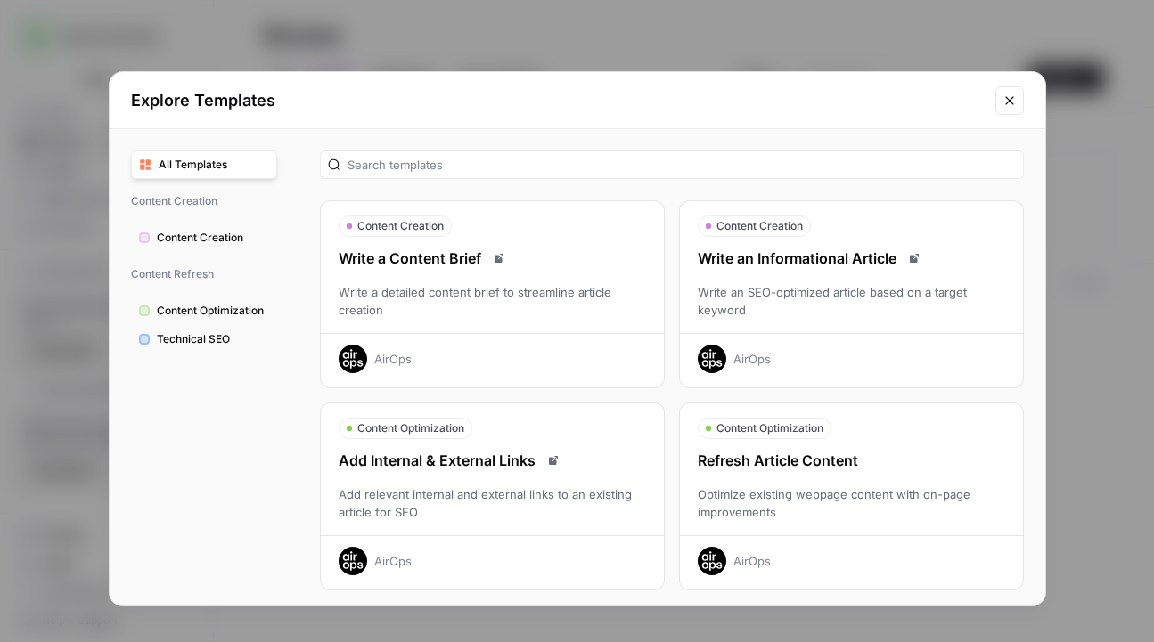
click at [805, 328] on div "Write an Informational Article Write an SEO-optimized article based on a target…" at bounding box center [851, 311] width 343 height 126
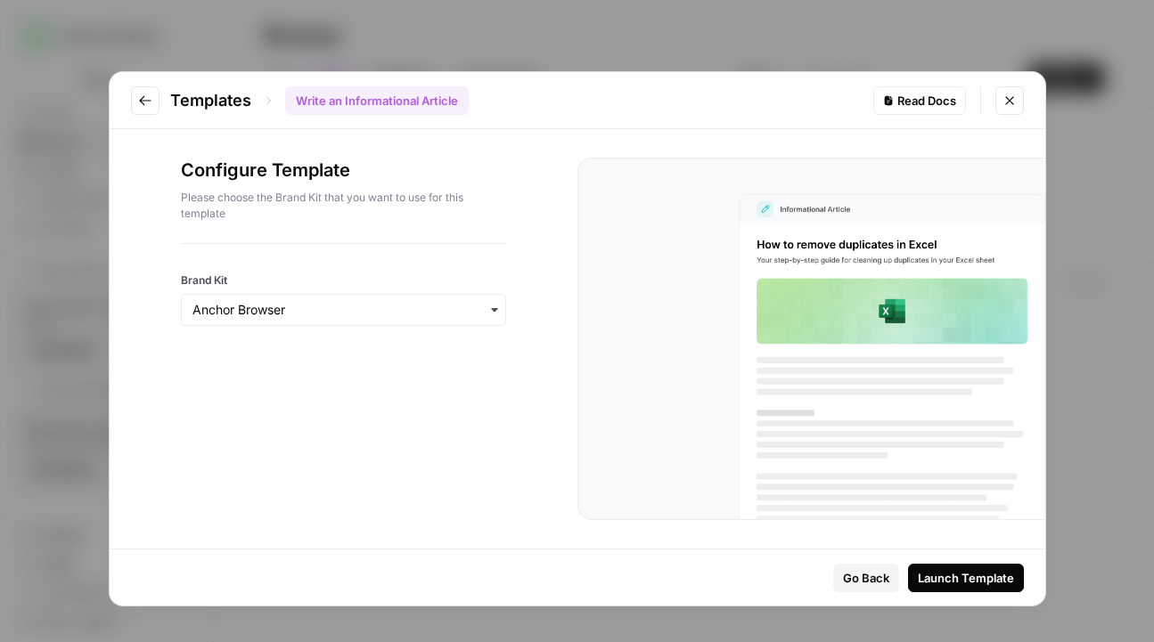
click at [970, 581] on div "Launch Template" at bounding box center [966, 578] width 96 height 18
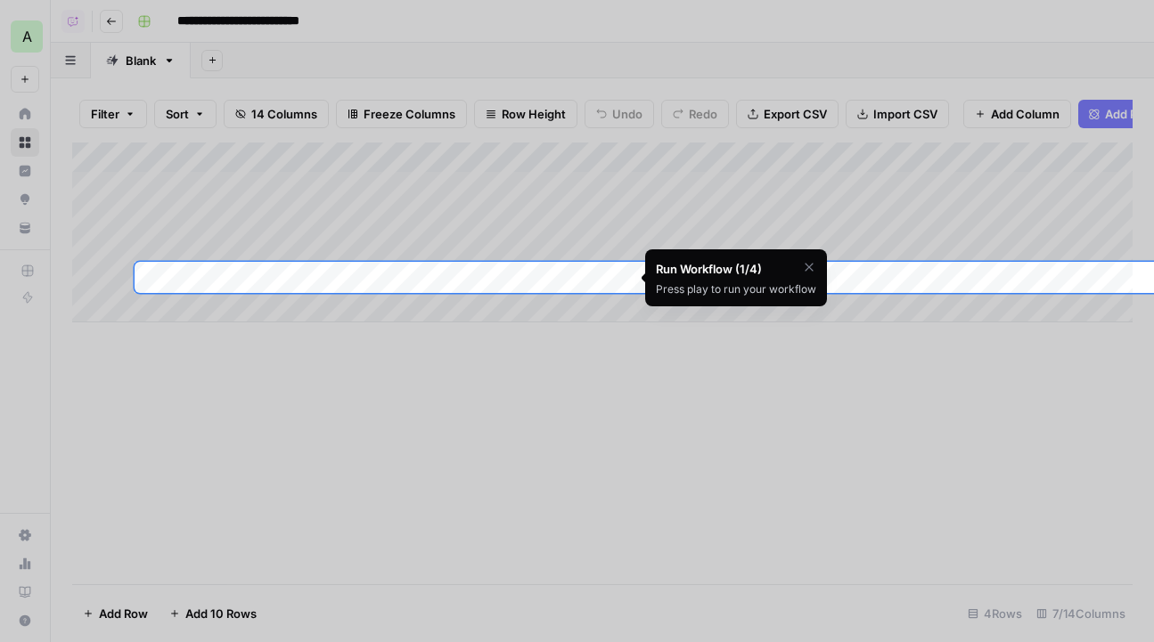
click at [808, 264] on icon "button" at bounding box center [809, 267] width 14 height 14
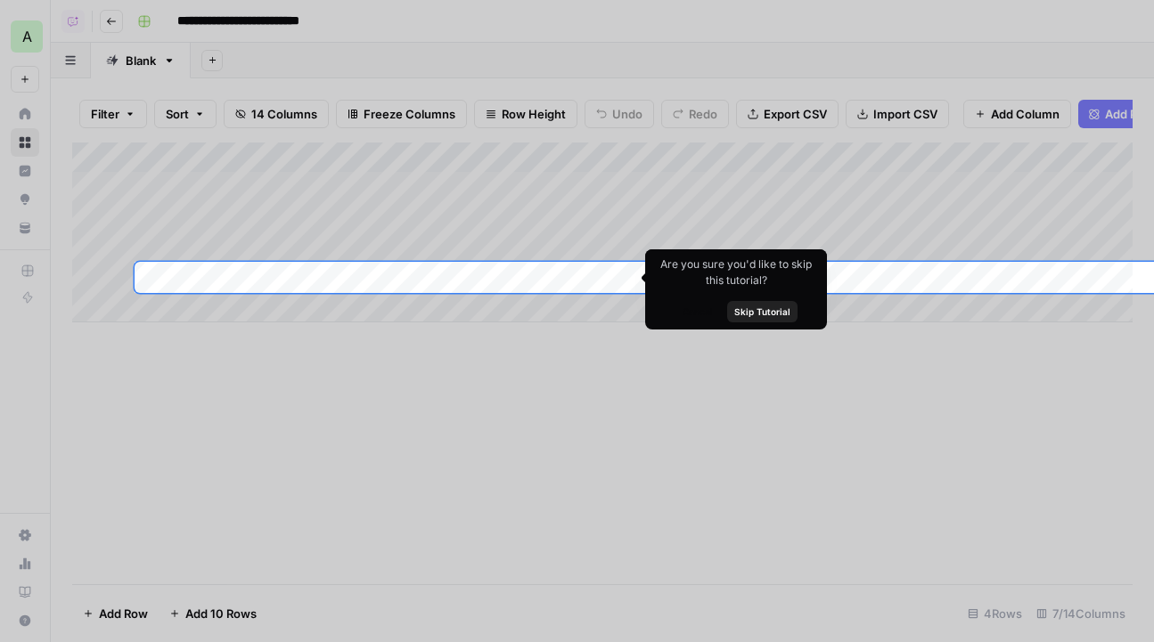
click at [770, 306] on span "Skip Tutorial" at bounding box center [762, 312] width 56 height 14
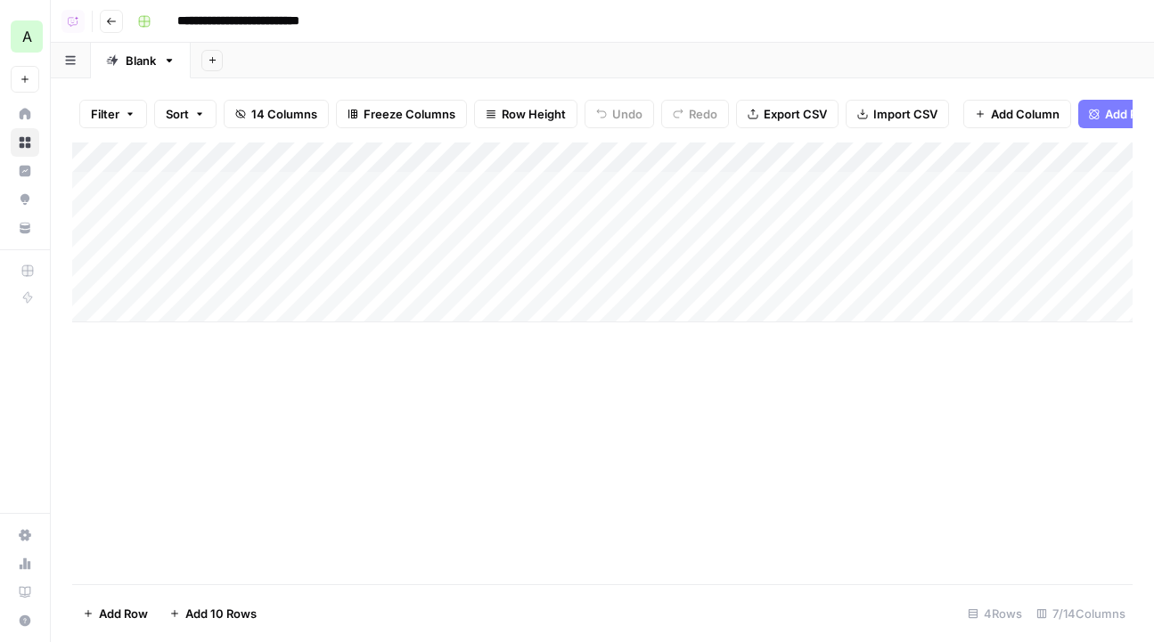
click at [464, 188] on div "Add Column" at bounding box center [602, 233] width 1060 height 180
click at [478, 217] on div "Add Column" at bounding box center [602, 233] width 1060 height 180
click at [478, 242] on div "Add Column" at bounding box center [602, 233] width 1060 height 180
click at [478, 262] on div "Add Column" at bounding box center [602, 233] width 1060 height 180
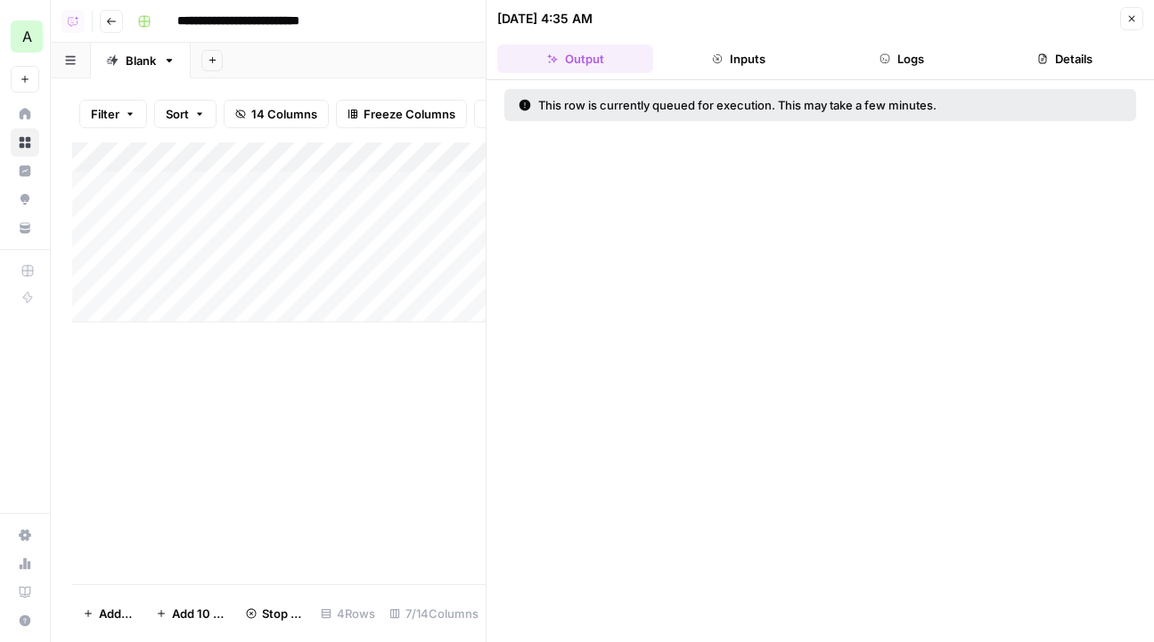
click at [482, 274] on div at bounding box center [487, 321] width 18 height 642
click at [435, 275] on div "Add Column" at bounding box center [278, 233] width 413 height 180
click at [999, 20] on icon "button" at bounding box center [1131, 18] width 11 height 11
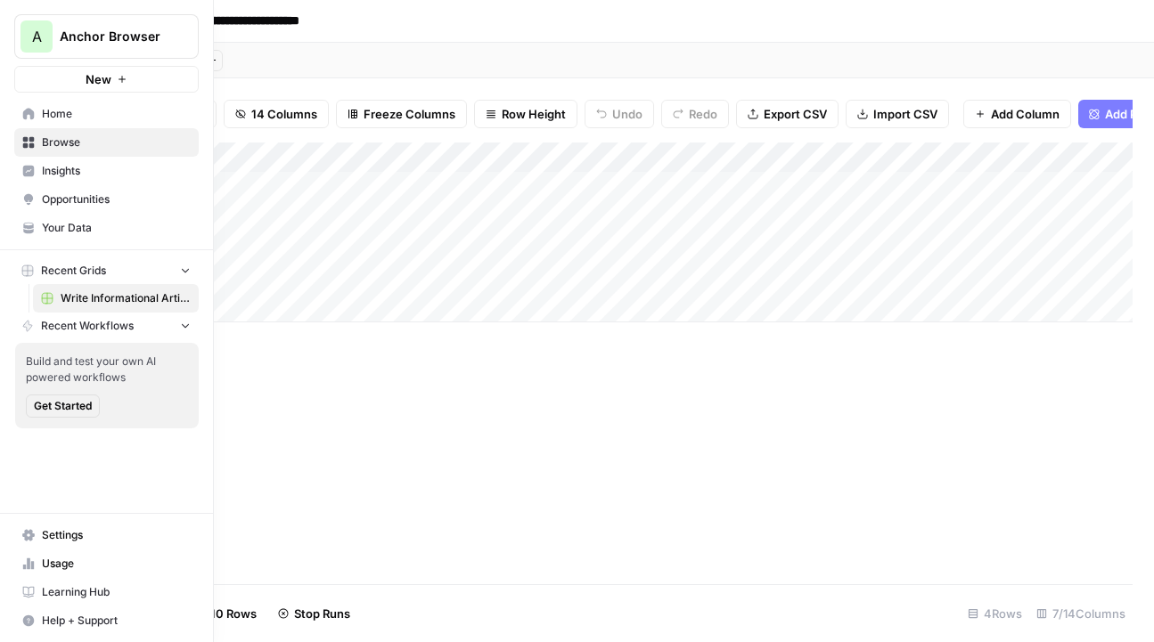
click at [42, 126] on link "Home" at bounding box center [106, 114] width 184 height 29
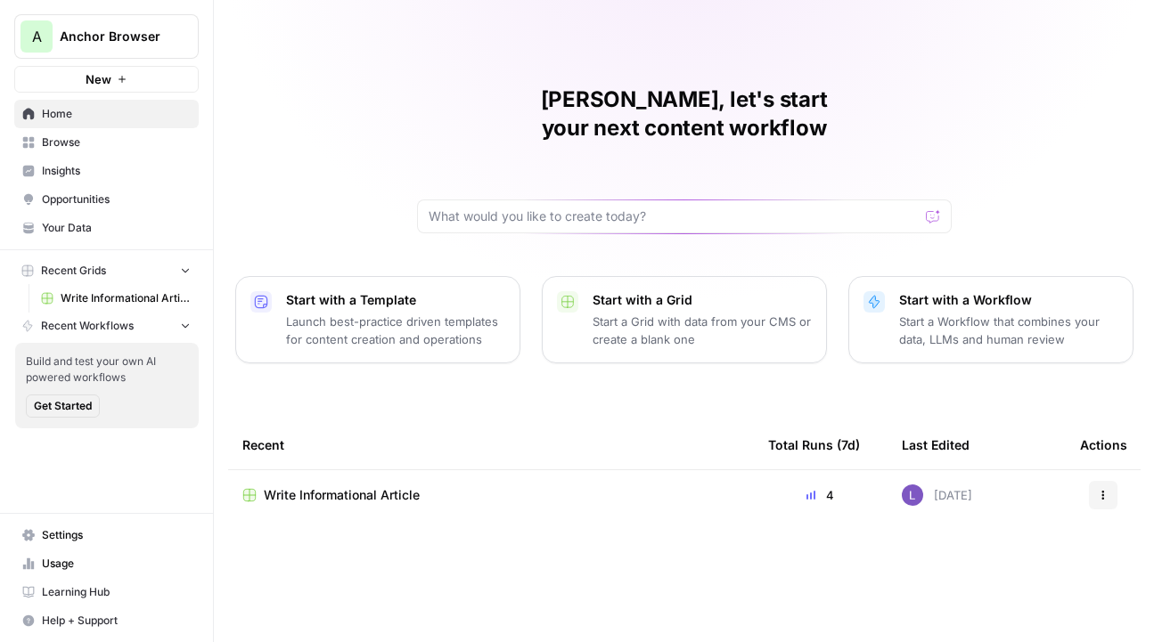
click at [67, 180] on link "Insights" at bounding box center [106, 171] width 184 height 29
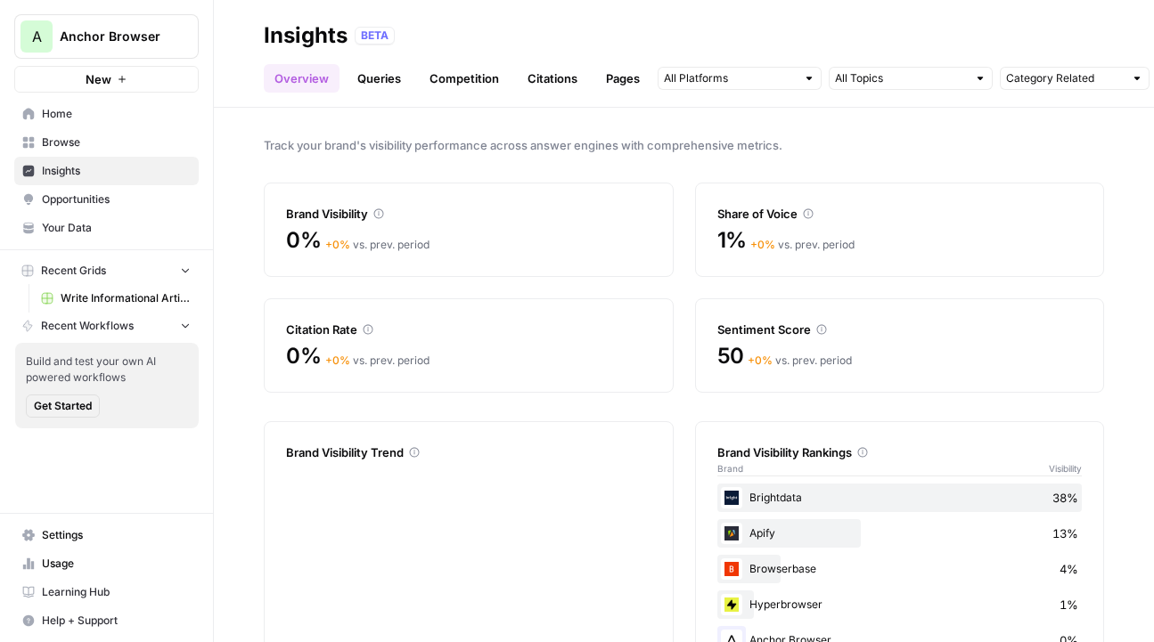
click at [73, 199] on span "Opportunities" at bounding box center [116, 200] width 149 height 16
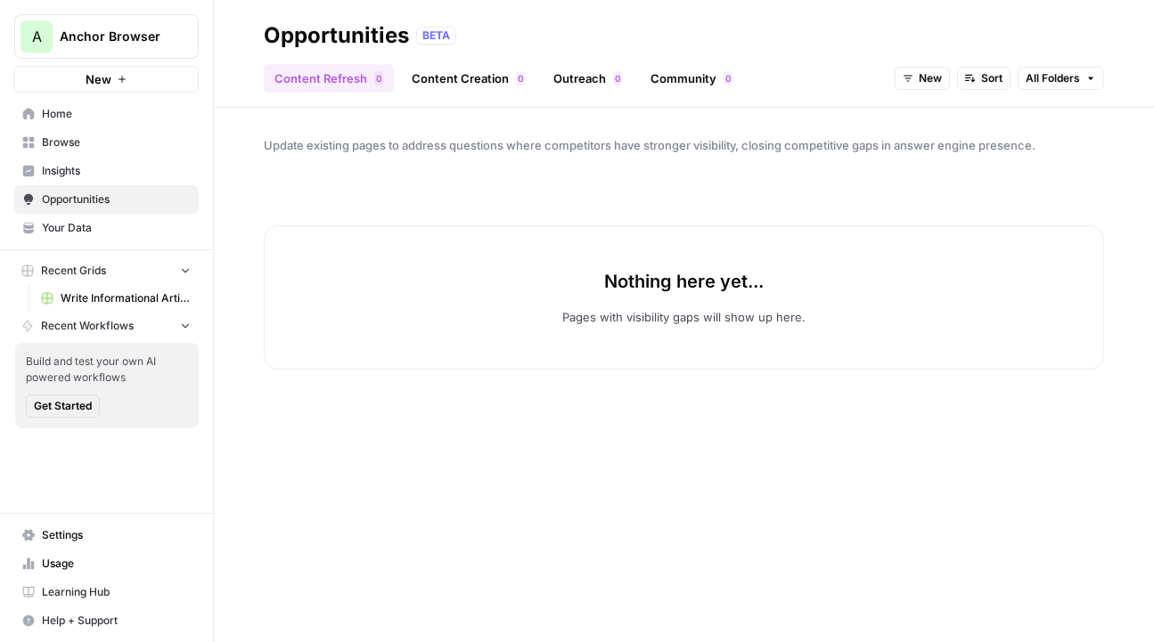
click at [90, 171] on span "Insights" at bounding box center [116, 171] width 149 height 16
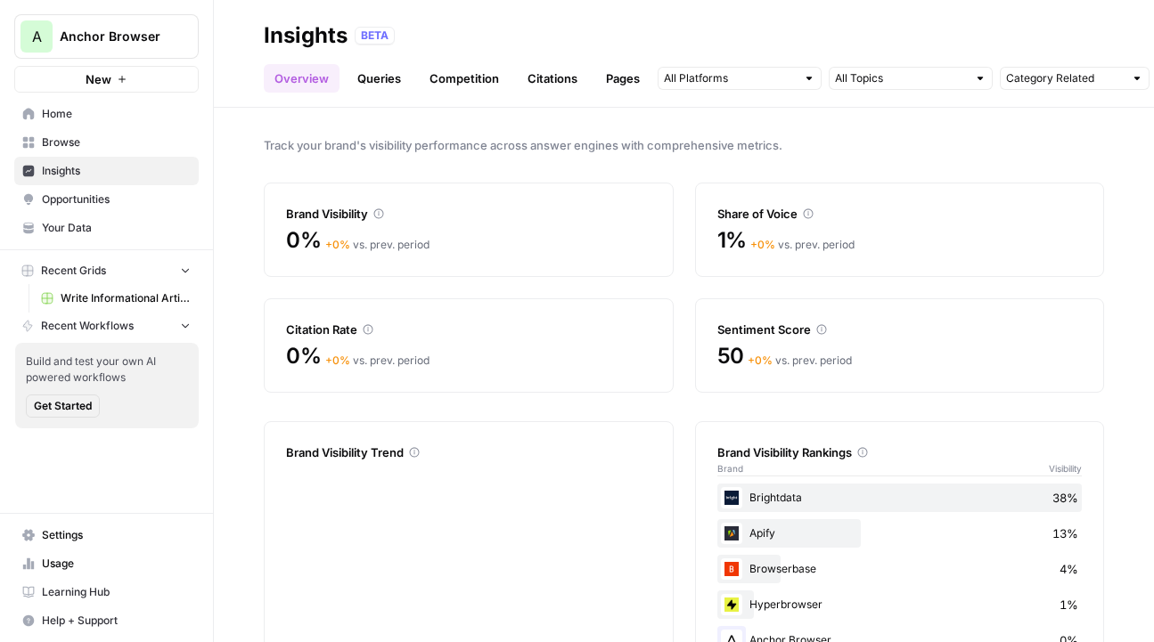
click at [114, 138] on span "Browse" at bounding box center [116, 143] width 149 height 16
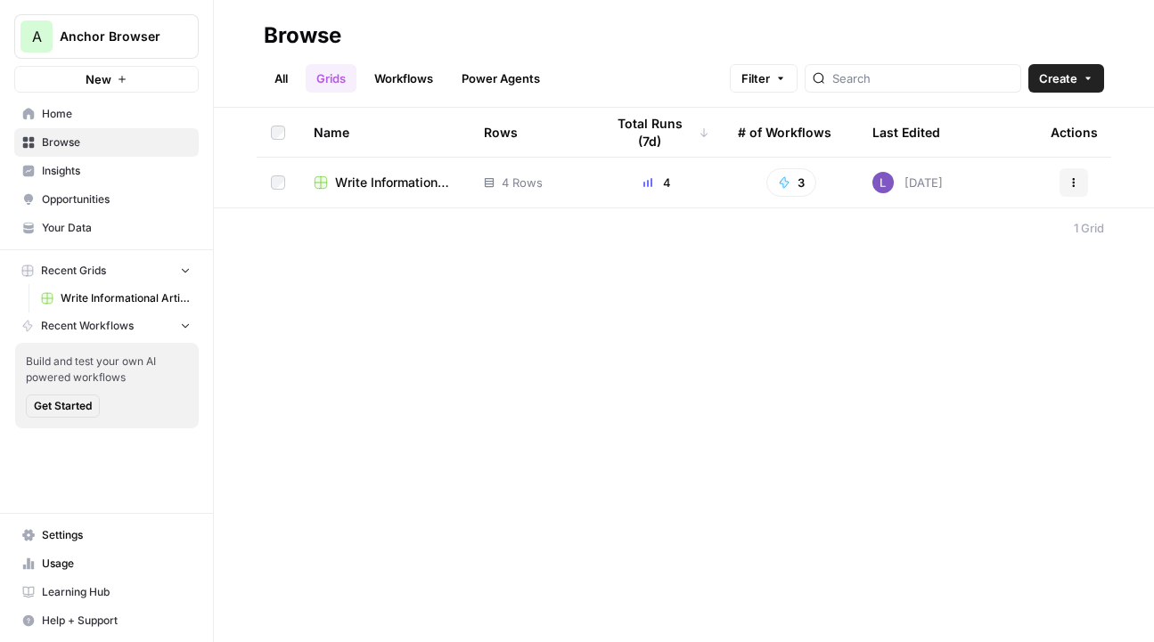
click at [178, 3] on div "A Anchor Browser New" at bounding box center [106, 46] width 213 height 93
click at [178, 21] on button "A Anchor Browser" at bounding box center [106, 36] width 184 height 45
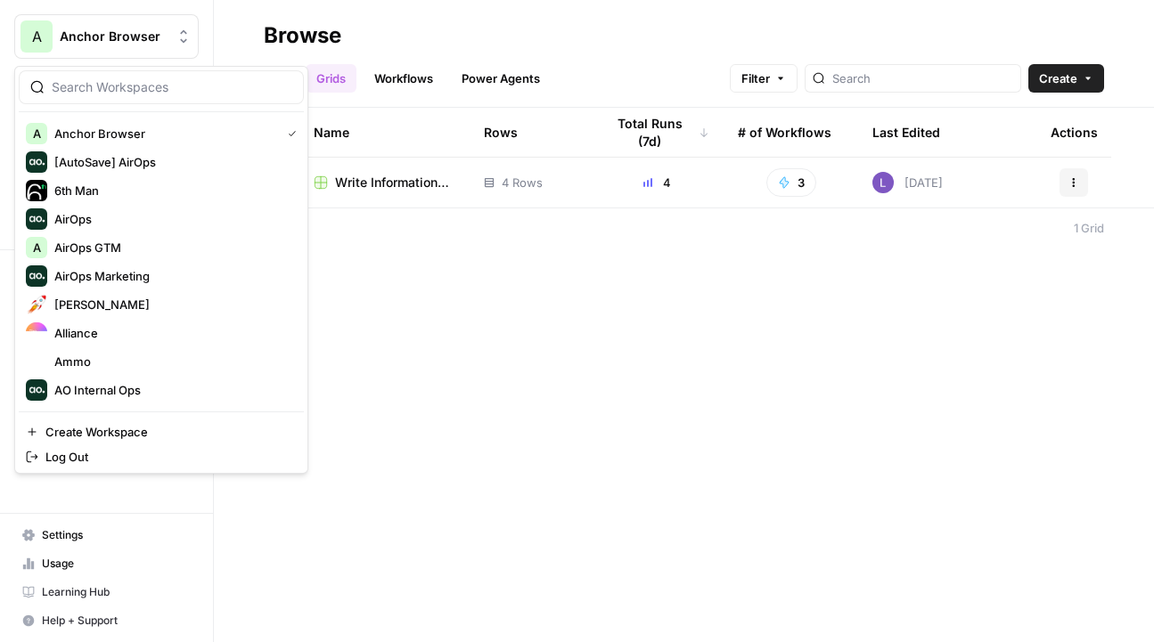
click at [152, 82] on input "search" at bounding box center [172, 87] width 241 height 18
type input "["
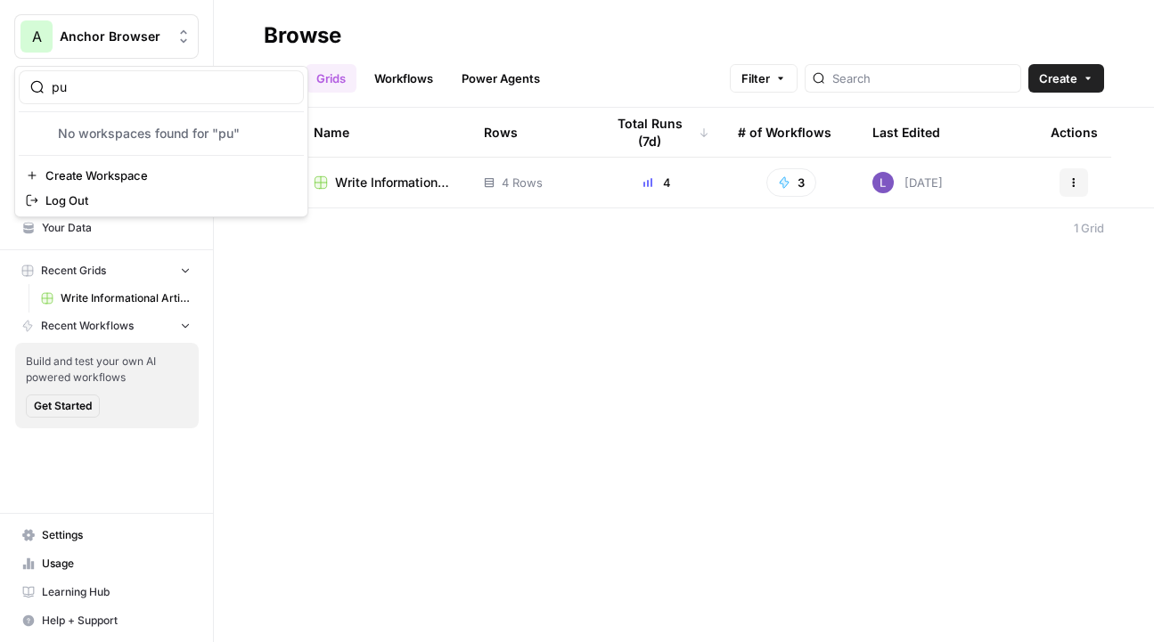
type input "pu"
click at [120, 170] on span "Create Workspace" at bounding box center [167, 176] width 244 height 18
